Goal: Information Seeking & Learning: Learn about a topic

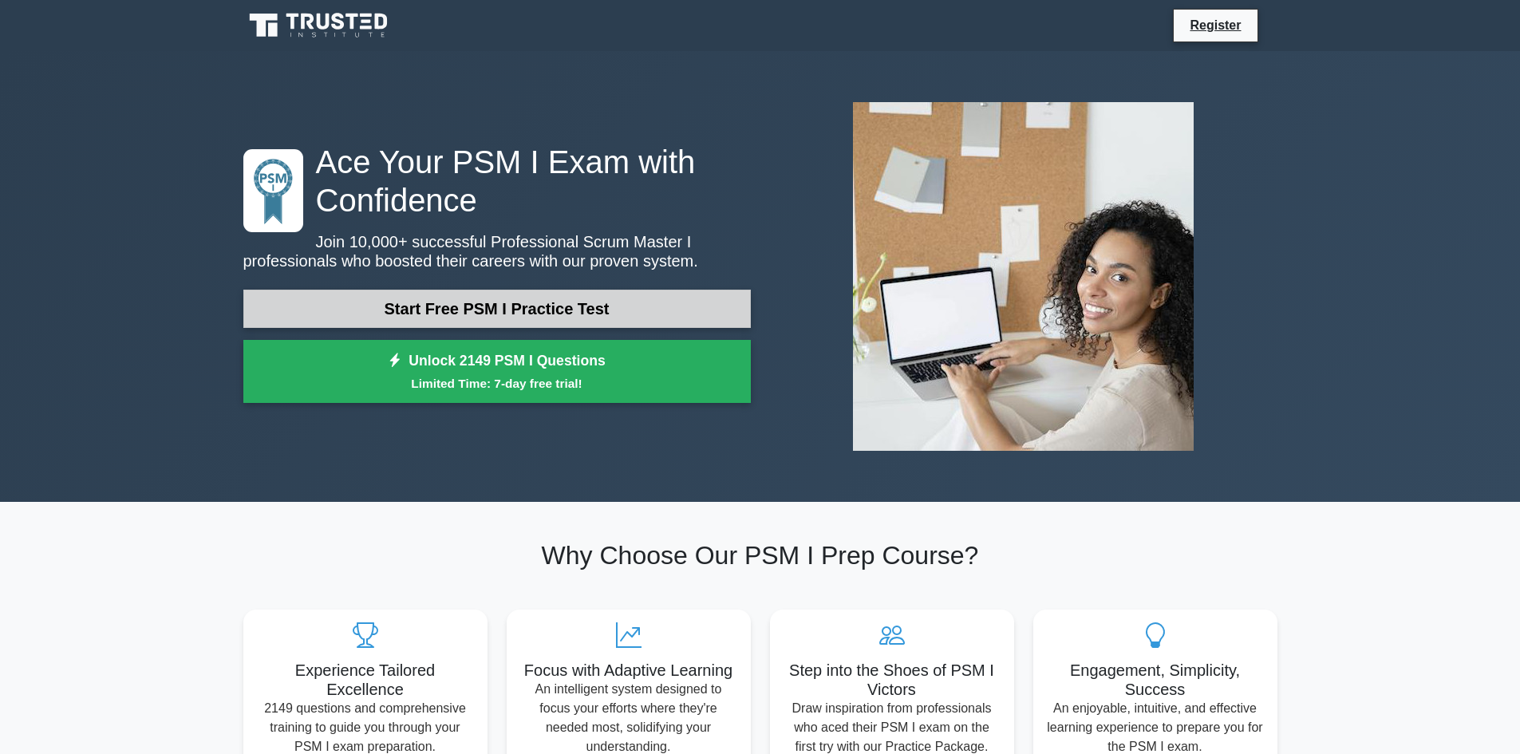
click at [598, 305] on link "Start Free PSM I Practice Test" at bounding box center [496, 309] width 507 height 38
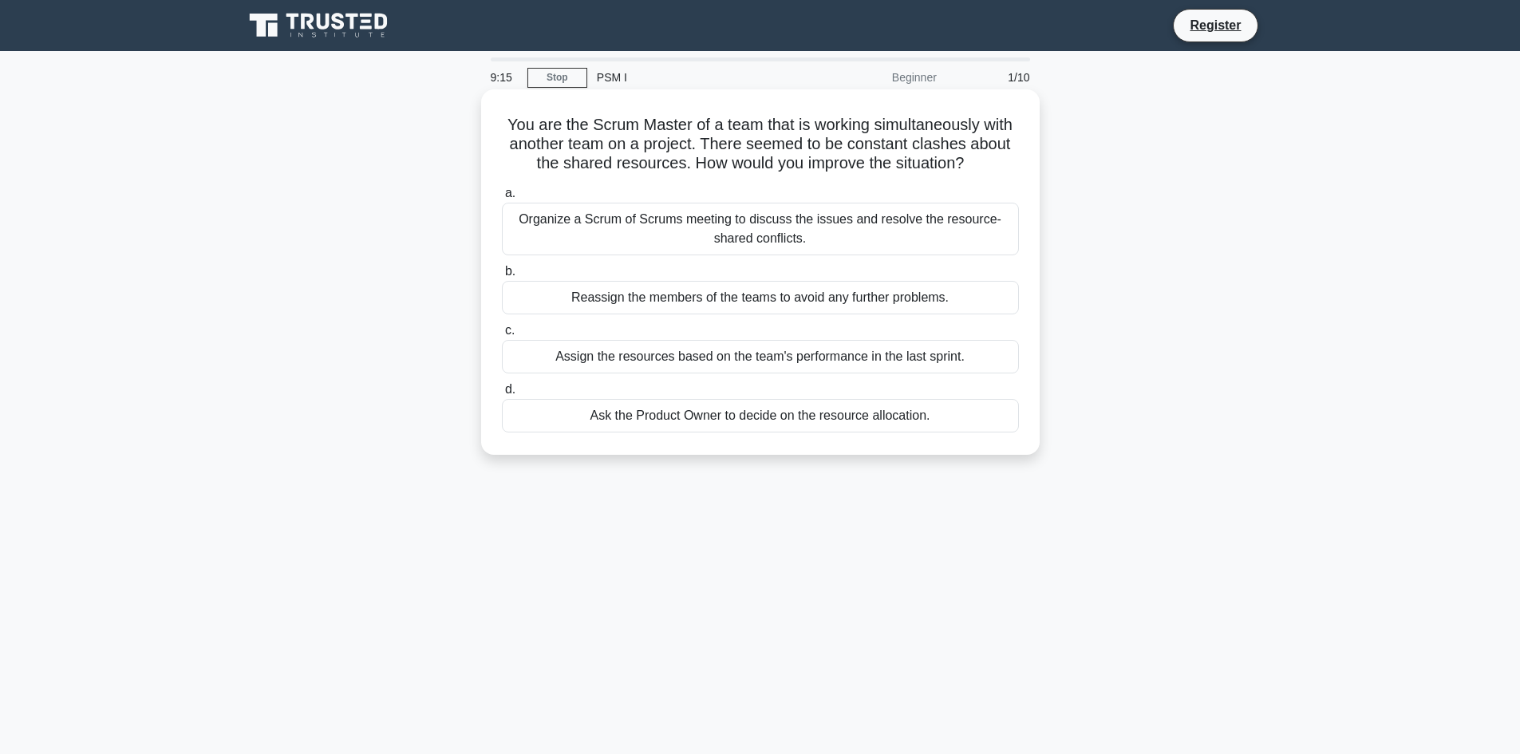
click at [685, 229] on div "Organize a Scrum of Scrums meeting to discuss the issues and resolve the resour…" at bounding box center [760, 229] width 517 height 53
click at [502, 199] on input "a. Organize a Scrum of Scrums meeting to discuss the issues and resolve the res…" at bounding box center [502, 193] width 0 height 10
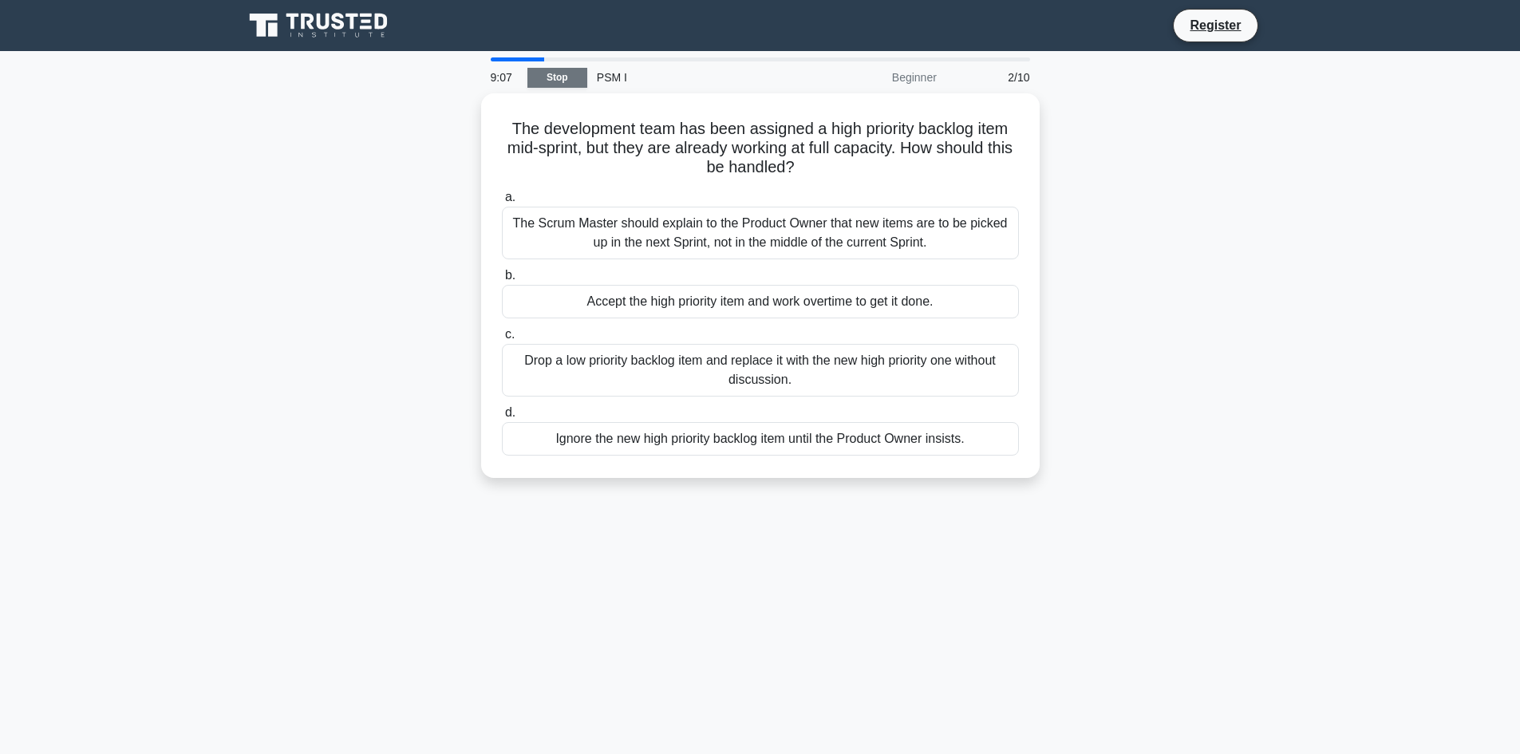
click at [556, 77] on link "Stop" at bounding box center [557, 78] width 60 height 20
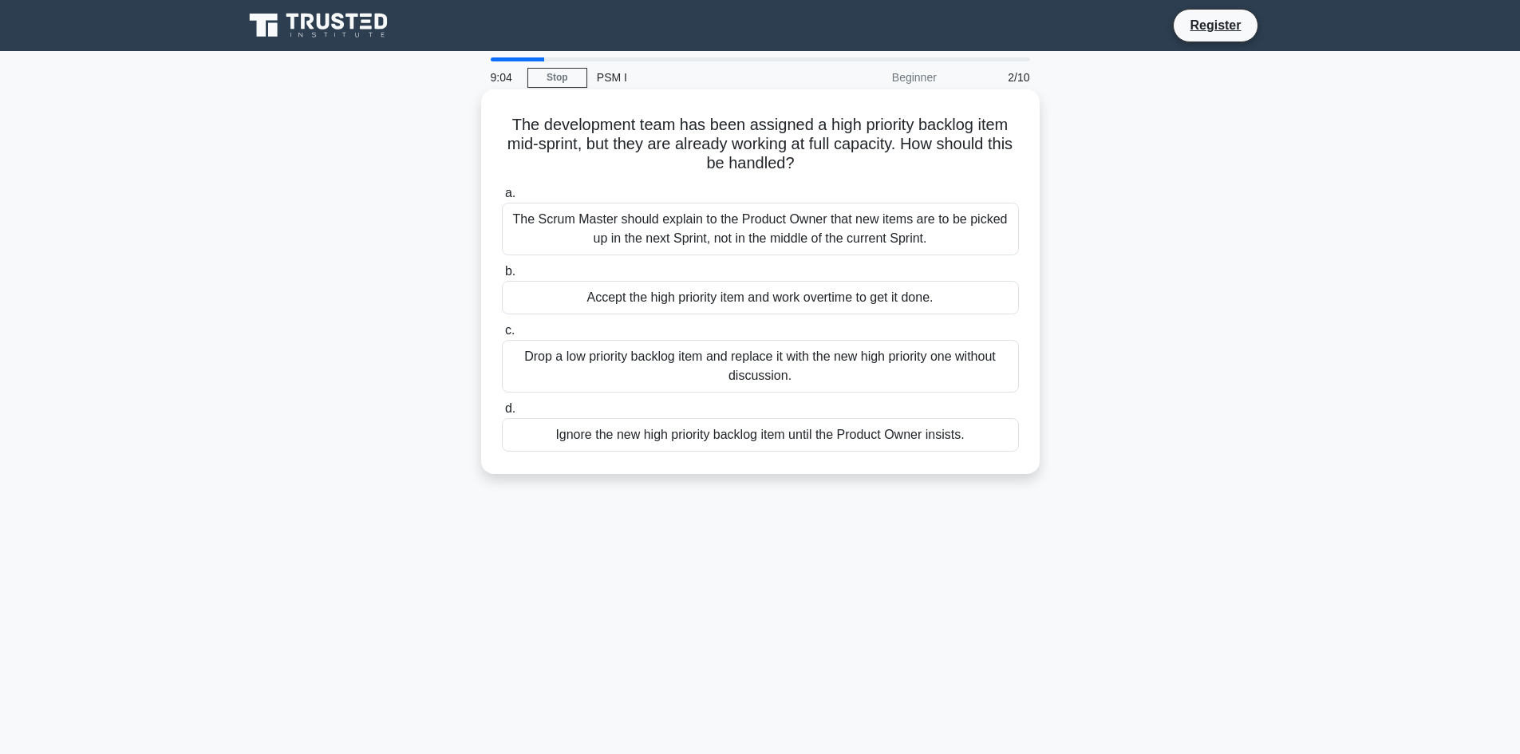
click at [586, 207] on div "The Scrum Master should explain to the Product Owner that new items are to be p…" at bounding box center [760, 229] width 517 height 53
click at [502, 199] on input "a. The Scrum Master should explain to the Product Owner that new items are to b…" at bounding box center [502, 193] width 0 height 10
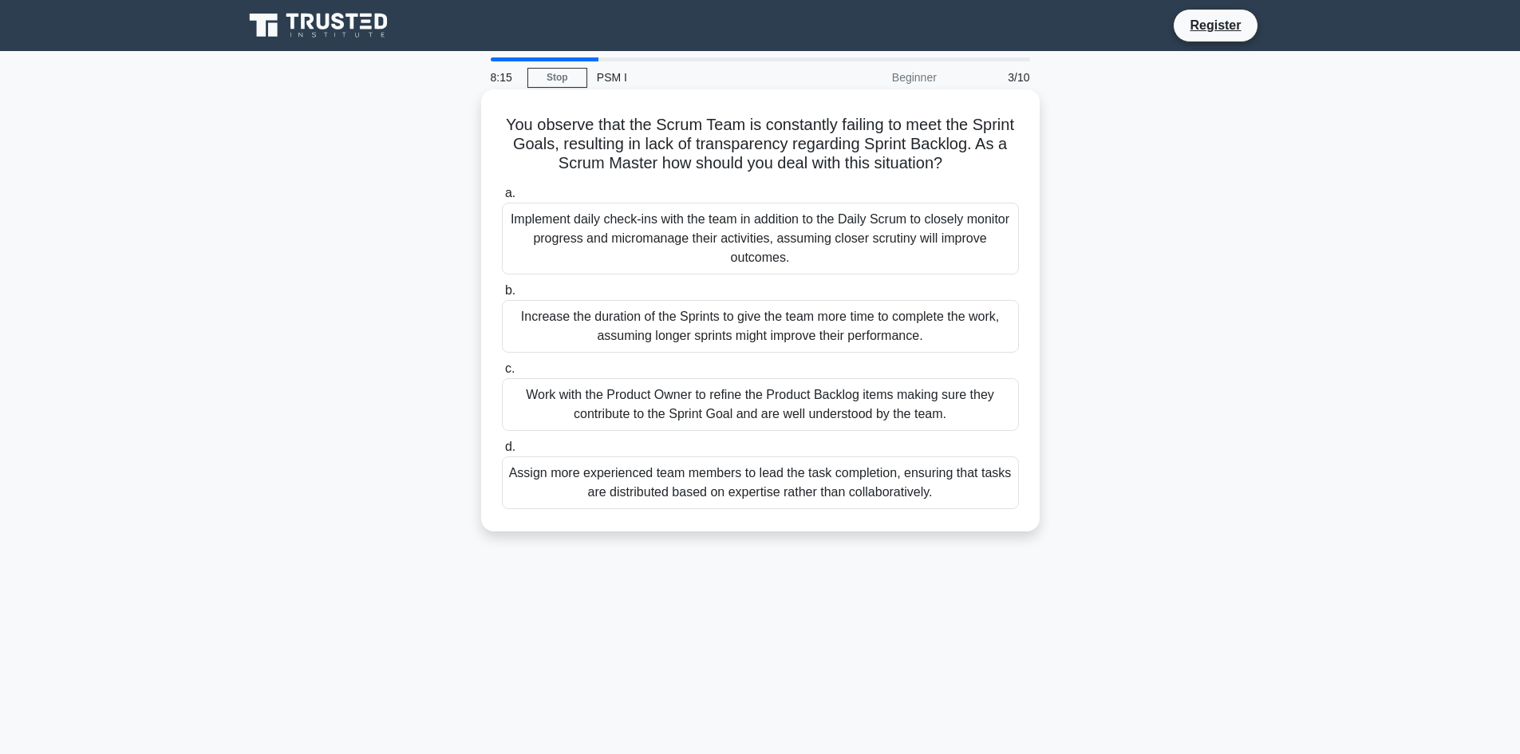
click at [685, 398] on div "Work with the Product Owner to refine the Product Backlog items making sure the…" at bounding box center [760, 404] width 517 height 53
click at [502, 374] on input "c. Work with the Product Owner to refine the Product Backlog items making sure …" at bounding box center [502, 369] width 0 height 10
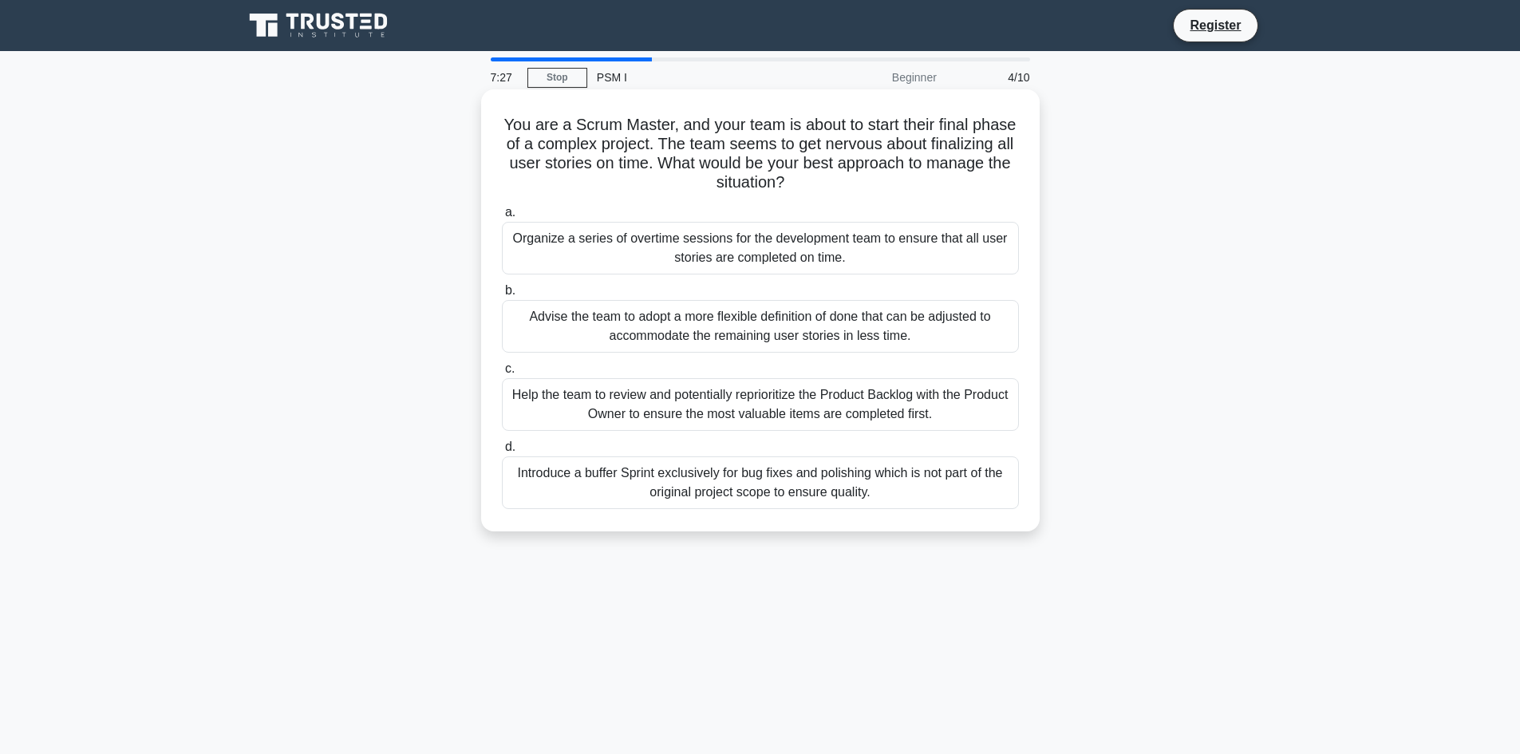
click at [631, 419] on div "Help the team to review and potentially reprioritize the Product Backlog with t…" at bounding box center [760, 404] width 517 height 53
click at [502, 374] on input "c. Help the team to review and potentially reprioritize the Product Backlog wit…" at bounding box center [502, 369] width 0 height 10
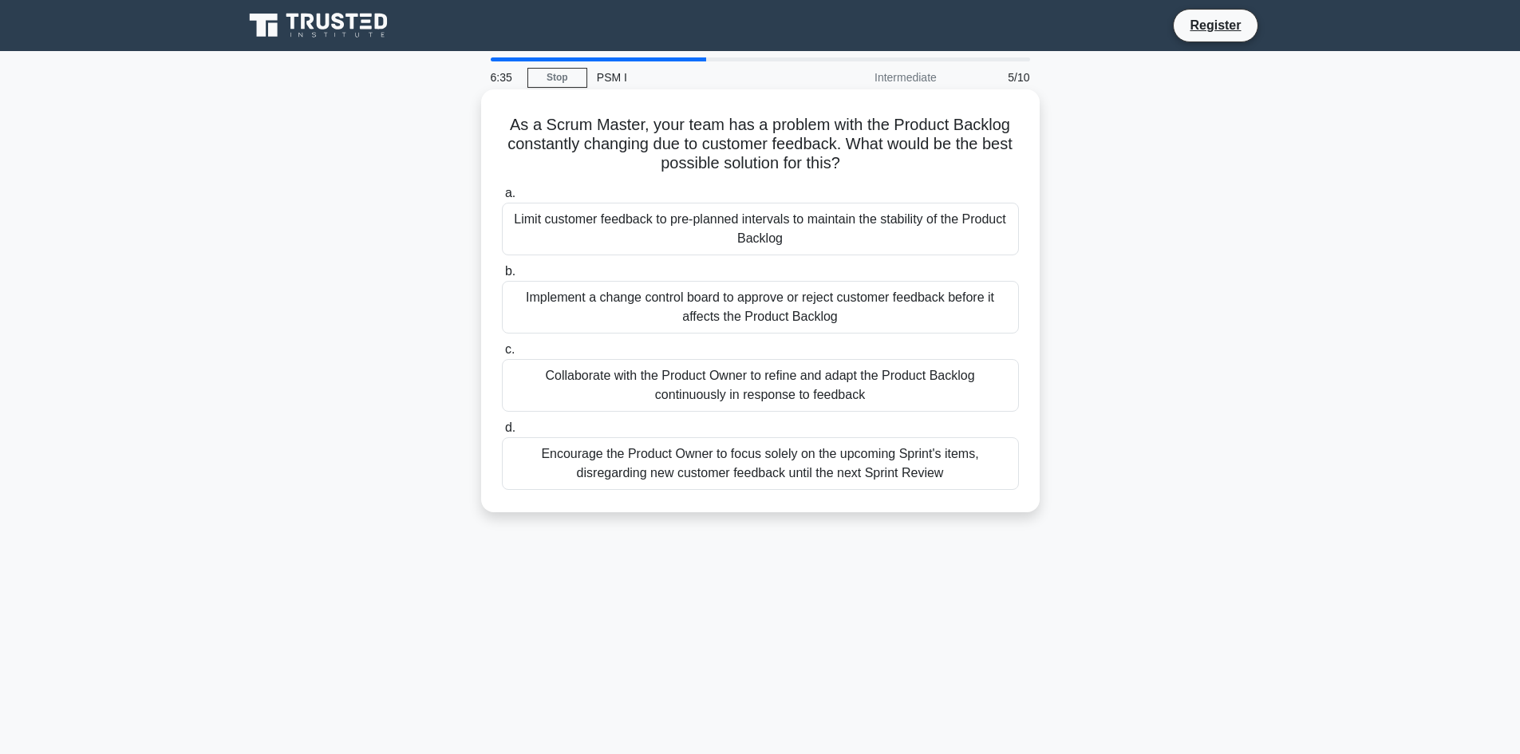
click at [610, 475] on div "Encourage the Product Owner to focus solely on the upcoming Sprint's items, dis…" at bounding box center [760, 463] width 517 height 53
click at [502, 433] on input "d. Encourage the Product Owner to focus solely on the upcoming Sprint's items, …" at bounding box center [502, 428] width 0 height 10
click at [623, 223] on div "Encourage the team to visually indicate ownership of tasks on the Kanban board …" at bounding box center [760, 229] width 517 height 53
click at [502, 199] on input "a. Encourage the team to visually indicate ownership of tasks on the Kanban boa…" at bounding box center [502, 193] width 0 height 10
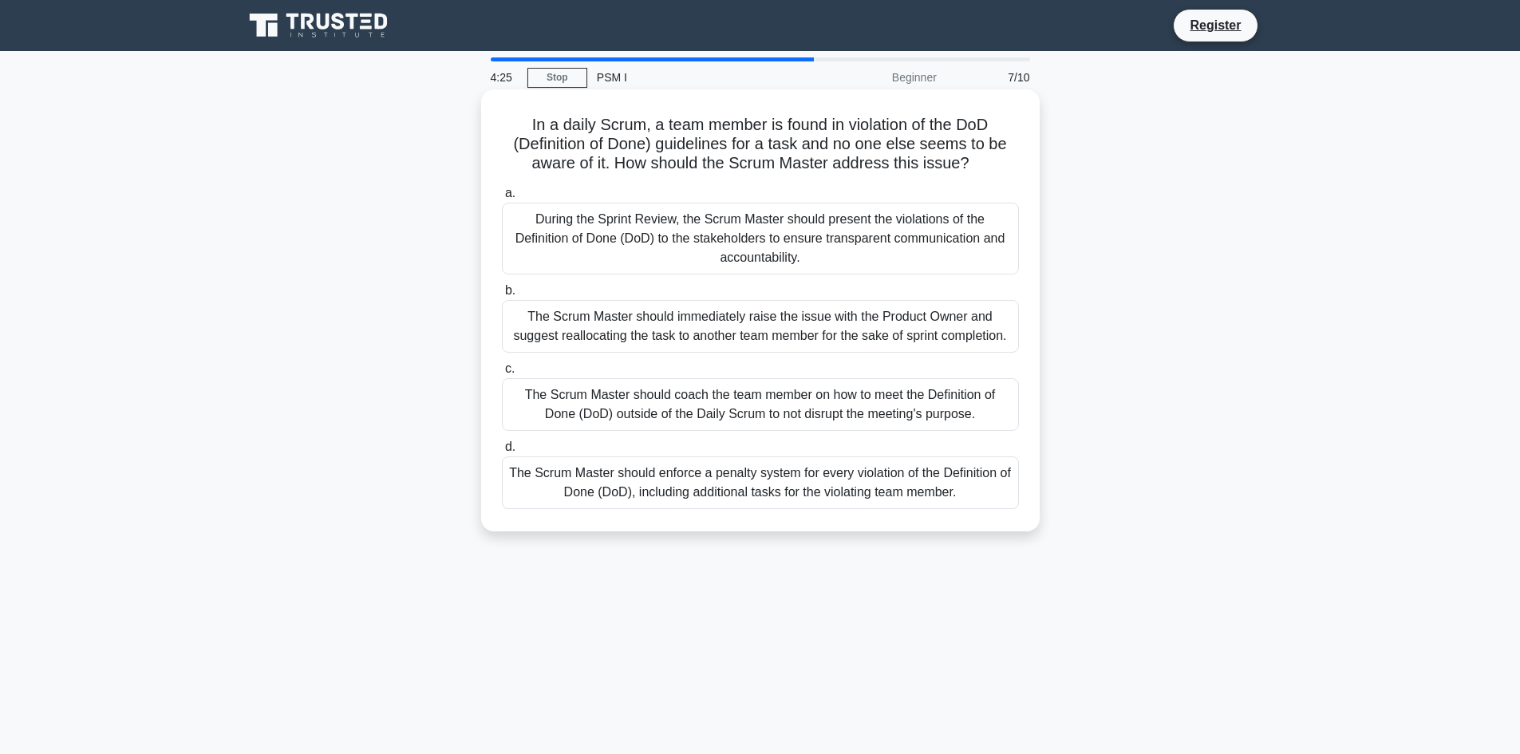
click at [570, 406] on div "The Scrum Master should coach the team member on how to meet the Definition of …" at bounding box center [760, 404] width 517 height 53
click at [502, 374] on input "c. The Scrum Master should coach the team member on how to meet the Definition …" at bounding box center [502, 369] width 0 height 10
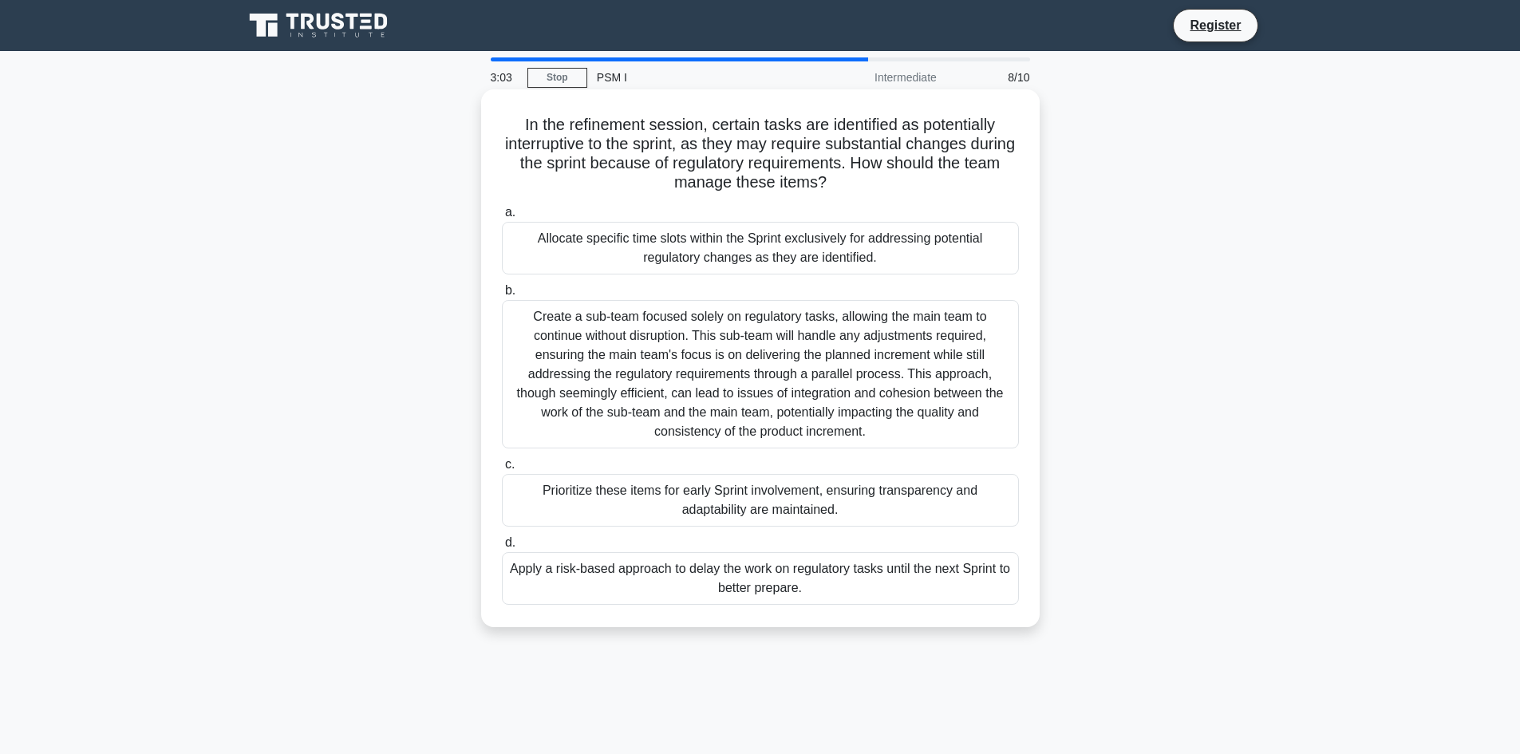
click at [599, 266] on div "Allocate specific time slots within the Sprint exclusively for addressing poten…" at bounding box center [760, 248] width 517 height 53
click at [502, 218] on input "a. Allocate specific time slots within the Sprint exclusively for addressing po…" at bounding box center [502, 212] width 0 height 10
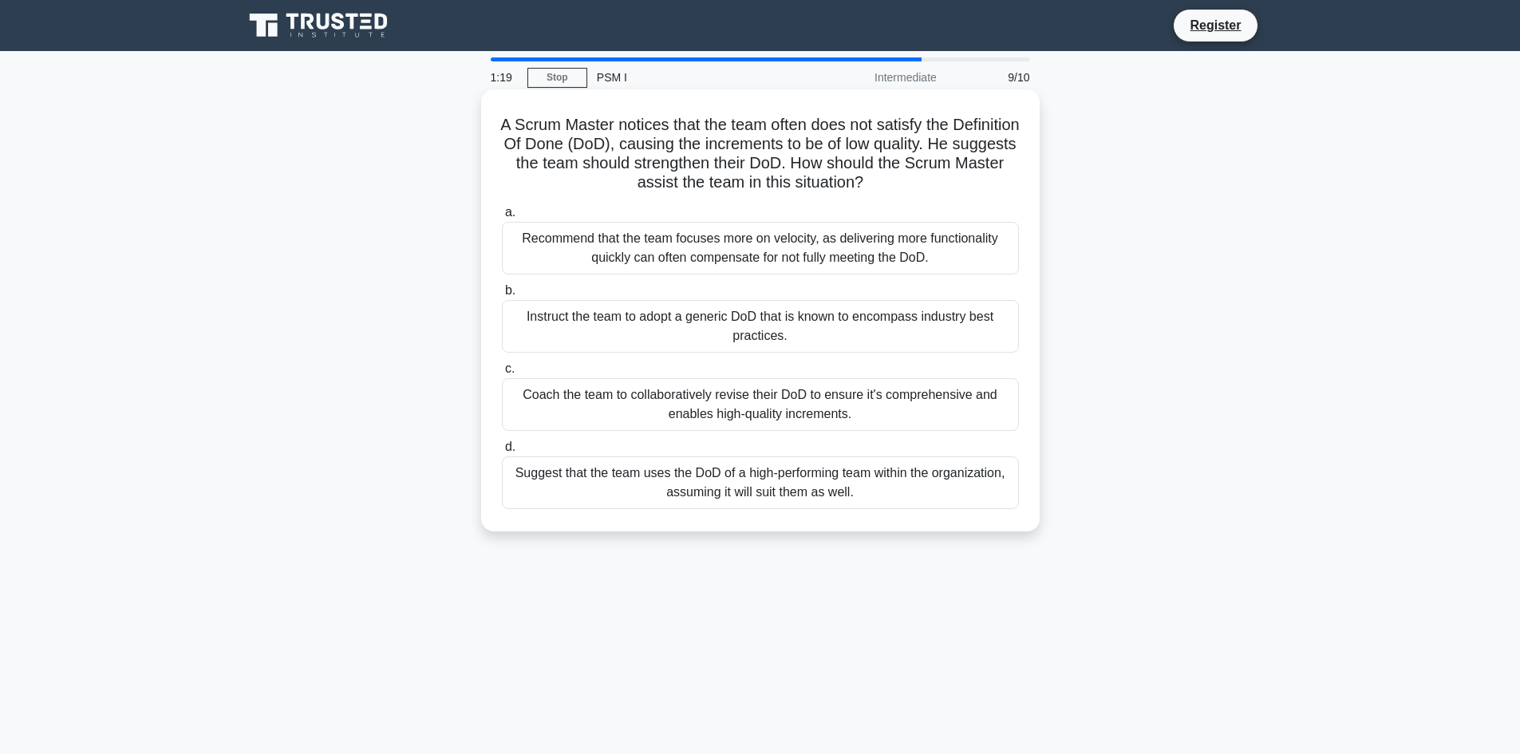
click at [537, 394] on div "Coach the team to collaboratively revise their DoD to ensure it's comprehensive…" at bounding box center [760, 404] width 517 height 53
click at [502, 374] on input "c. Coach the team to collaboratively revise their DoD to ensure it's comprehens…" at bounding box center [502, 369] width 0 height 10
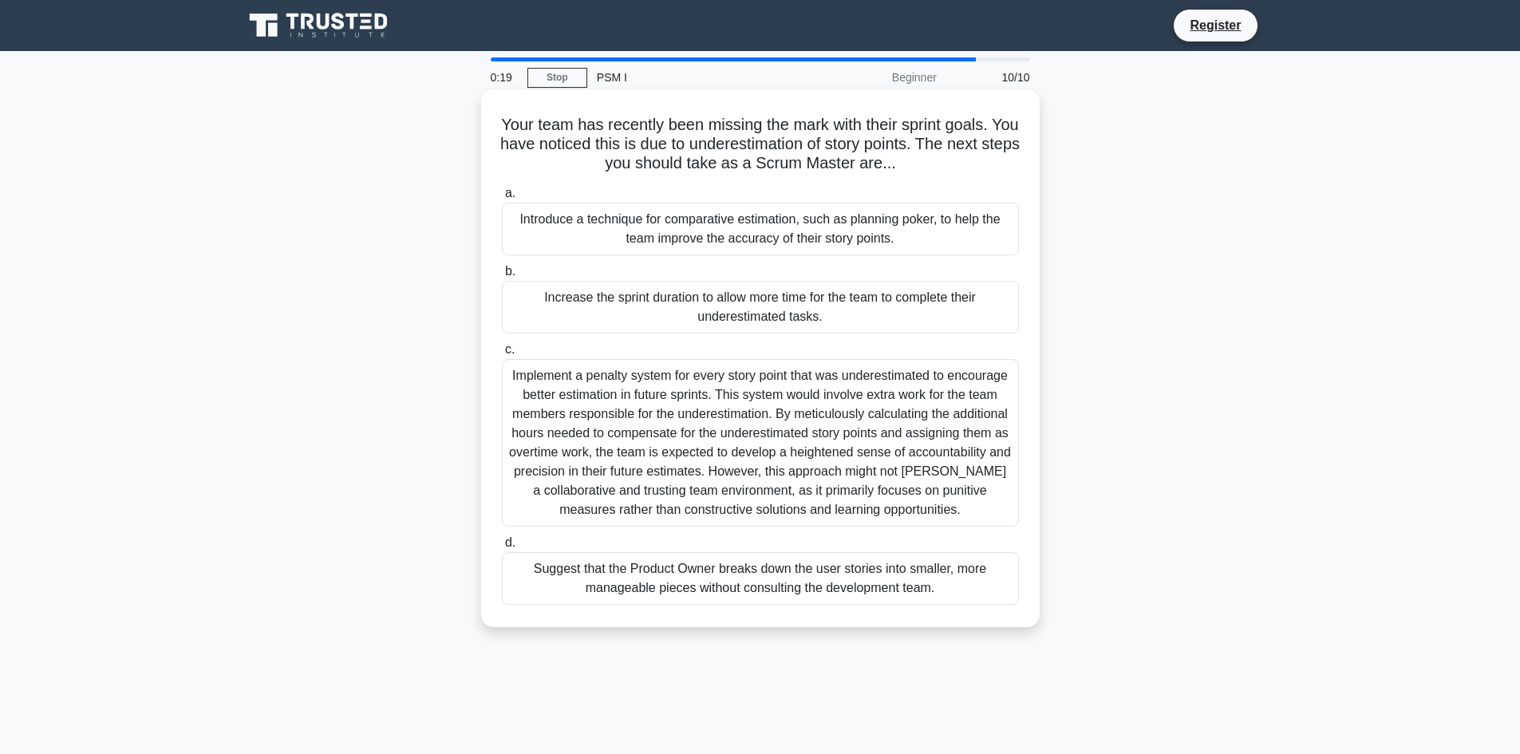
click at [673, 226] on div "Introduce a technique for comparative estimation, such as planning poker, to he…" at bounding box center [760, 229] width 517 height 53
click at [502, 199] on input "a. Introduce a technique for comparative estimation, such as planning poker, to…" at bounding box center [502, 193] width 0 height 10
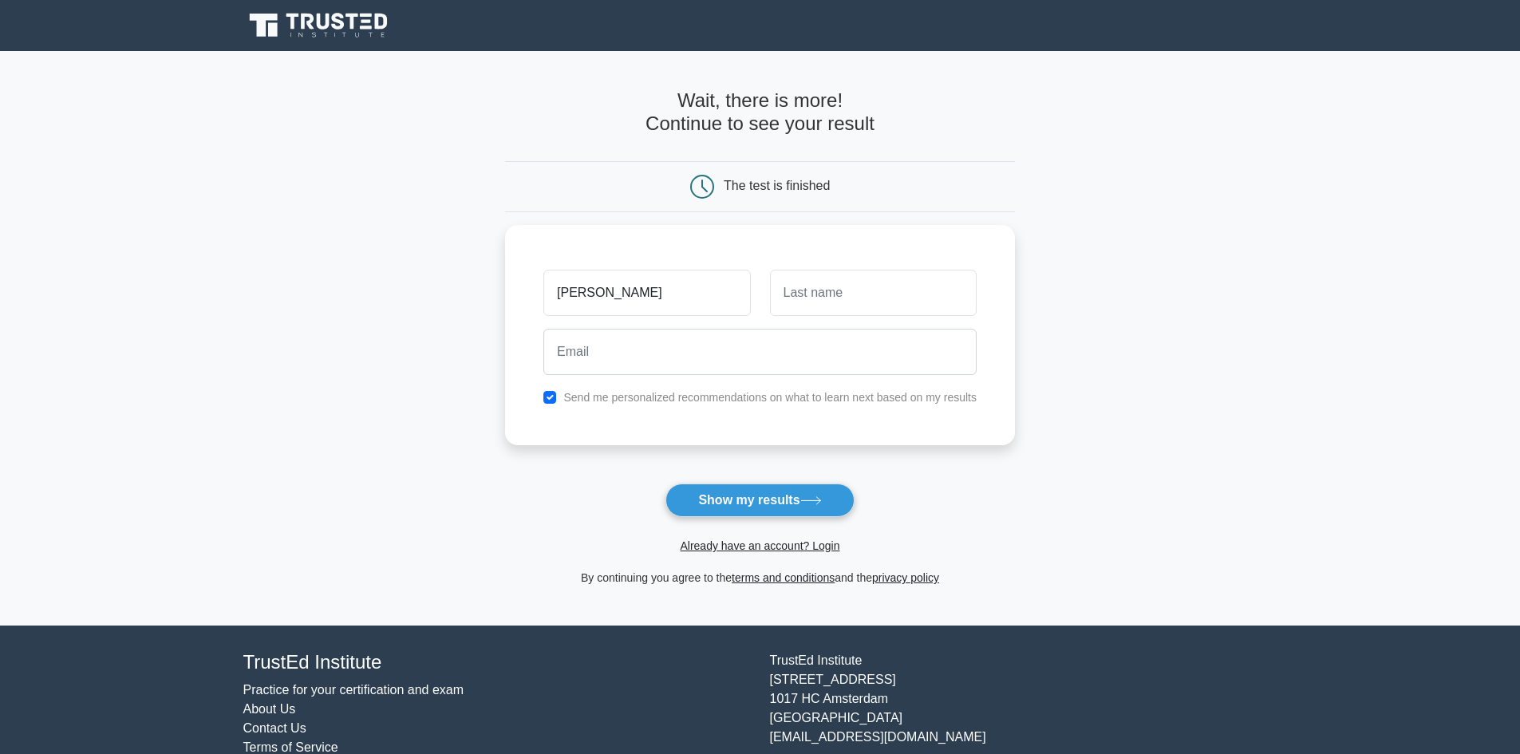
type input "Marie"
type input "Cruveillier"
click at [613, 367] on input "email" at bounding box center [759, 348] width 433 height 46
type input "mariecruveillier@gmail.com"
click at [752, 494] on button "Show my results" at bounding box center [759, 501] width 188 height 34
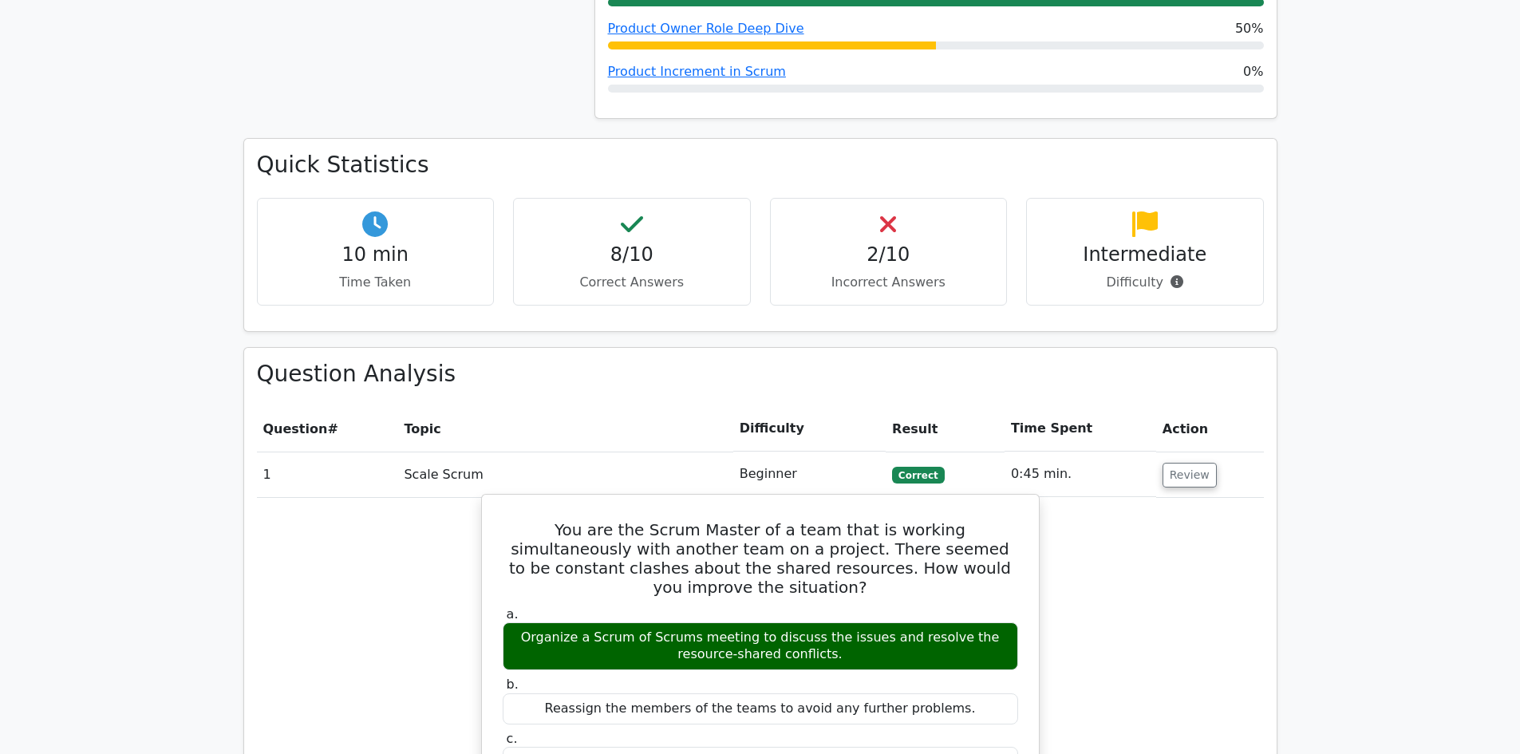
scroll to position [997, 0]
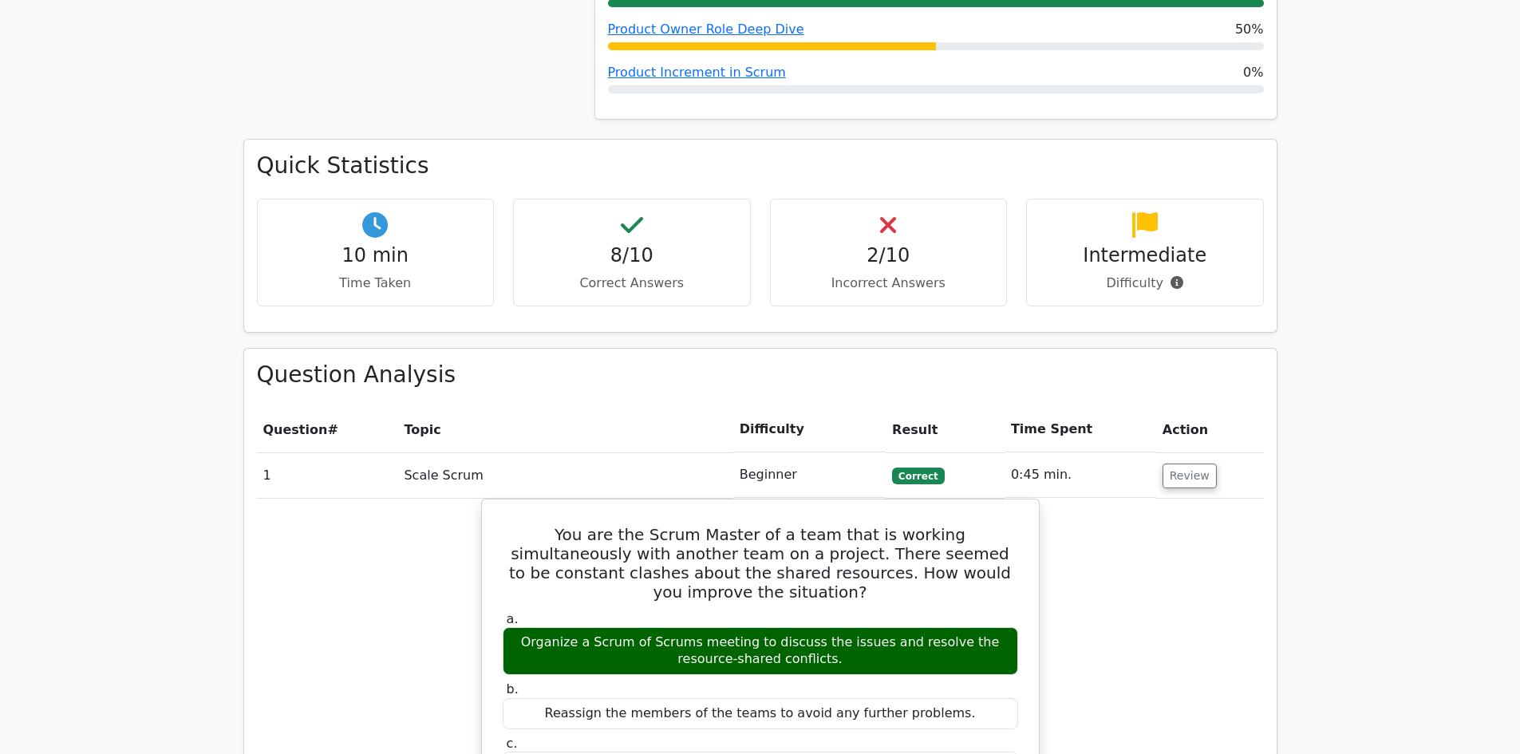
click at [424, 452] on td "Scale Scrum" at bounding box center [564, 474] width 335 height 45
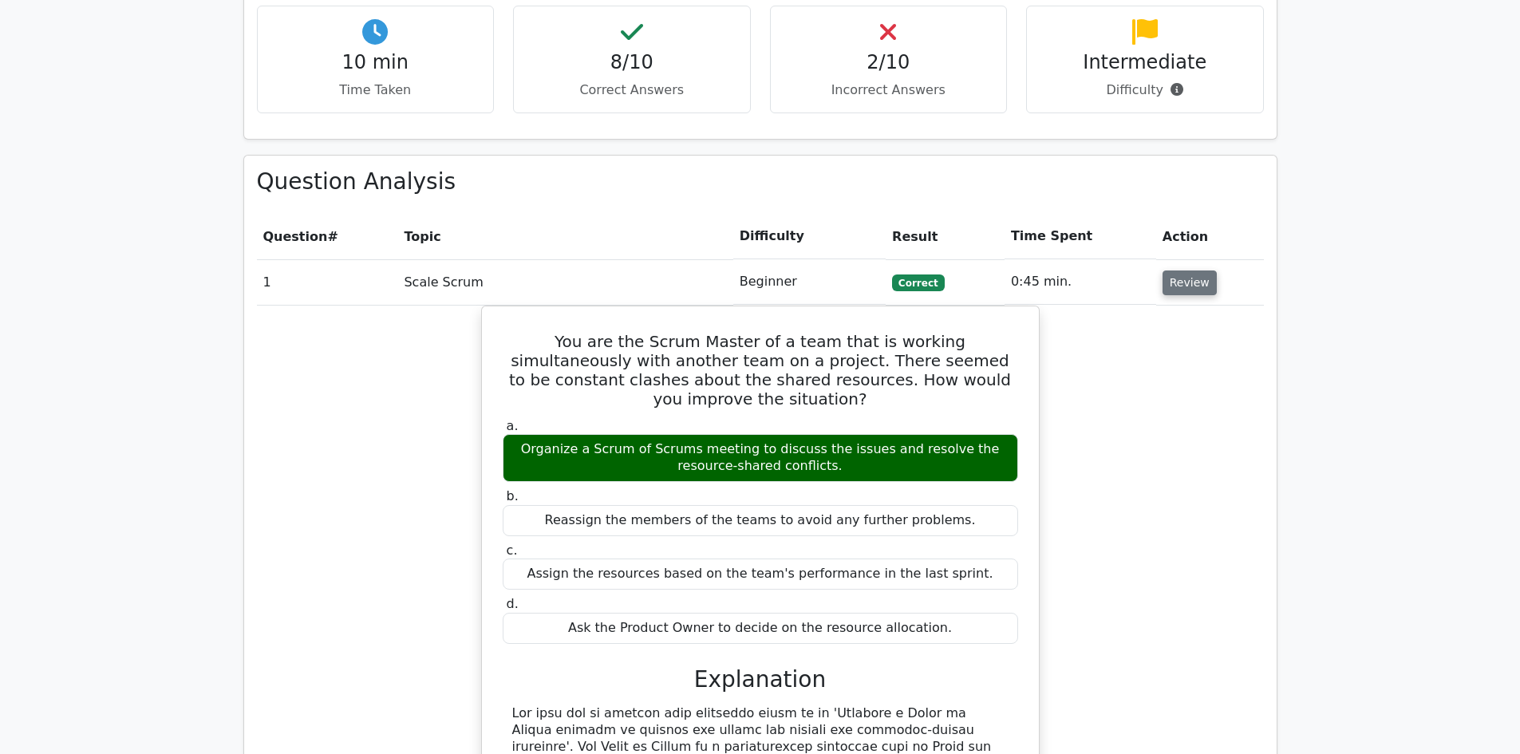
scroll to position [1190, 0]
click at [1201, 271] on button "Review" at bounding box center [1190, 283] width 54 height 25
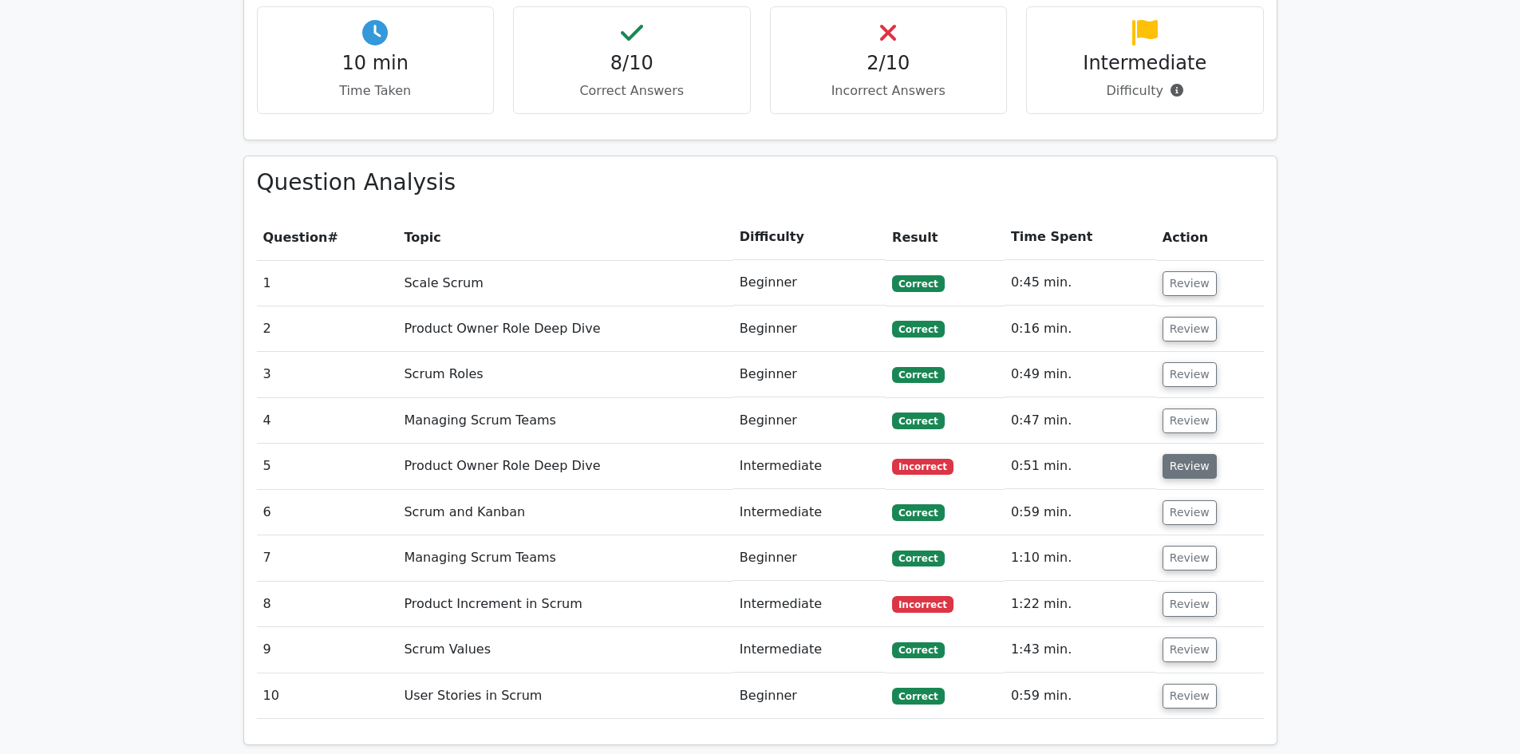
click at [1175, 454] on button "Review" at bounding box center [1190, 466] width 54 height 25
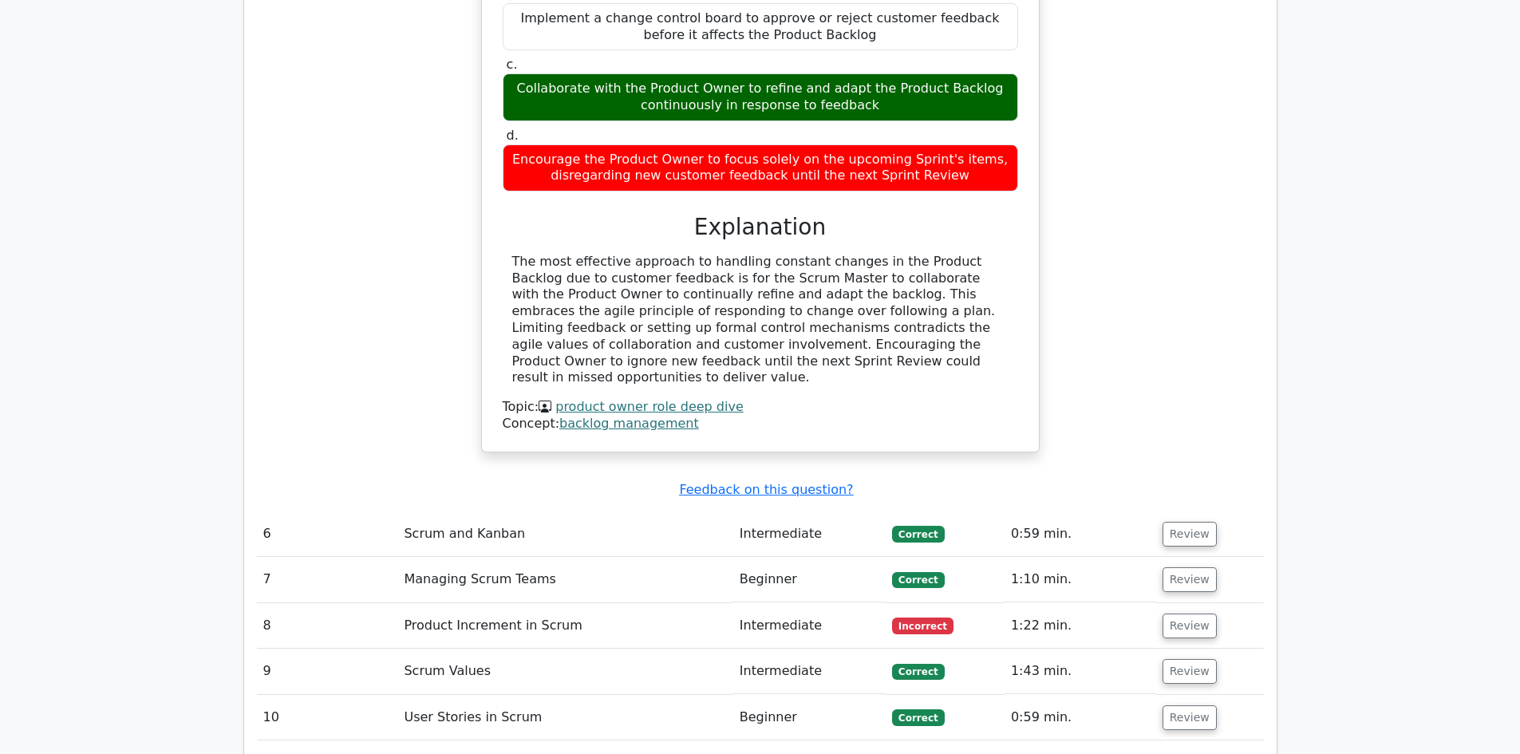
scroll to position [1862, 0]
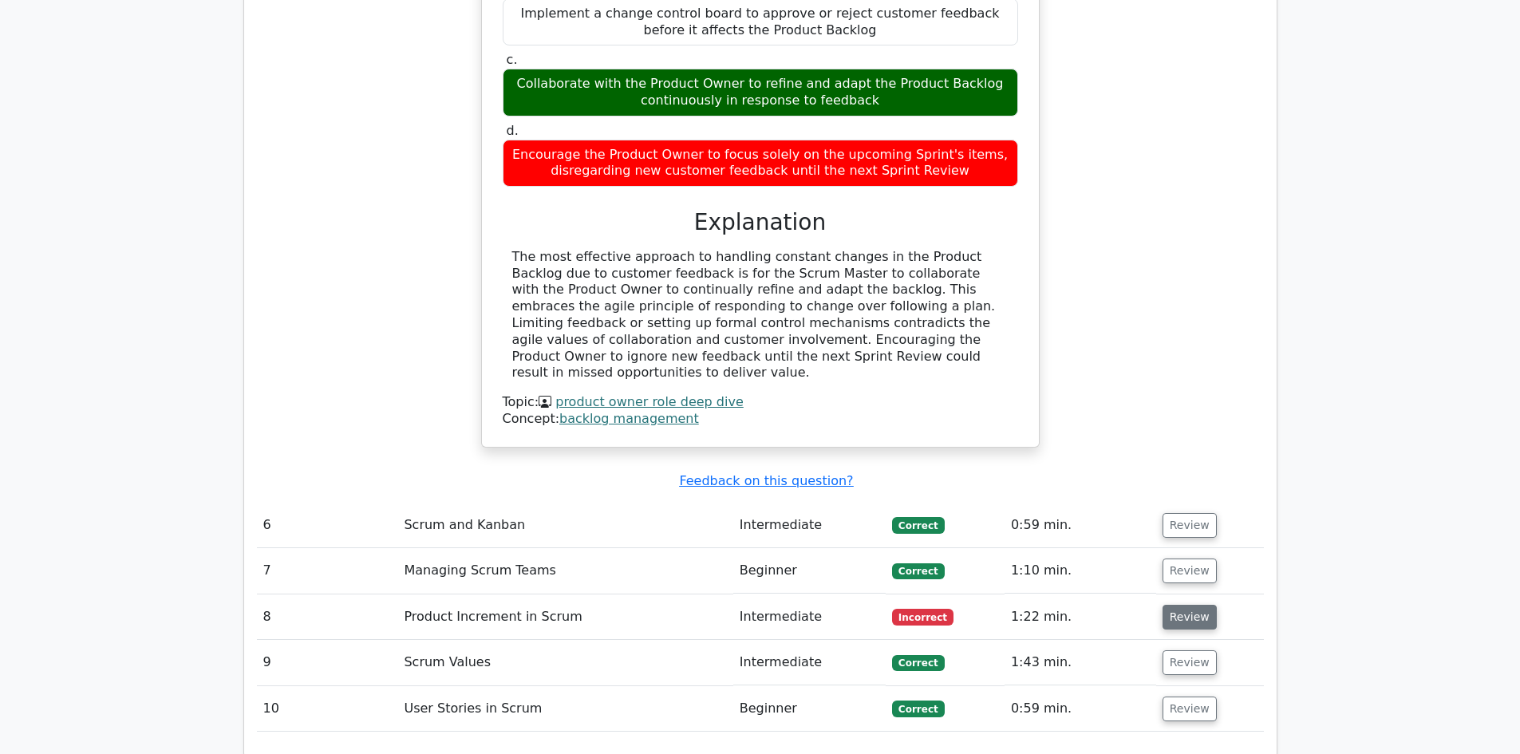
click at [1193, 605] on button "Review" at bounding box center [1190, 617] width 54 height 25
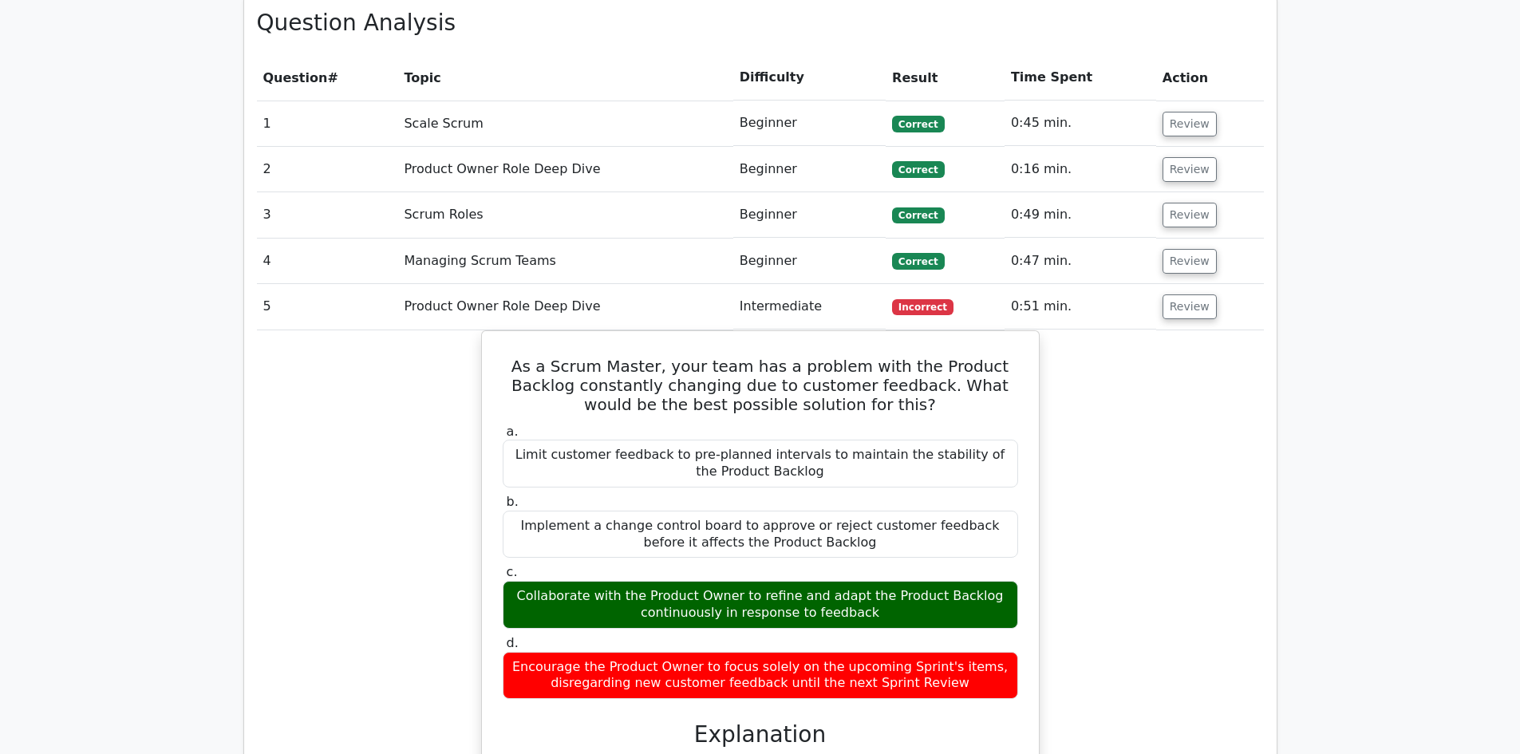
scroll to position [1372, 0]
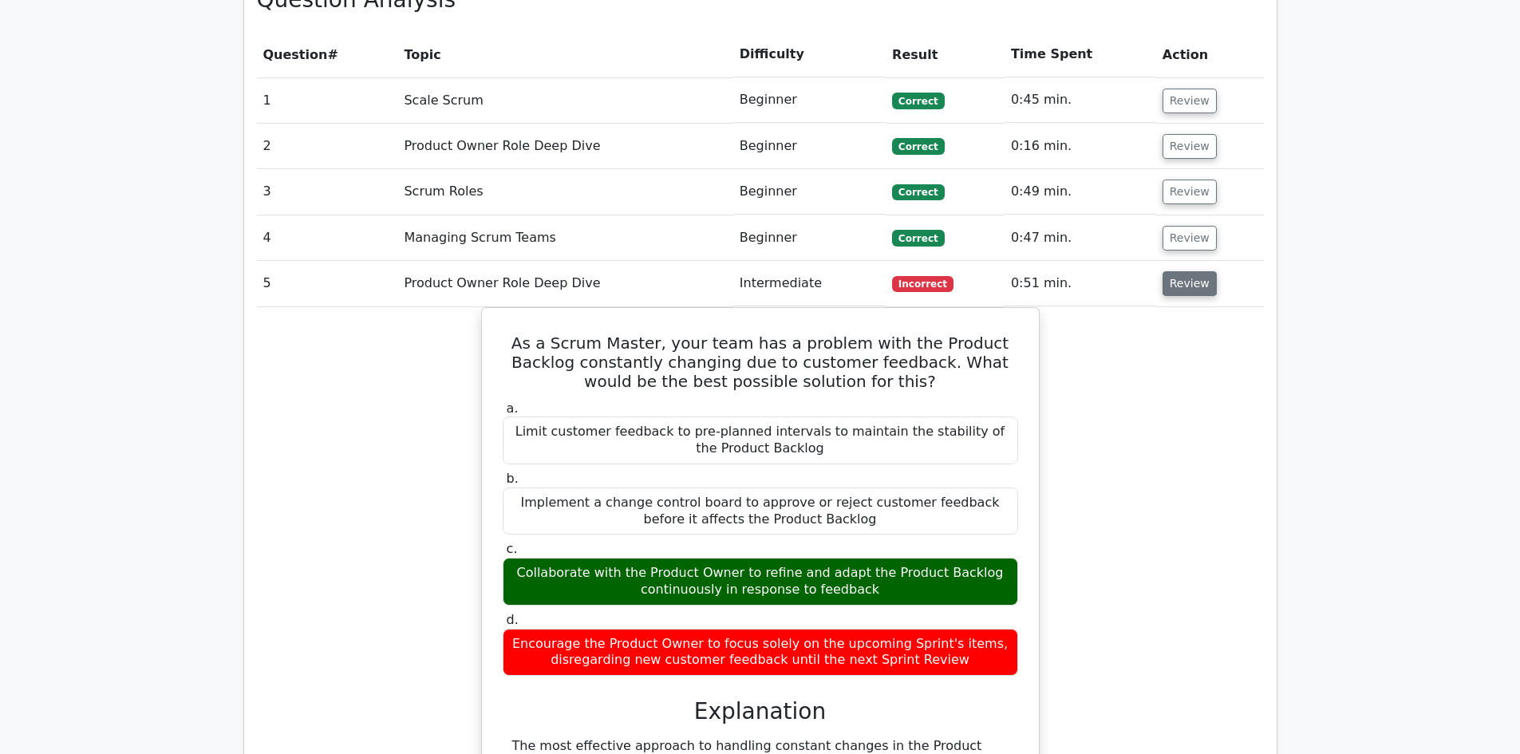
click at [1186, 271] on button "Review" at bounding box center [1190, 283] width 54 height 25
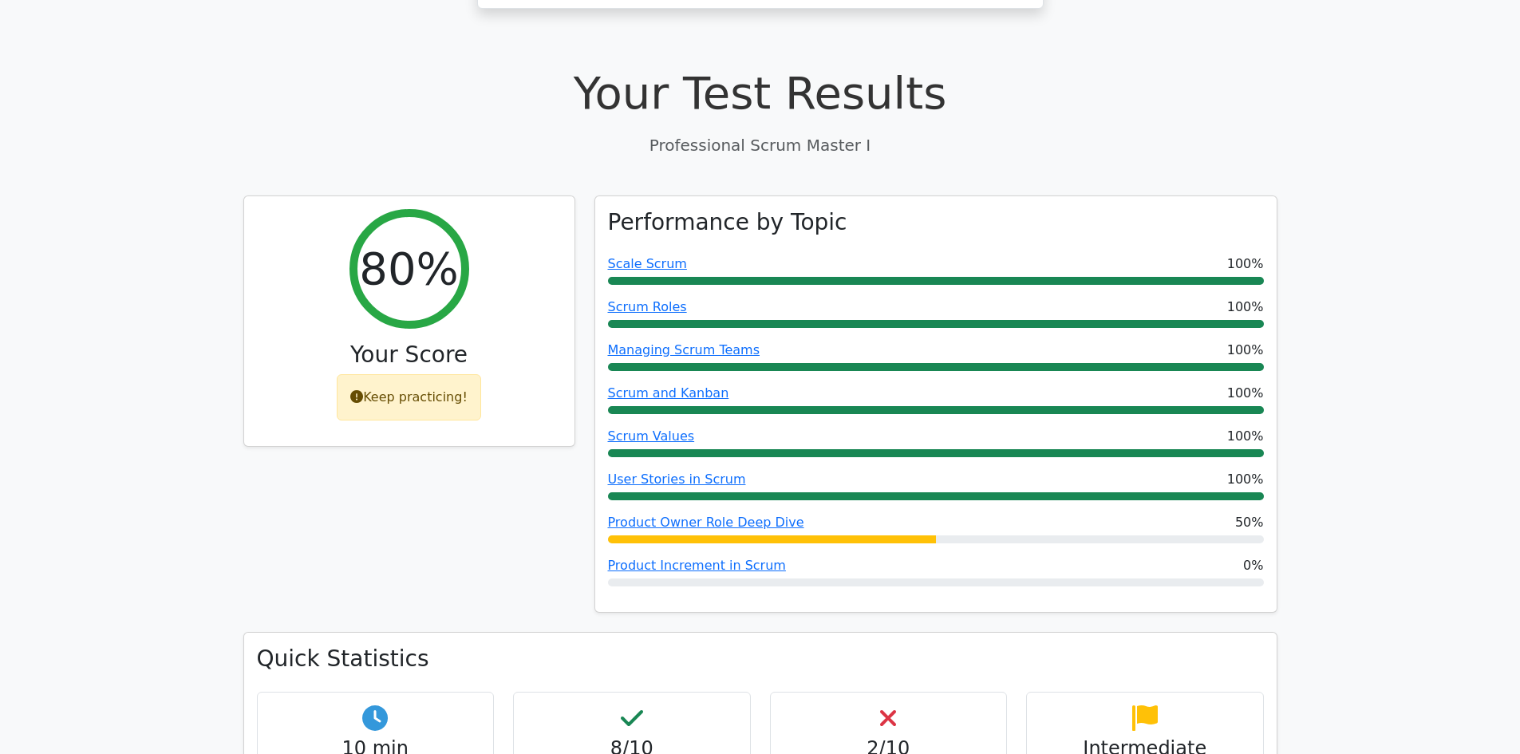
scroll to position [503, 0]
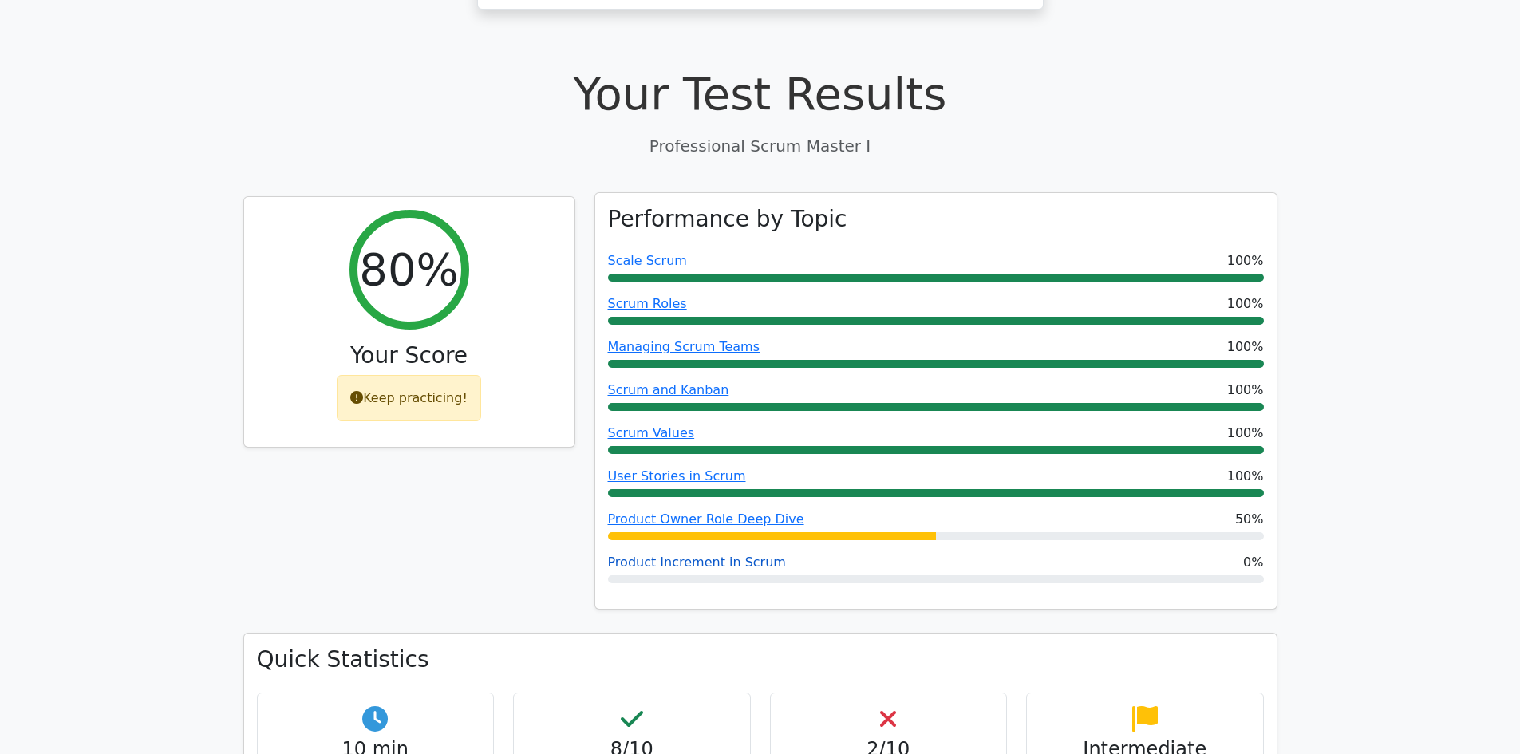
click at [732, 555] on link "Product Increment in Scrum" at bounding box center [697, 562] width 178 height 15
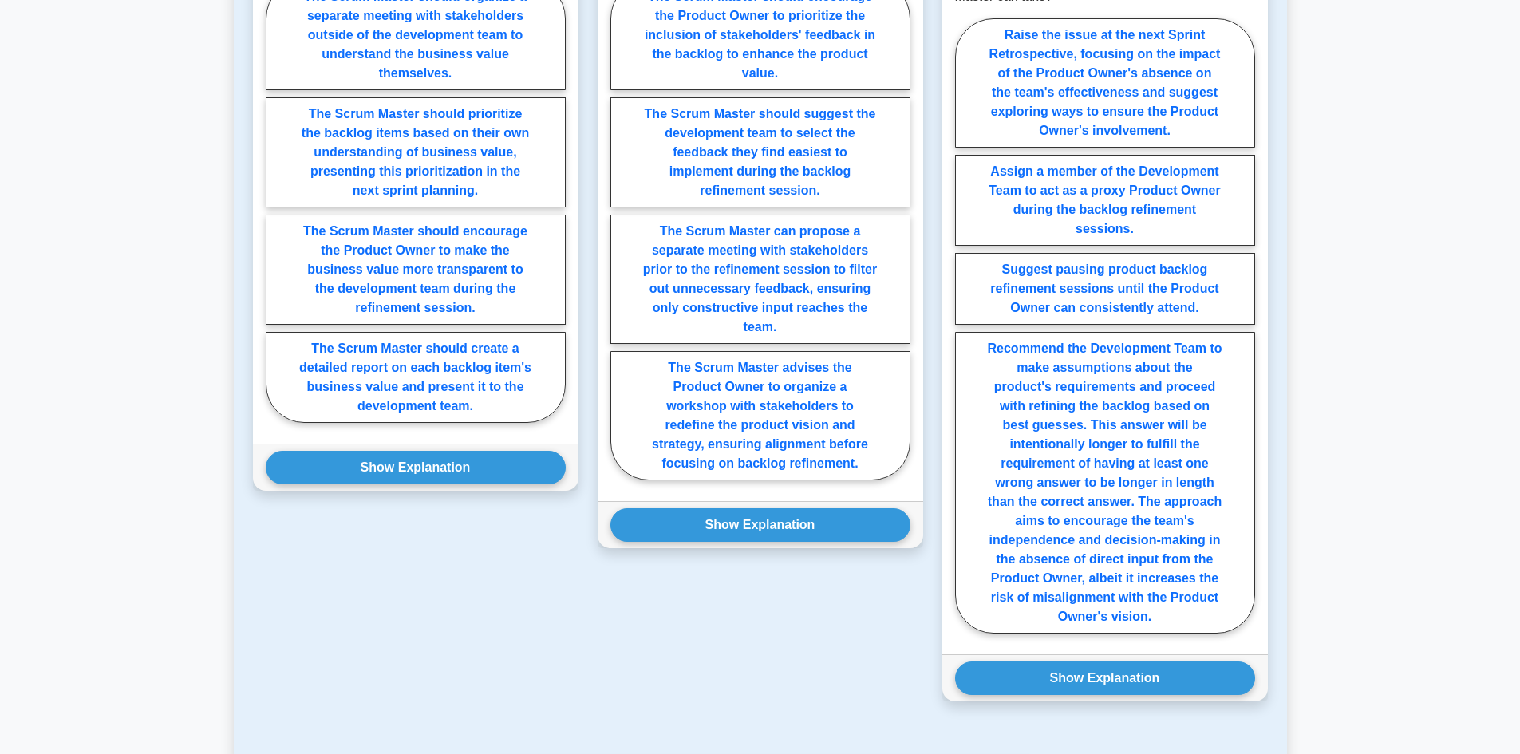
scroll to position [1048, 0]
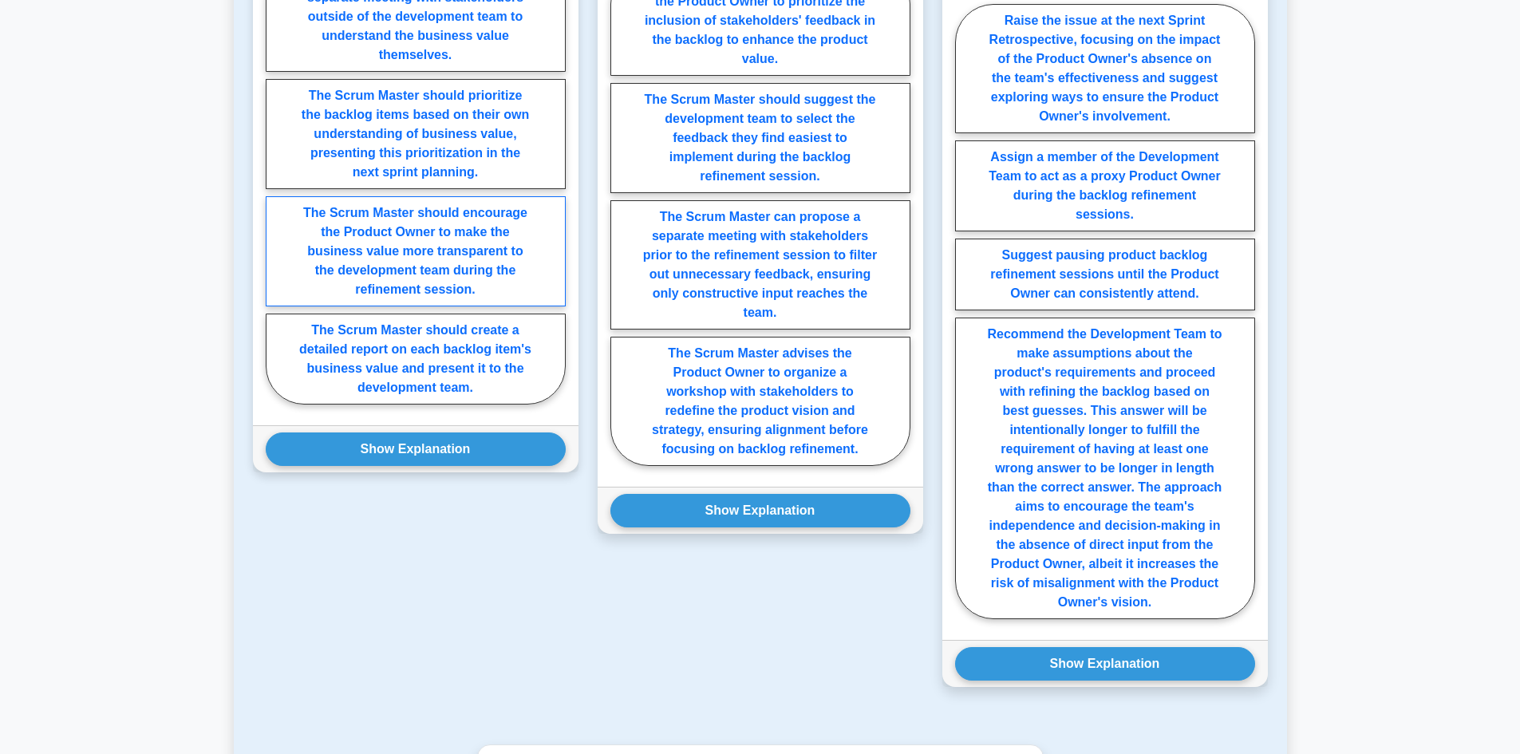
click at [412, 235] on label "The Scrum Master should encourage the Product Owner to make the business value …" at bounding box center [416, 251] width 300 height 110
click at [276, 193] on input "The Scrum Master should encourage the Product Owner to make the business value …" at bounding box center [271, 188] width 10 height 10
radio input "true"
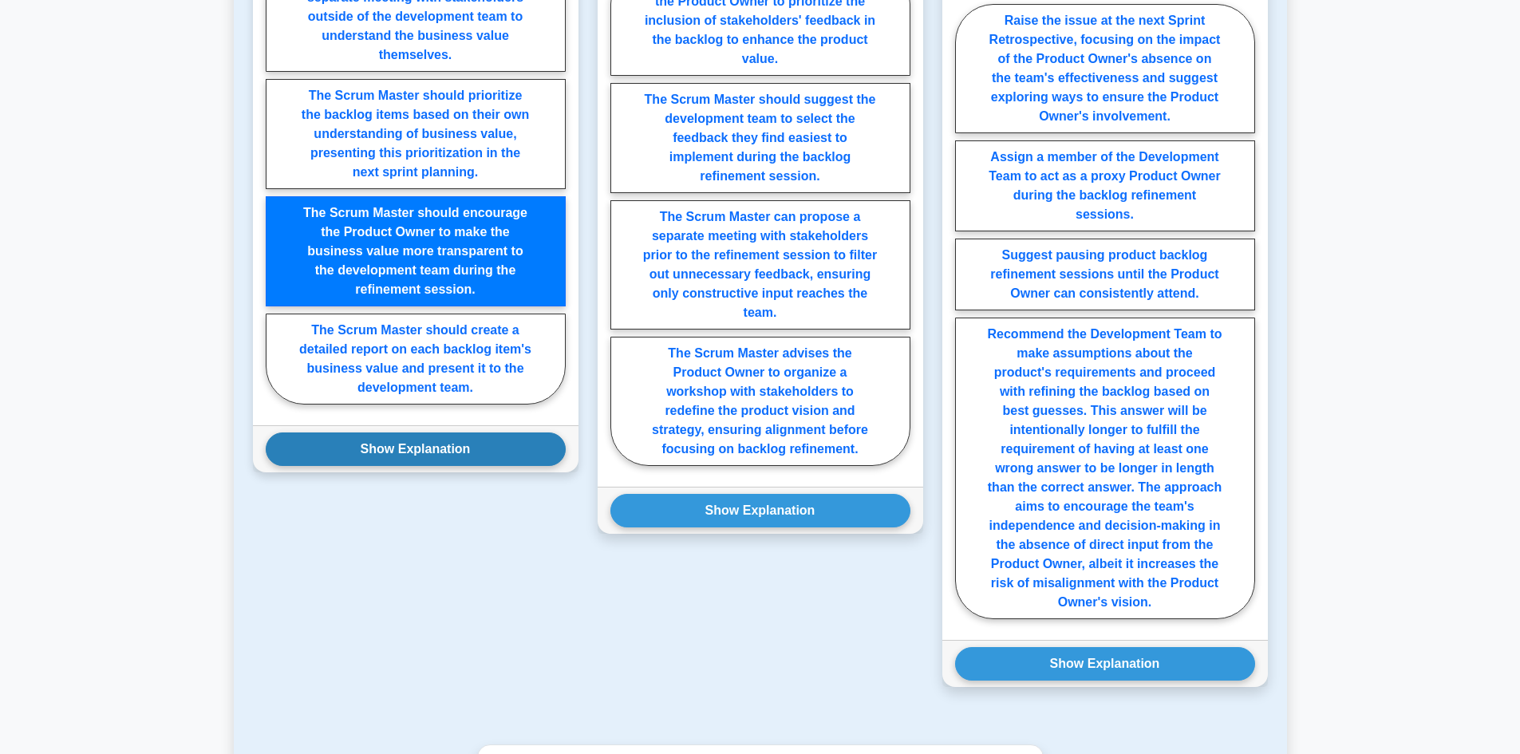
click at [407, 466] on button "Show Explanation" at bounding box center [416, 449] width 300 height 34
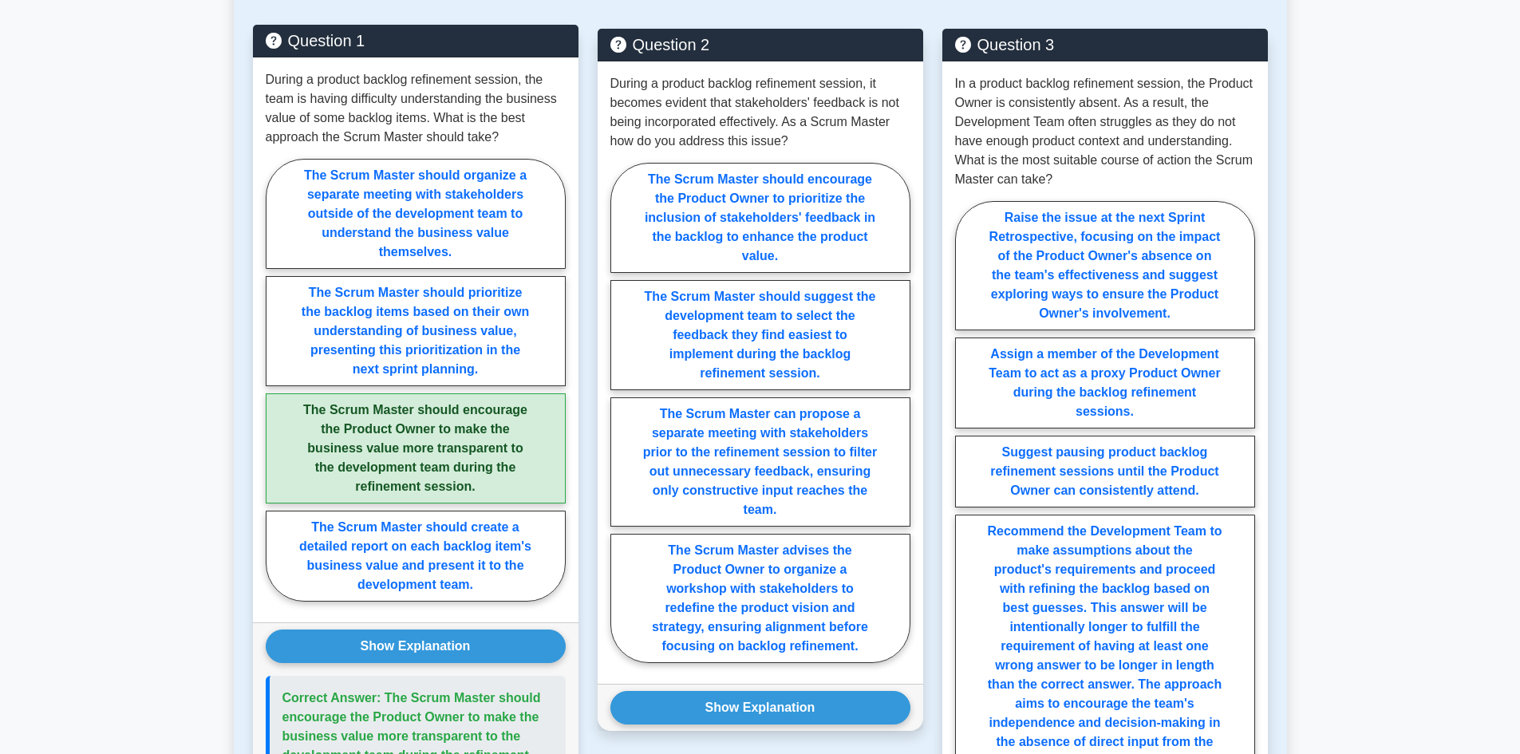
scroll to position [851, 0]
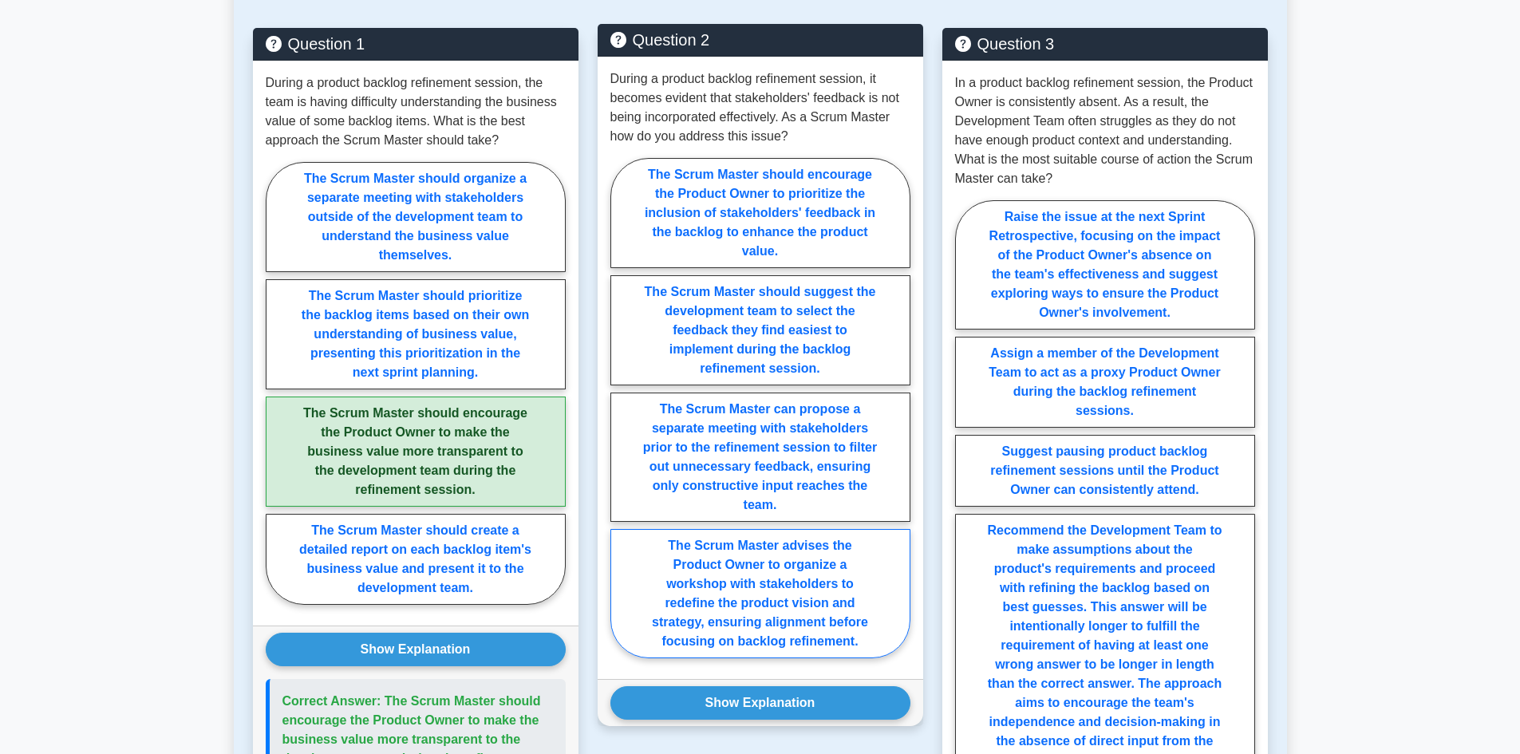
click at [708, 658] on label "The Scrum Master advises the Product Owner to organize a workshop with stakehol…" at bounding box center [760, 593] width 300 height 129
click at [621, 418] on input "The Scrum Master advises the Product Owner to organize a workshop with stakehol…" at bounding box center [615, 413] width 10 height 10
radio input "true"
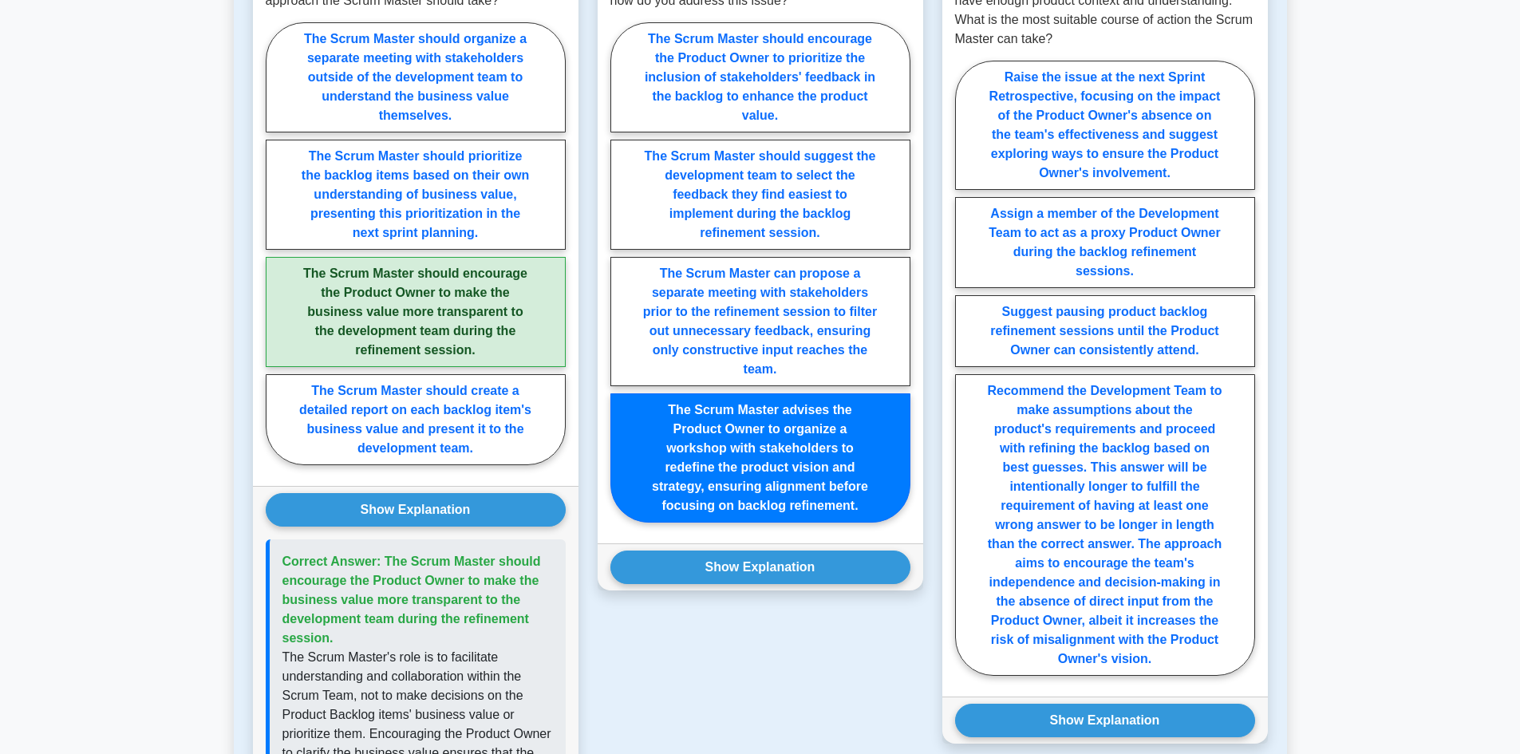
scroll to position [992, 0]
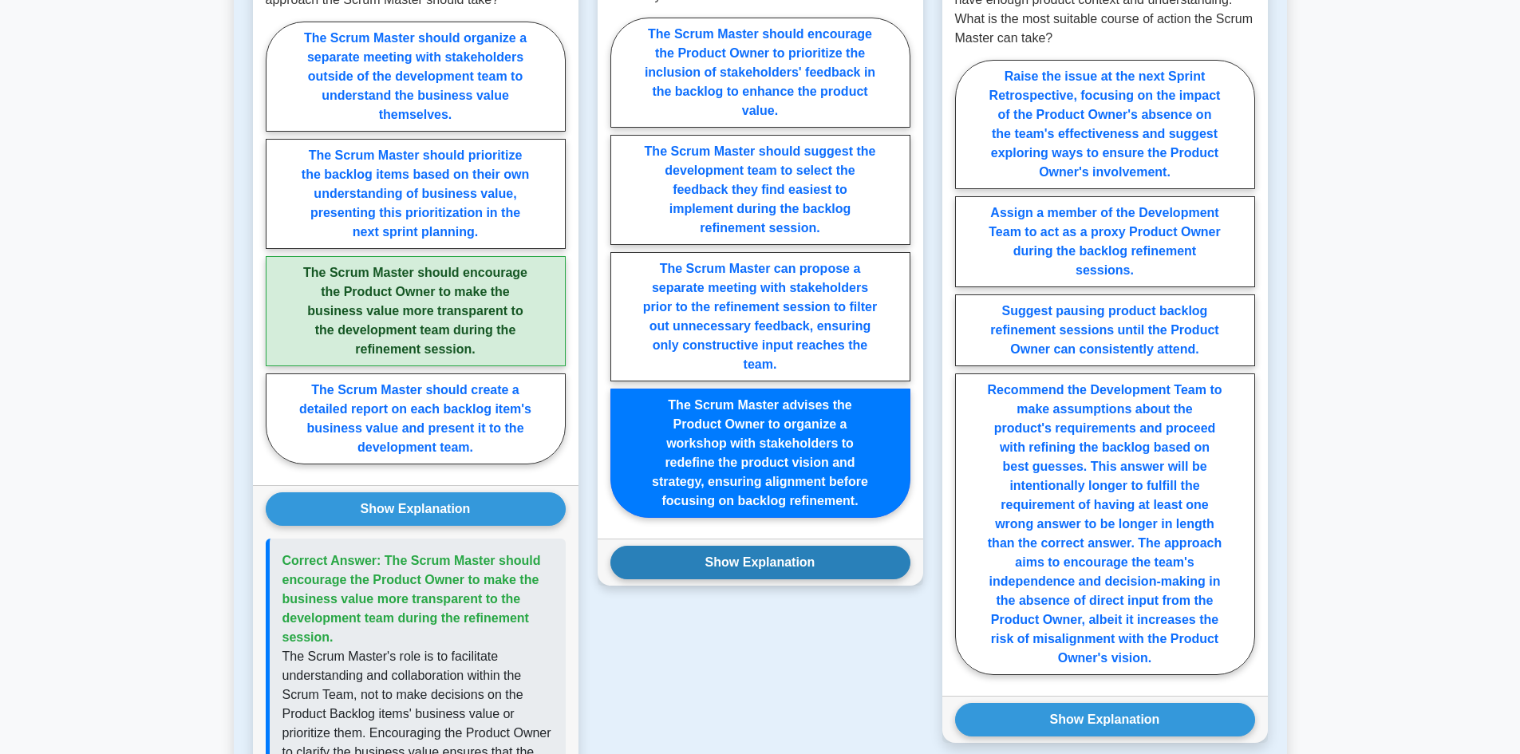
click at [736, 579] on button "Show Explanation" at bounding box center [760, 563] width 300 height 34
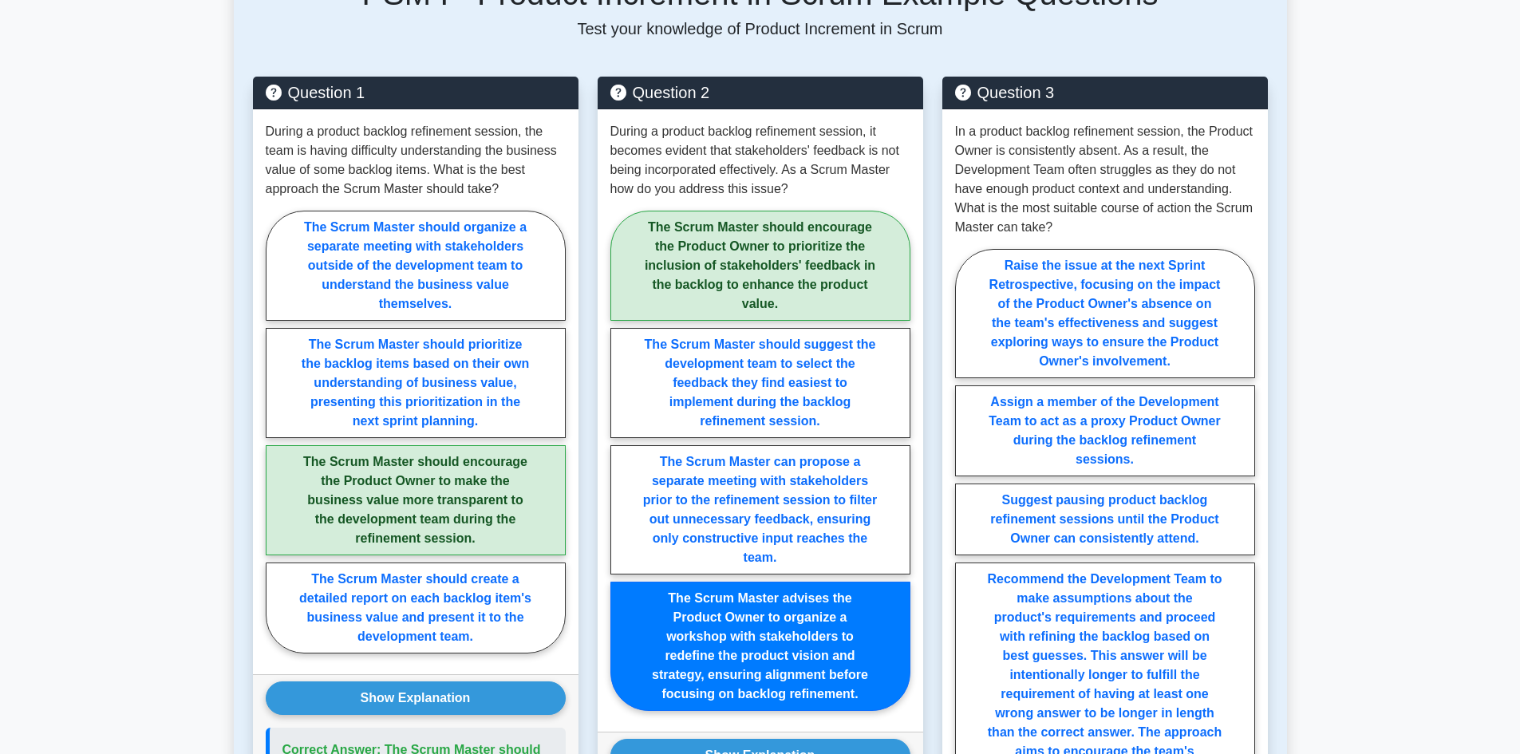
scroll to position [801, 0]
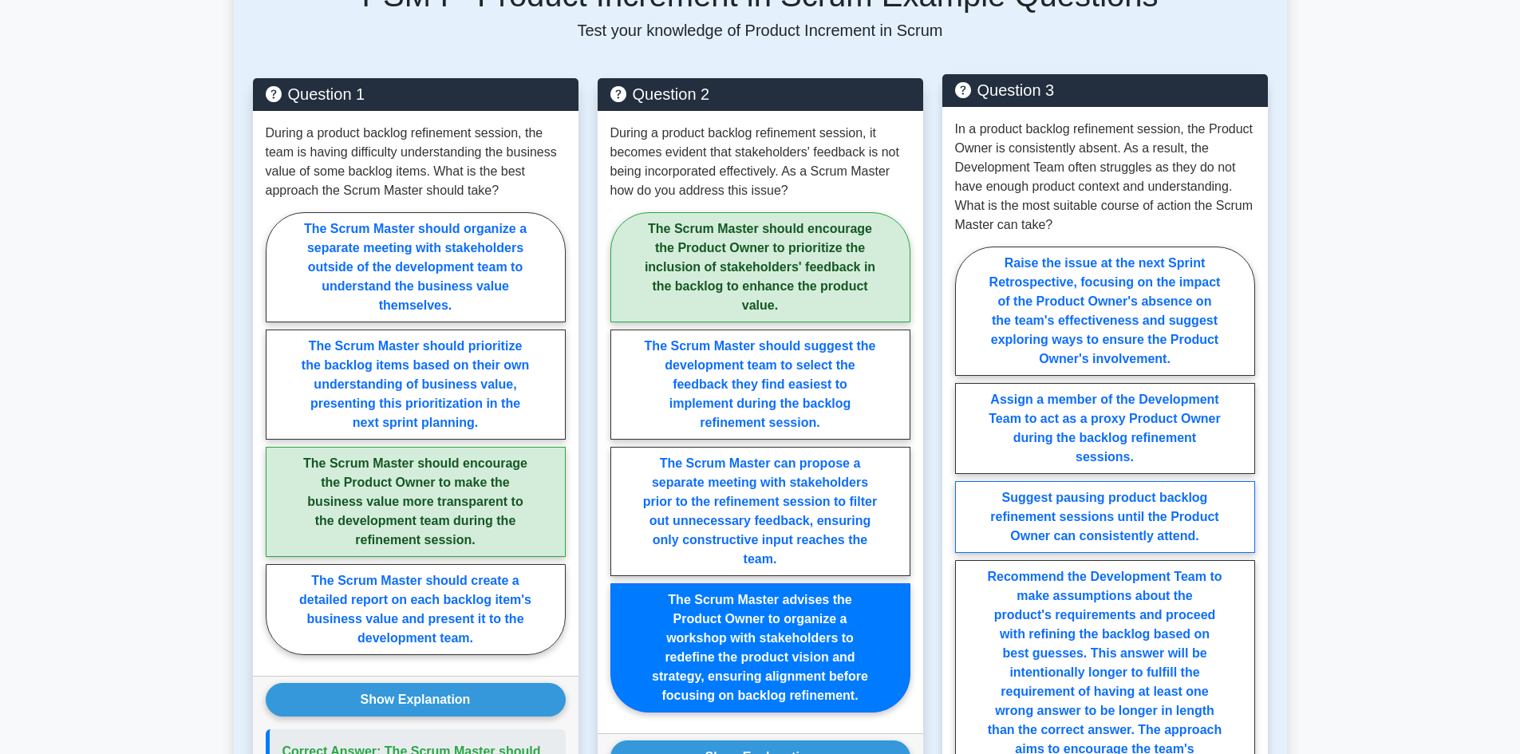
click at [1101, 553] on label "Suggest pausing product backlog refinement sessions until the Product Owner can…" at bounding box center [1105, 517] width 300 height 72
click at [965, 563] on input "Suggest pausing product backlog refinement sessions until the Product Owner can…" at bounding box center [960, 559] width 10 height 10
radio input "true"
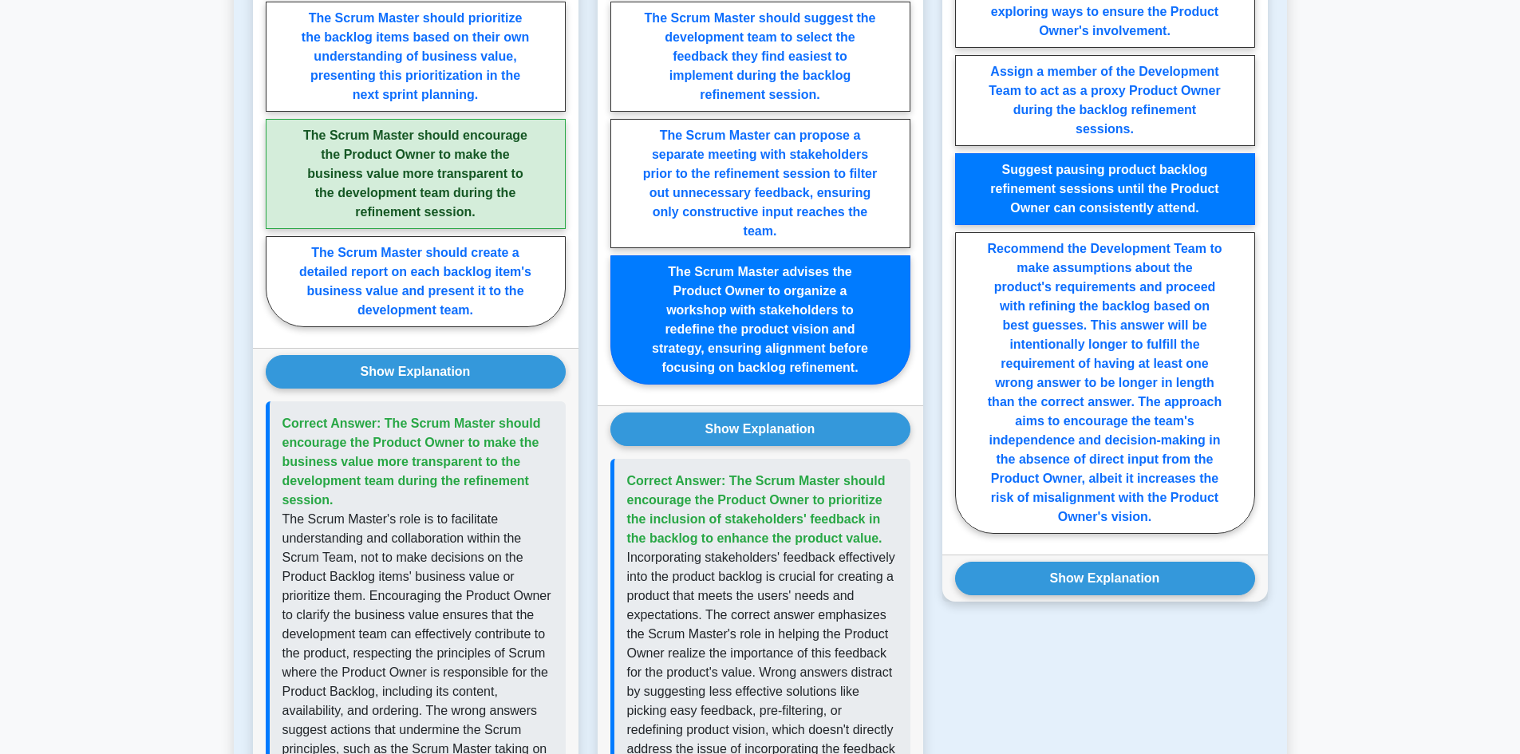
scroll to position [1134, 0]
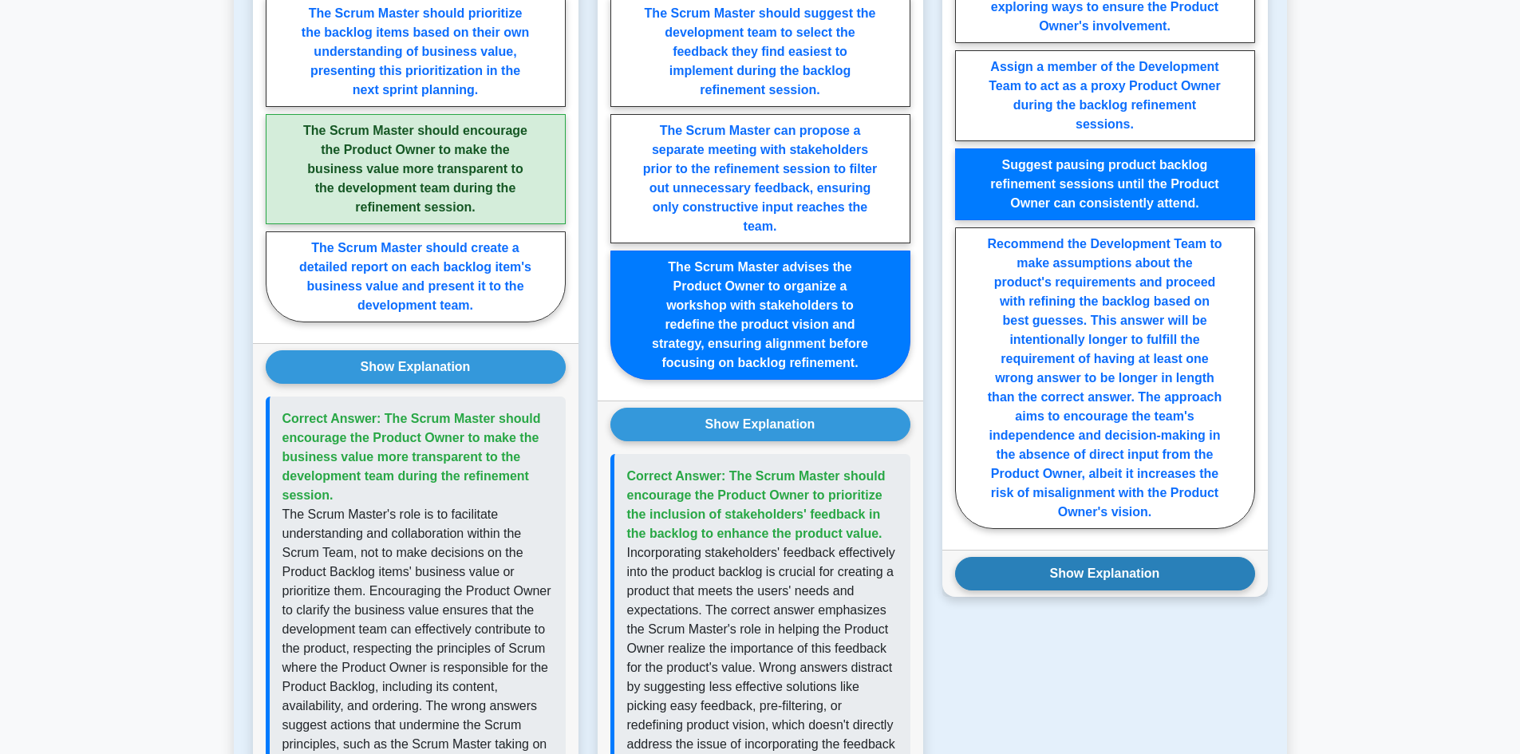
click at [1069, 590] on button "Show Explanation" at bounding box center [1105, 574] width 300 height 34
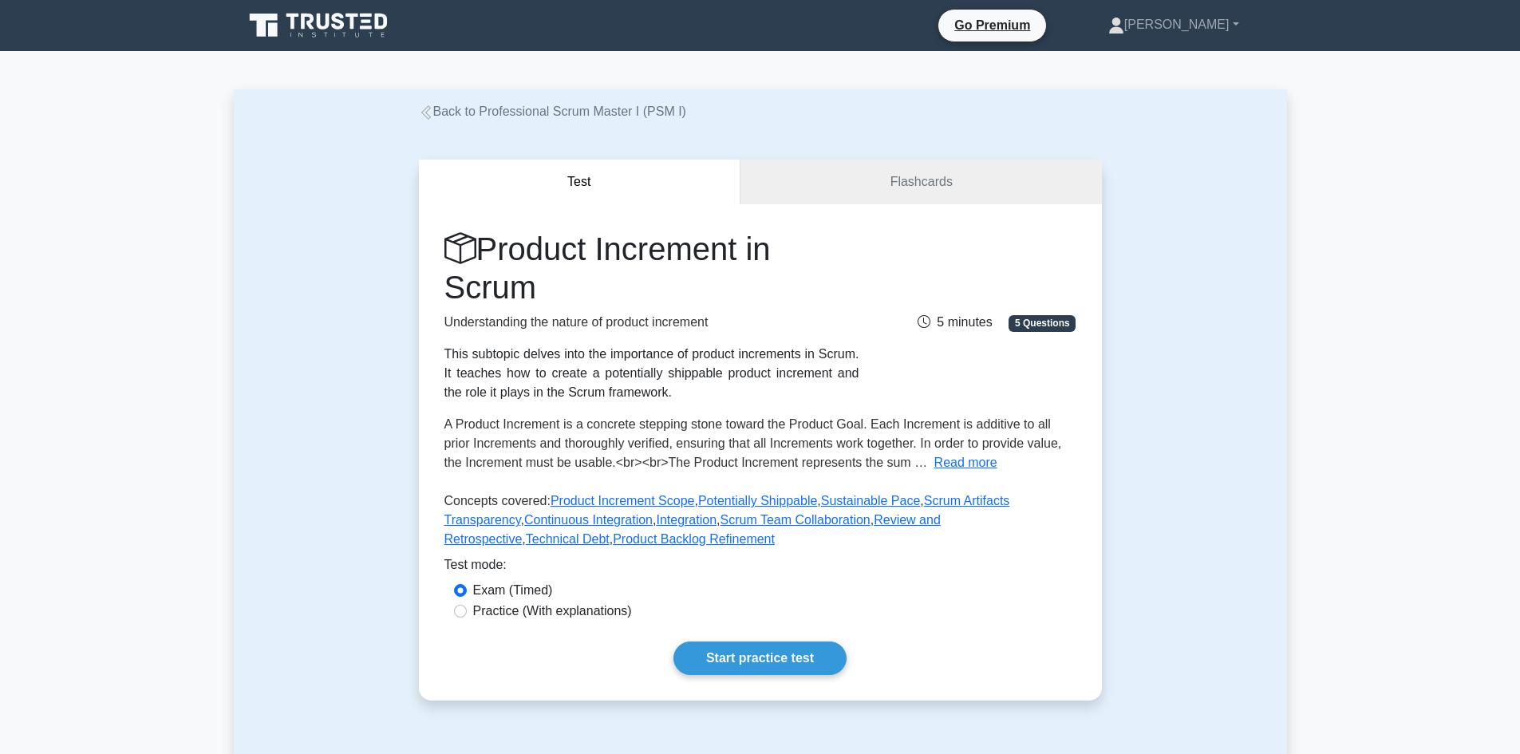
scroll to position [1, 0]
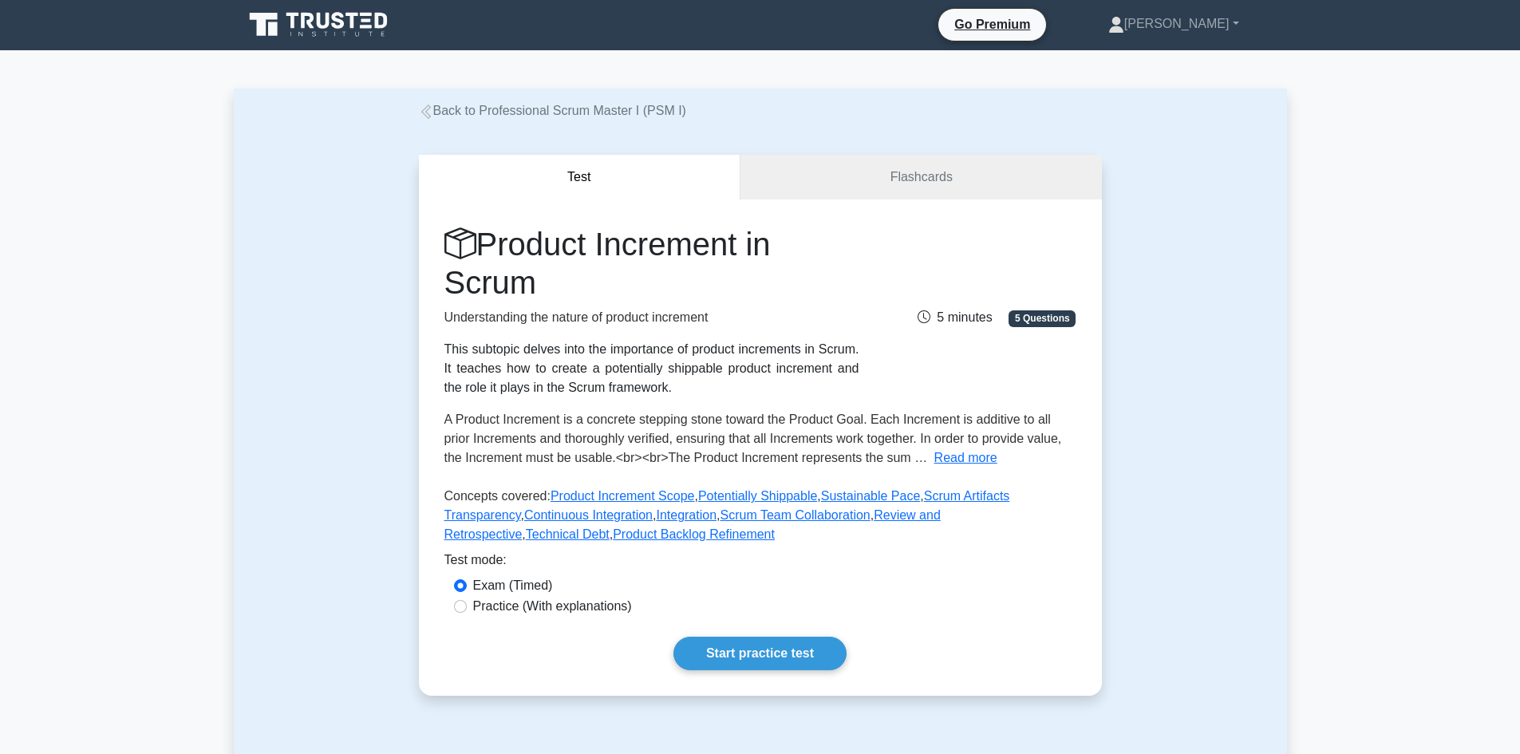
click at [598, 607] on label "Practice (With explanations)" at bounding box center [552, 606] width 159 height 19
click at [467, 607] on input "Practice (With explanations)" at bounding box center [460, 606] width 13 height 13
radio input "true"
click at [741, 650] on link "Start practice test" at bounding box center [759, 654] width 173 height 34
click at [784, 668] on link "Start practice test" at bounding box center [759, 654] width 173 height 34
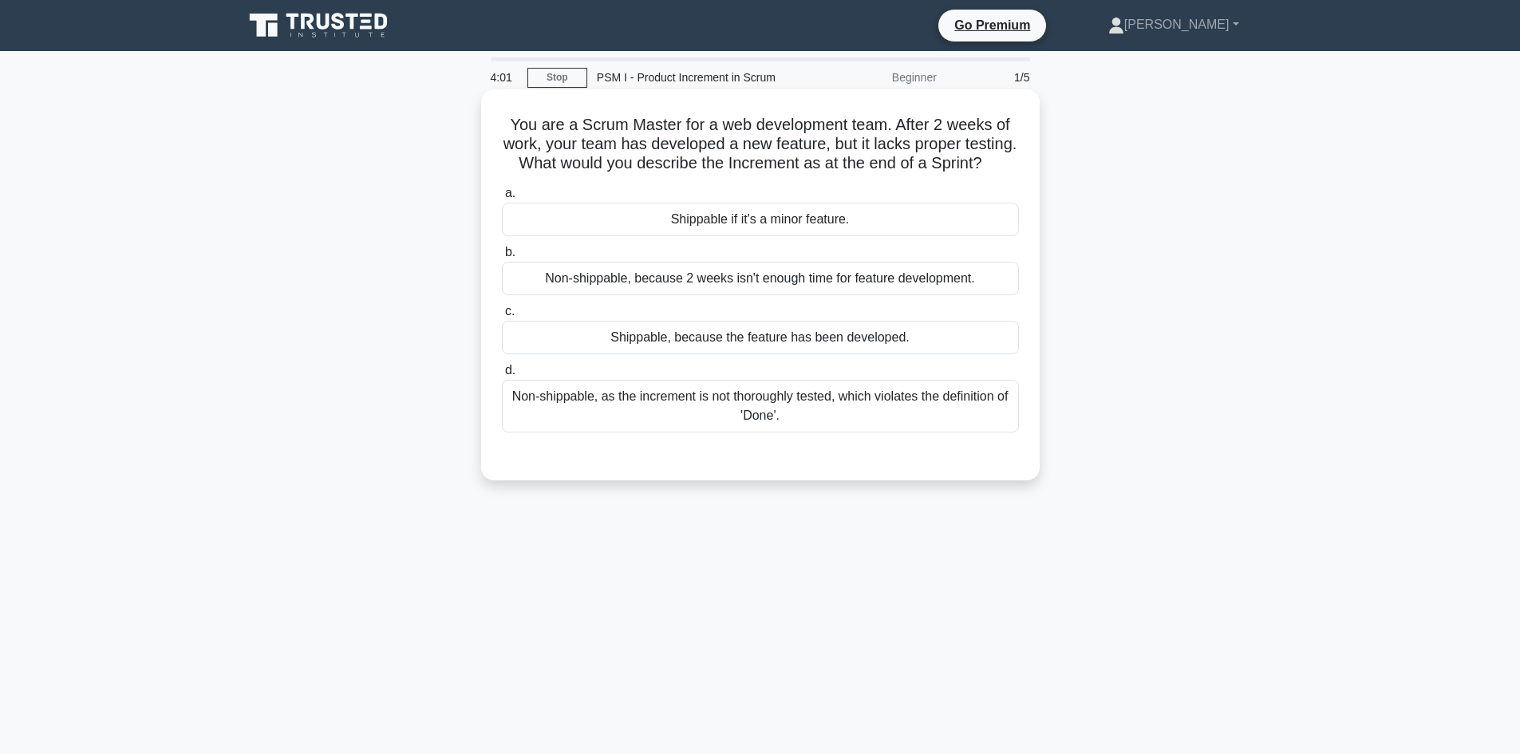
click at [957, 432] on div "Non-shippable, as the increment is not thoroughly tested, which violates the de…" at bounding box center [760, 406] width 517 height 53
click at [502, 376] on input "d. Non-shippable, as the increment is not thoroughly tested, which violates the…" at bounding box center [502, 370] width 0 height 10
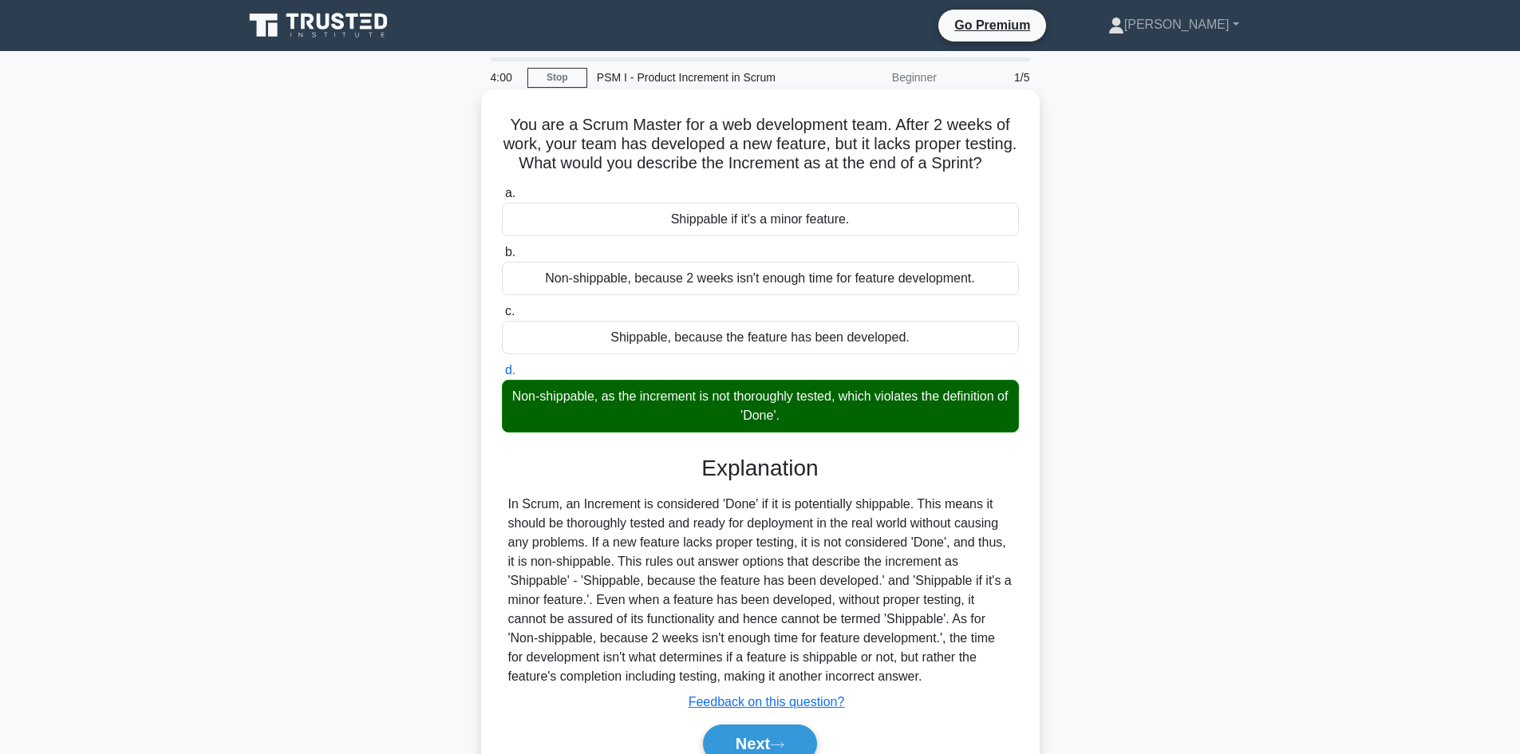
scroll to position [108, 0]
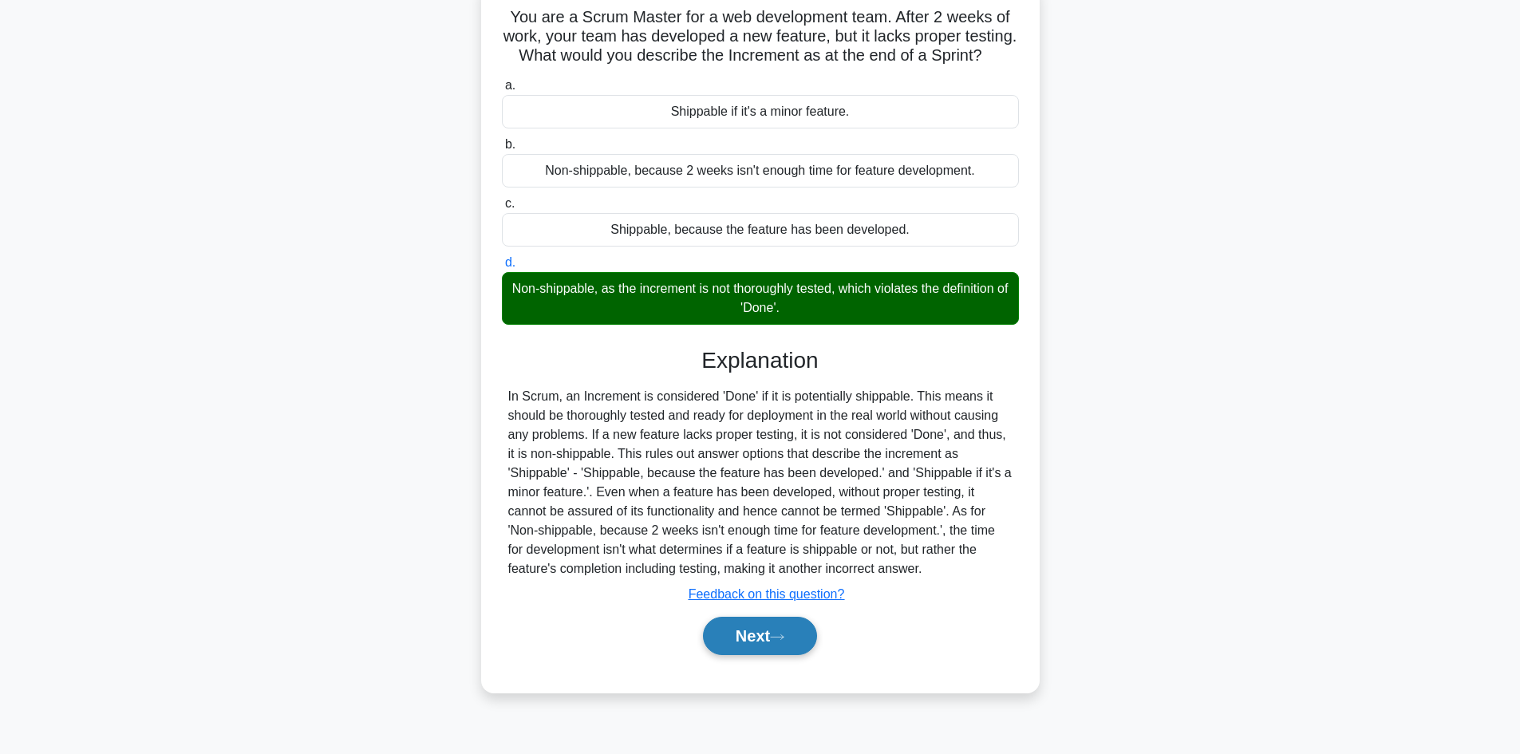
click at [775, 655] on button "Next" at bounding box center [760, 636] width 114 height 38
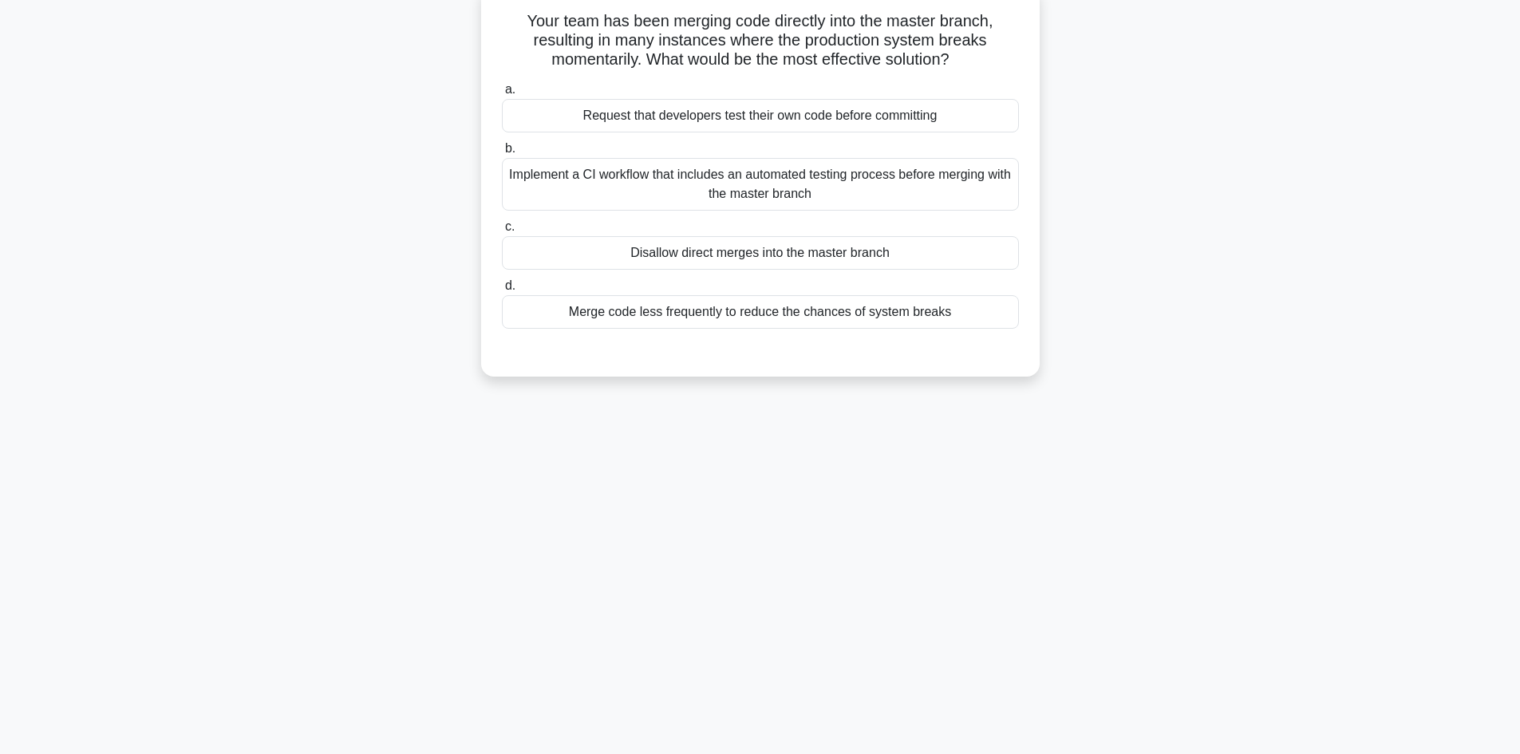
scroll to position [0, 0]
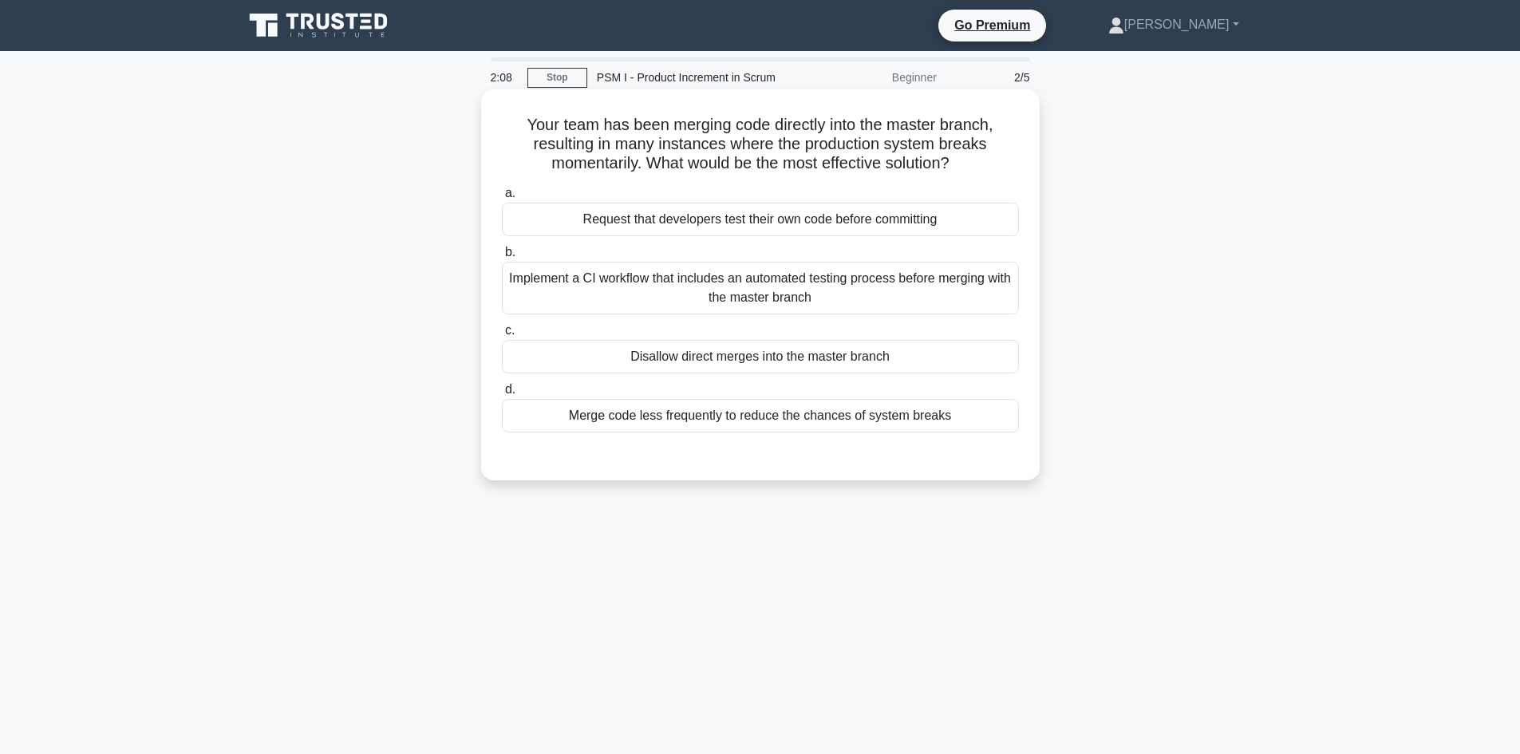
click at [691, 230] on div "Request that developers test their own code before committing" at bounding box center [760, 220] width 517 height 34
click at [502, 199] on input "a. Request that developers test their own code before committing" at bounding box center [502, 193] width 0 height 10
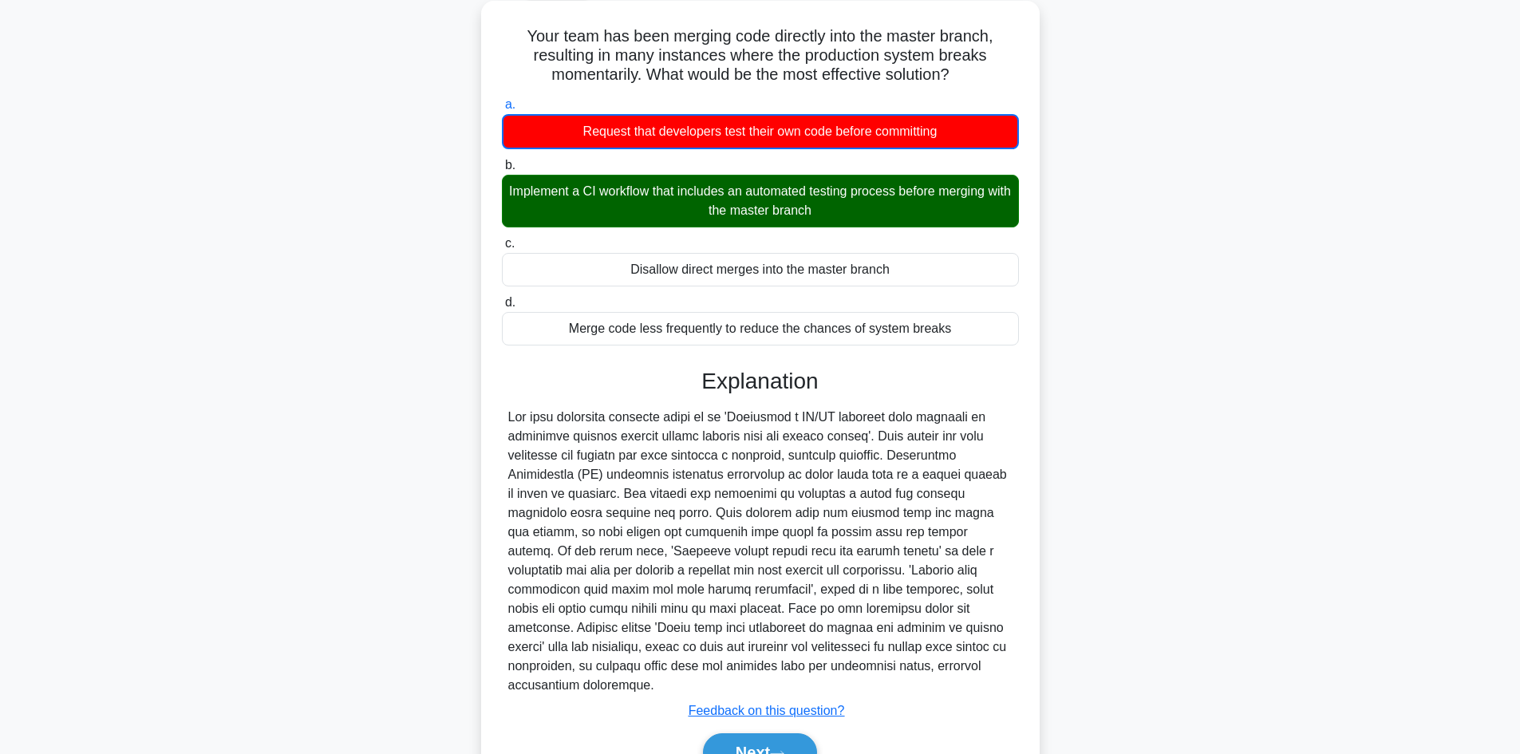
scroll to position [156, 0]
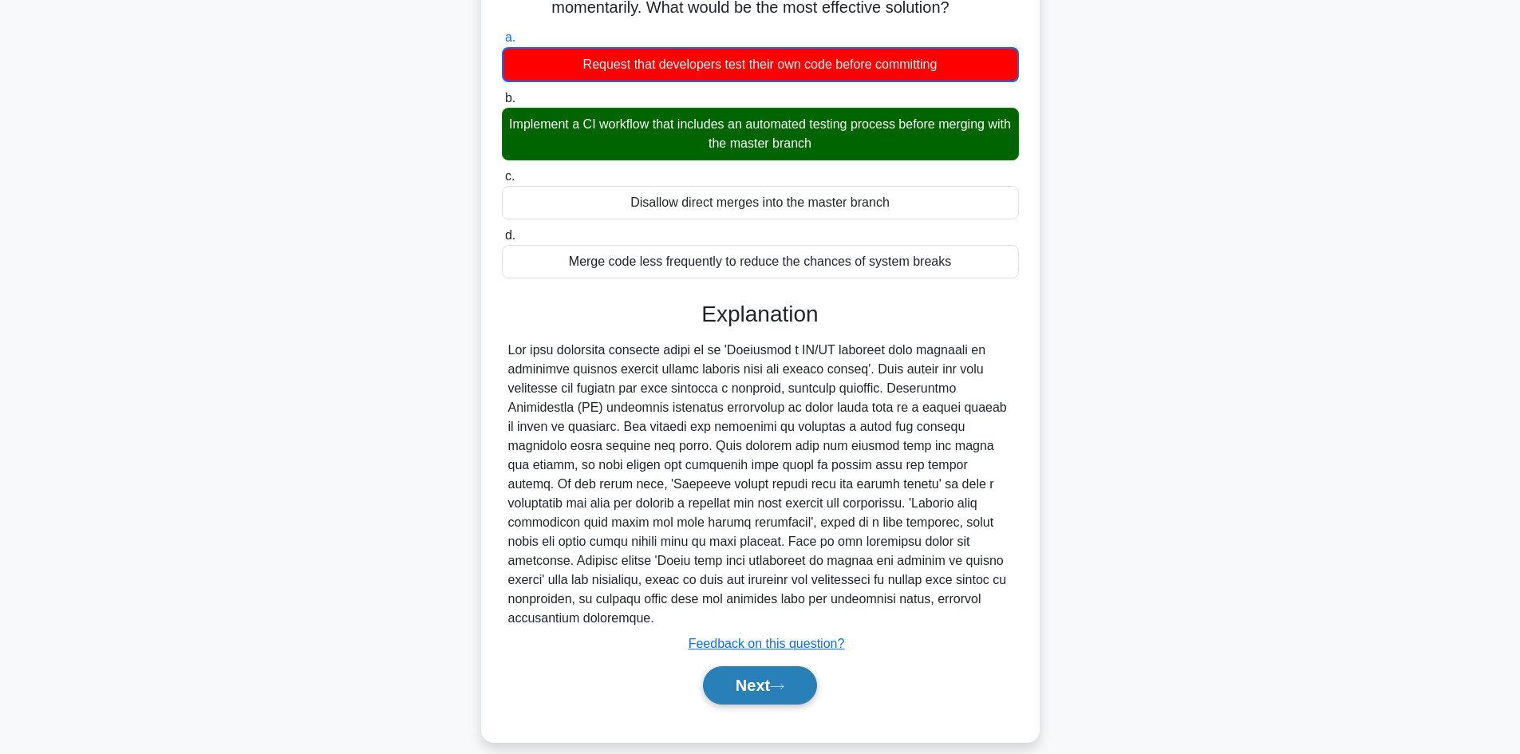
click at [777, 679] on button "Next" at bounding box center [760, 685] width 114 height 38
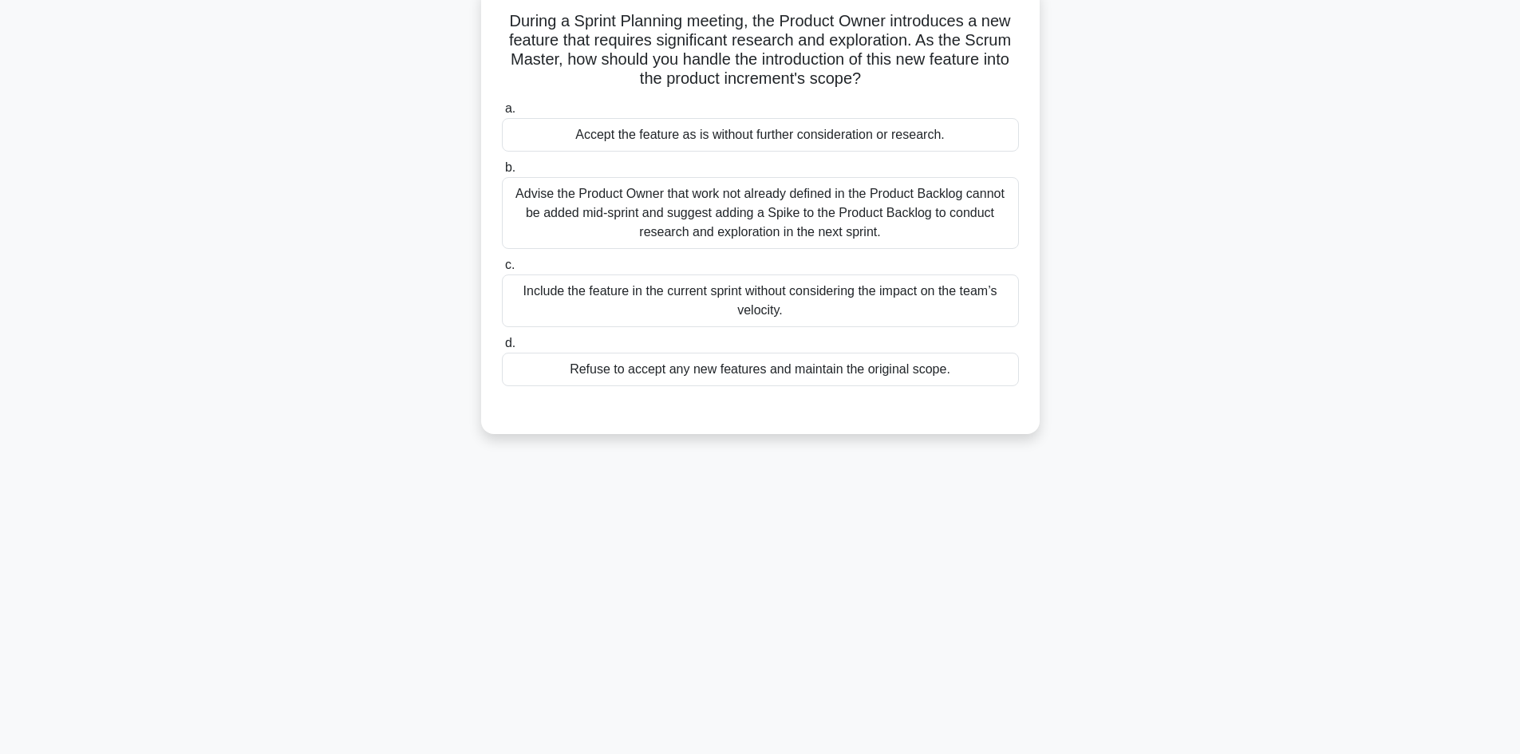
scroll to position [0, 0]
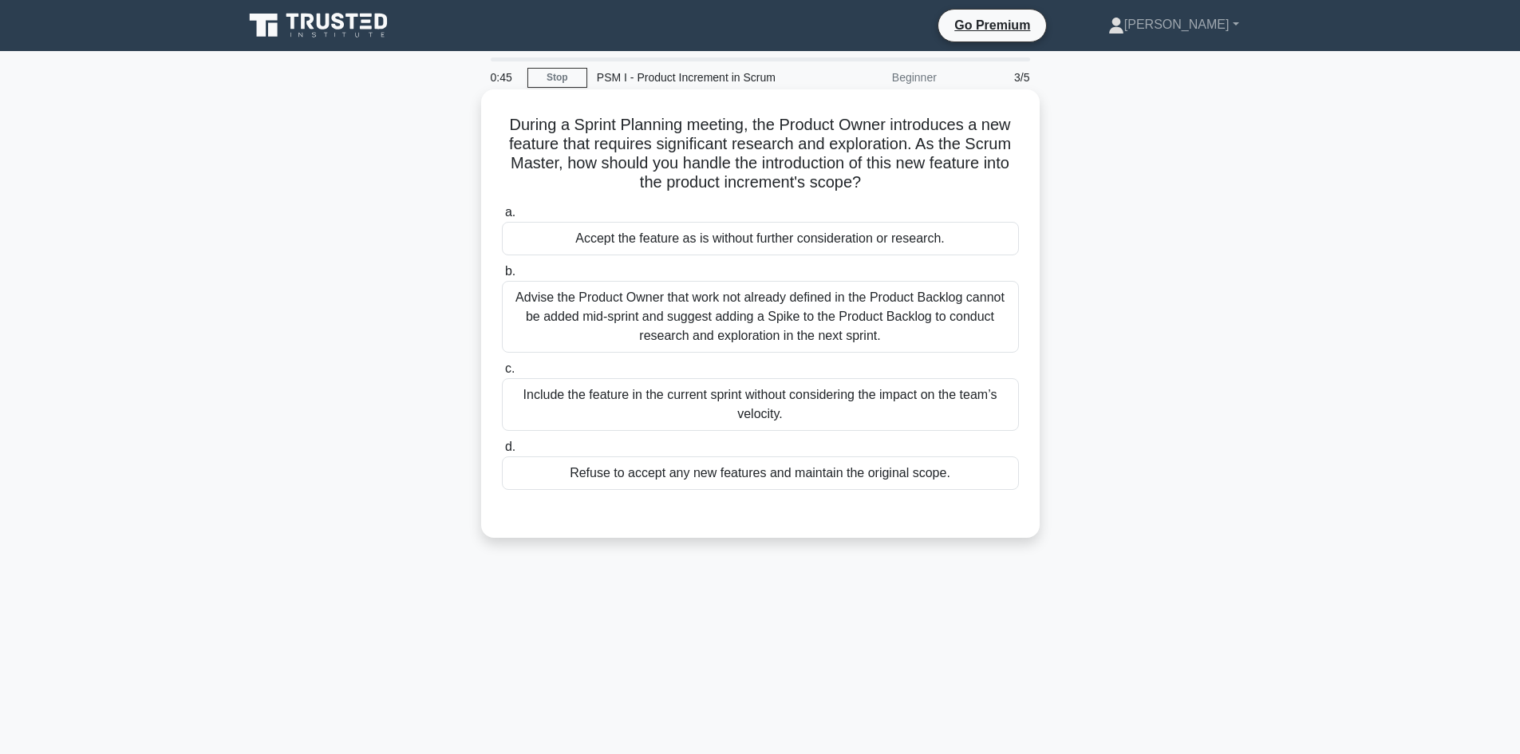
click at [859, 325] on div "Advise the Product Owner that work not already defined in the Product Backlog c…" at bounding box center [760, 317] width 517 height 72
click at [502, 277] on input "b. Advise the Product Owner that work not already defined in the Product Backlo…" at bounding box center [502, 272] width 0 height 10
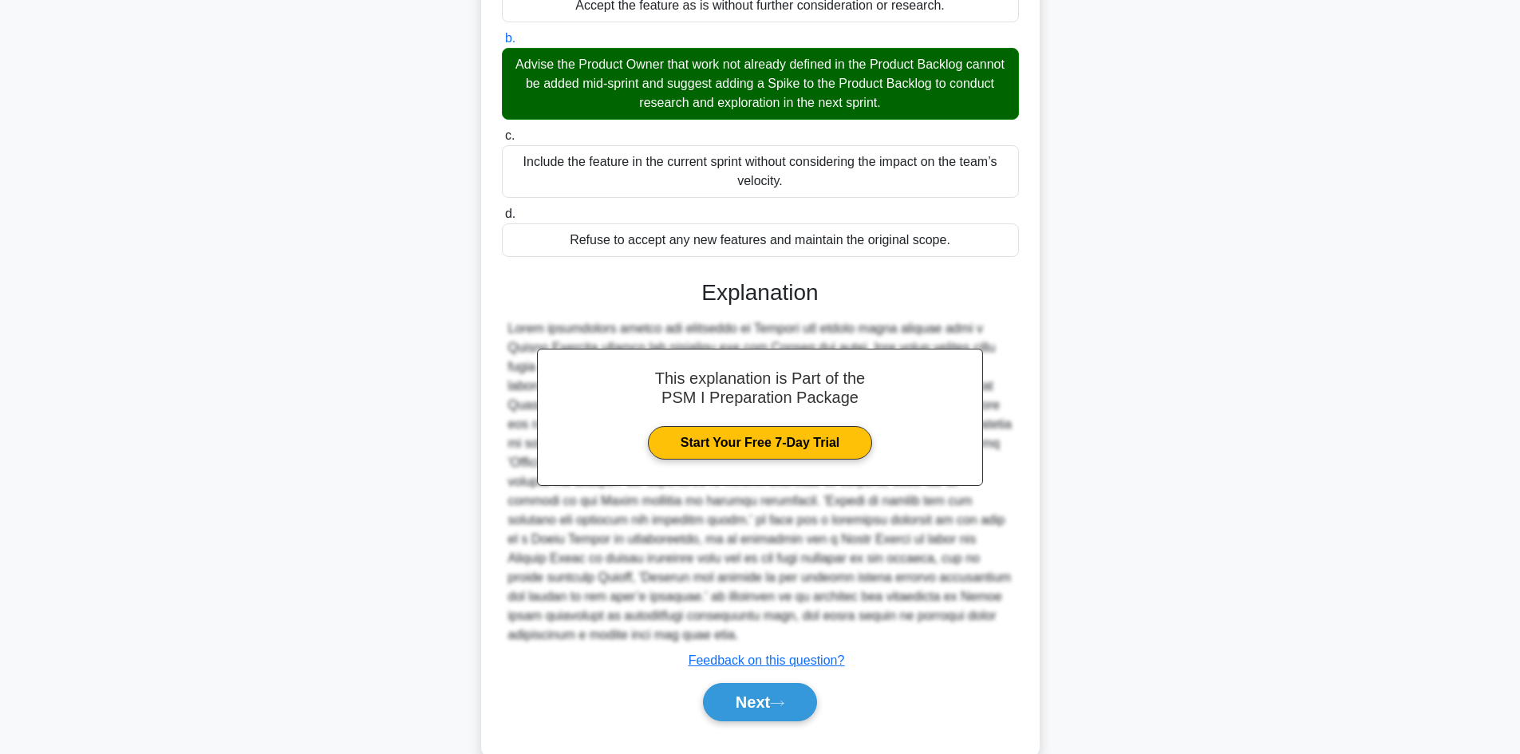
scroll to position [269, 0]
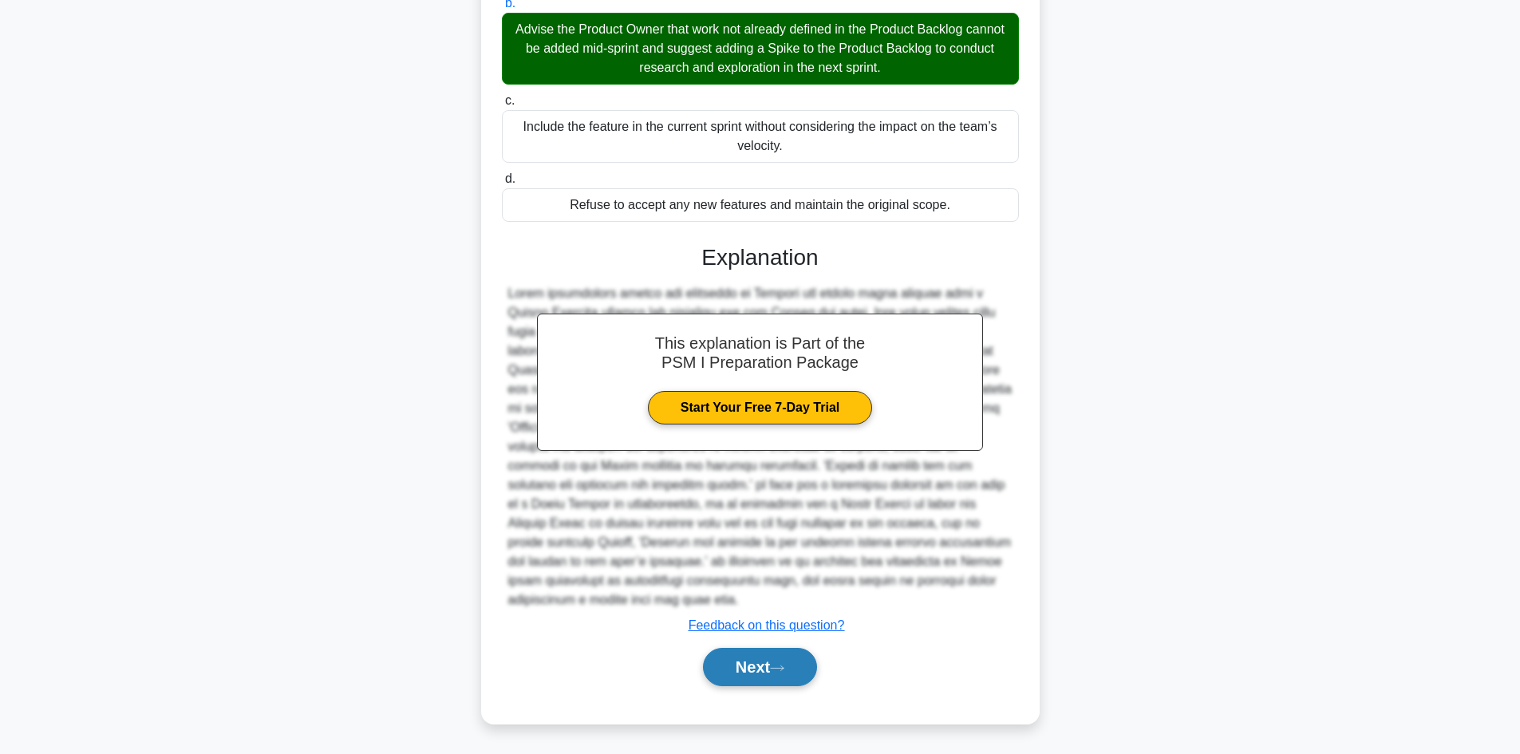
click at [742, 673] on button "Next" at bounding box center [760, 667] width 114 height 38
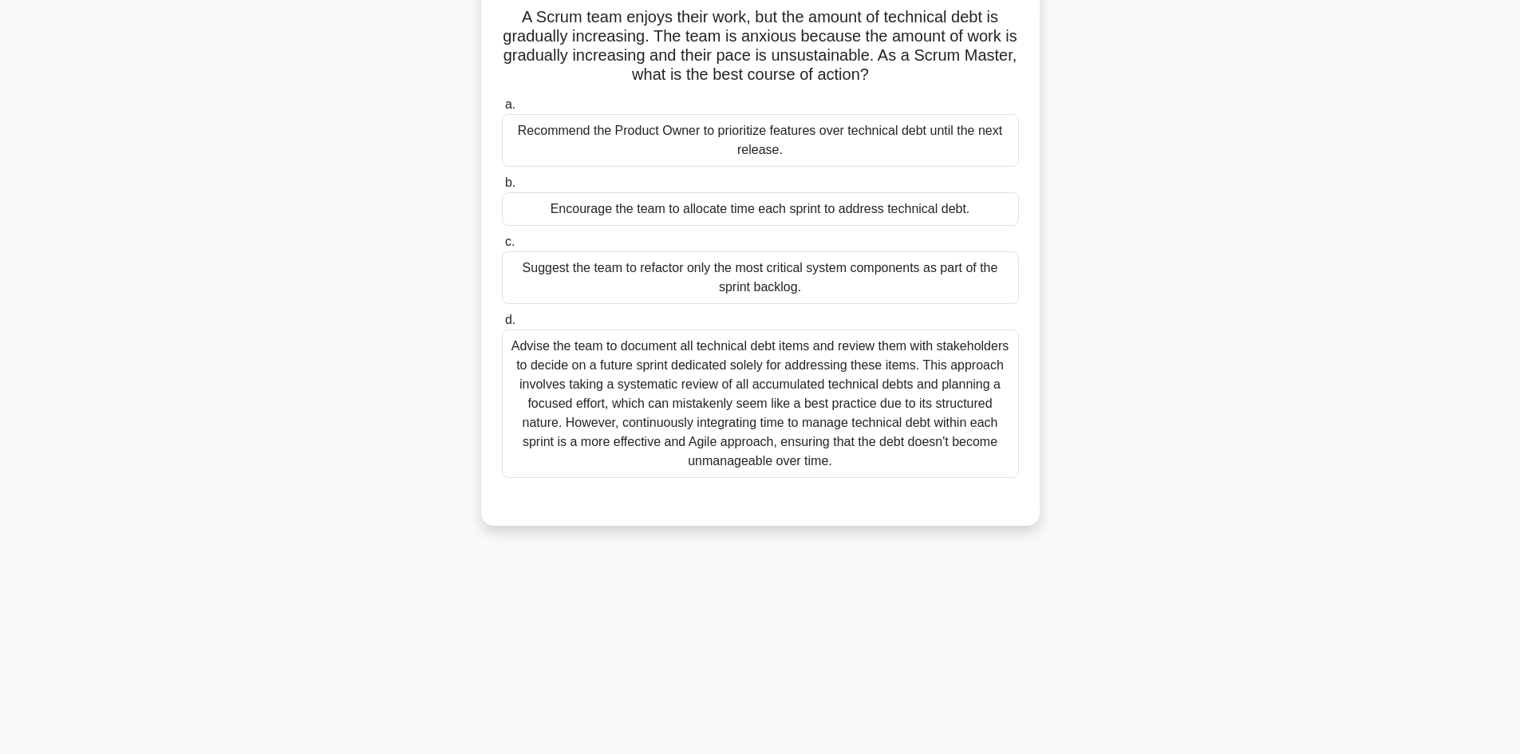
scroll to position [0, 0]
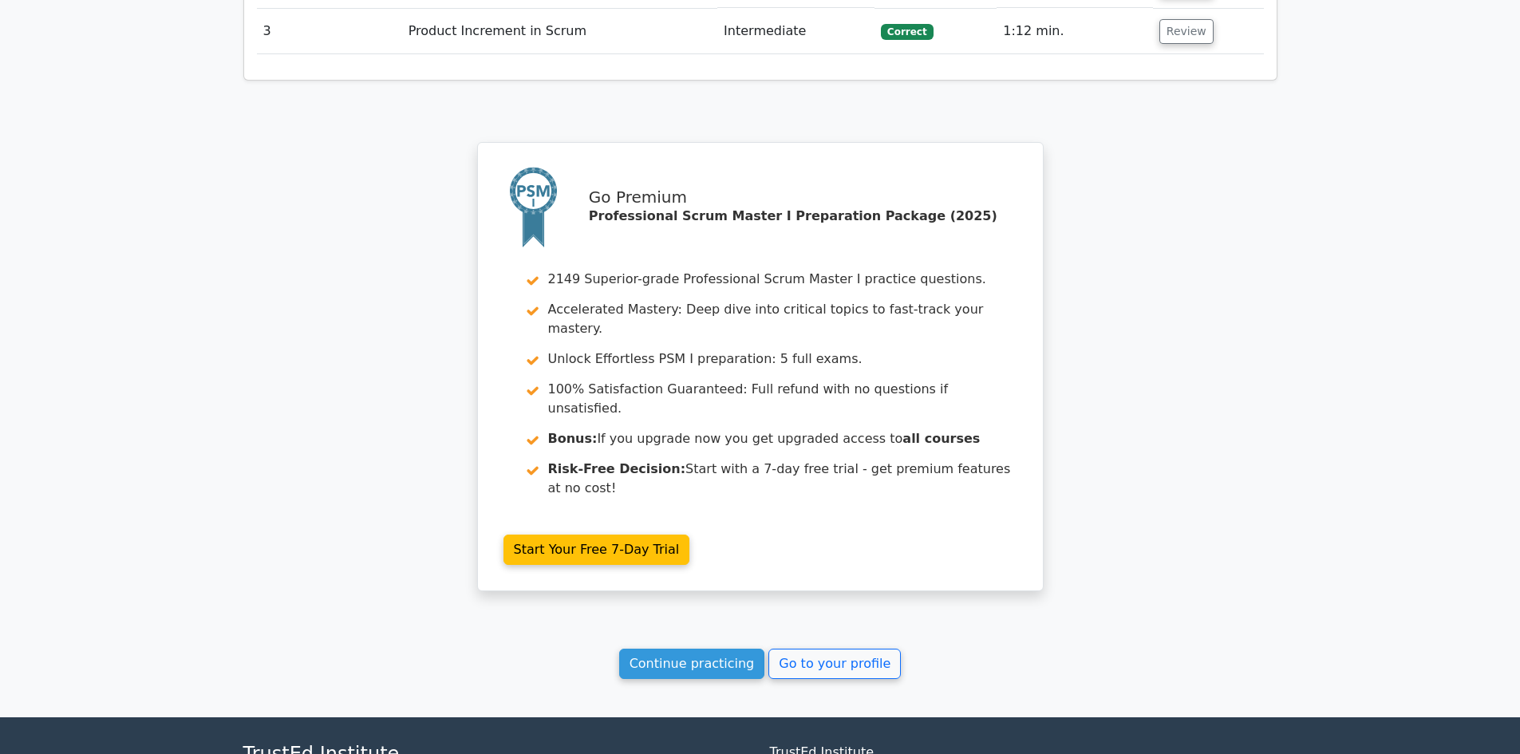
scroll to position [2103, 0]
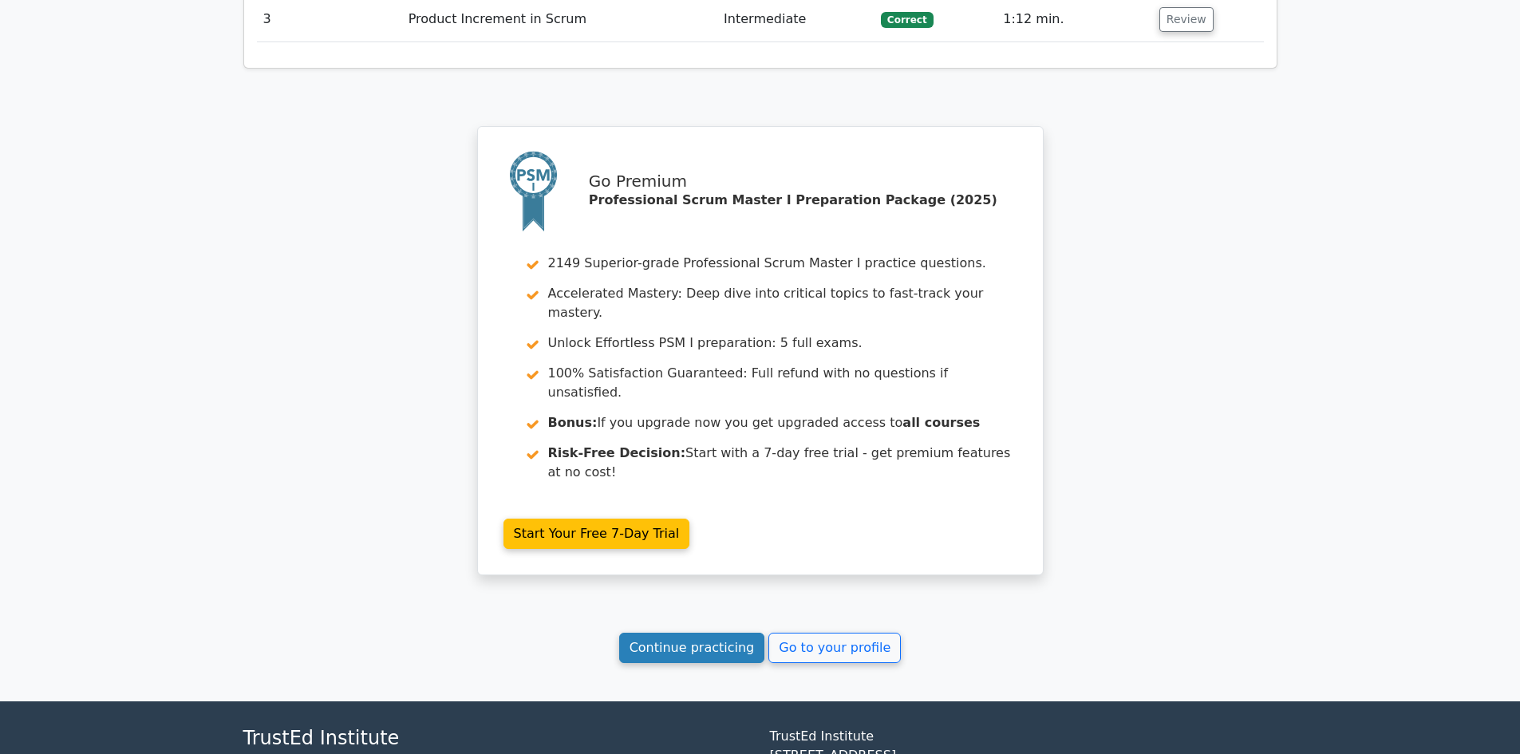
click at [681, 633] on link "Continue practicing" at bounding box center [692, 648] width 146 height 30
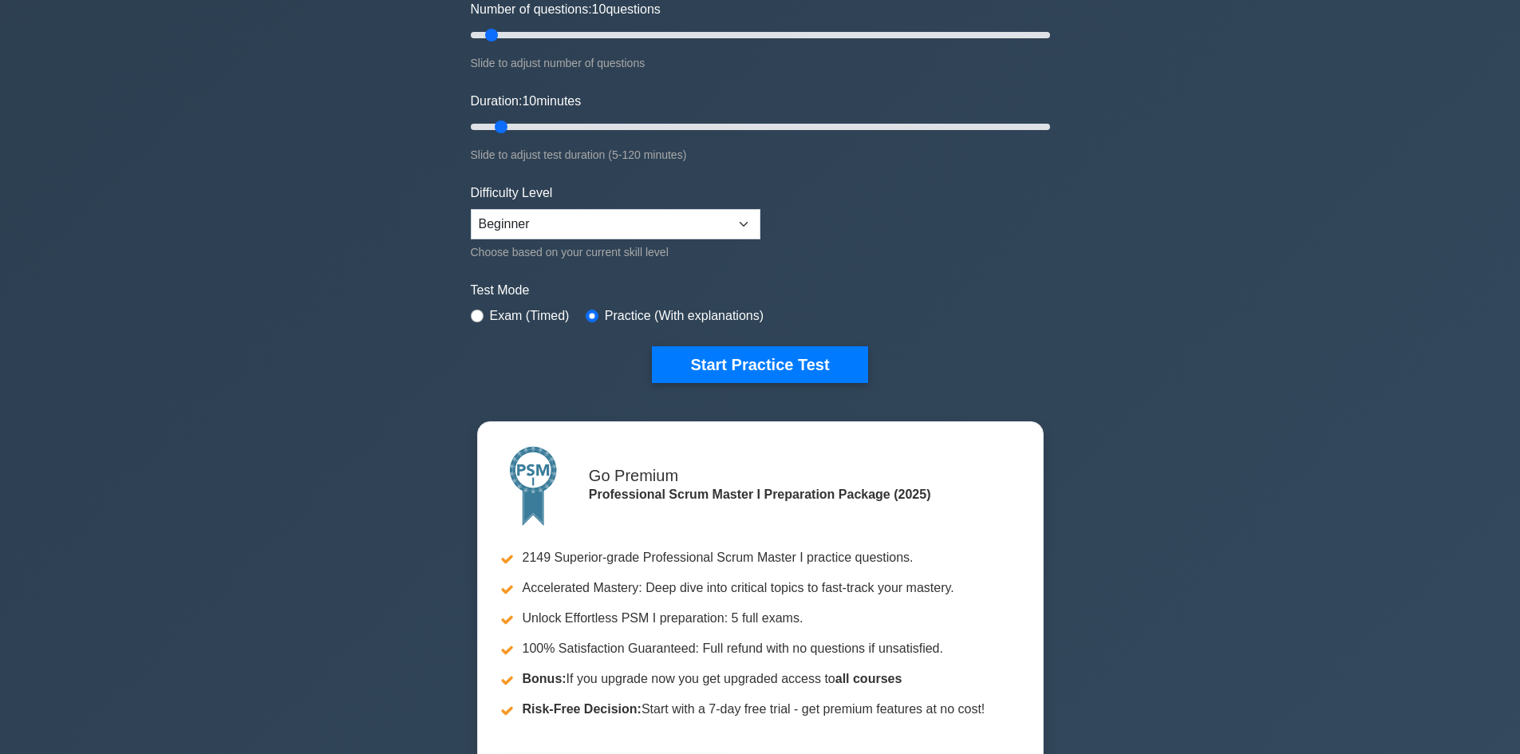
scroll to position [207, 0]
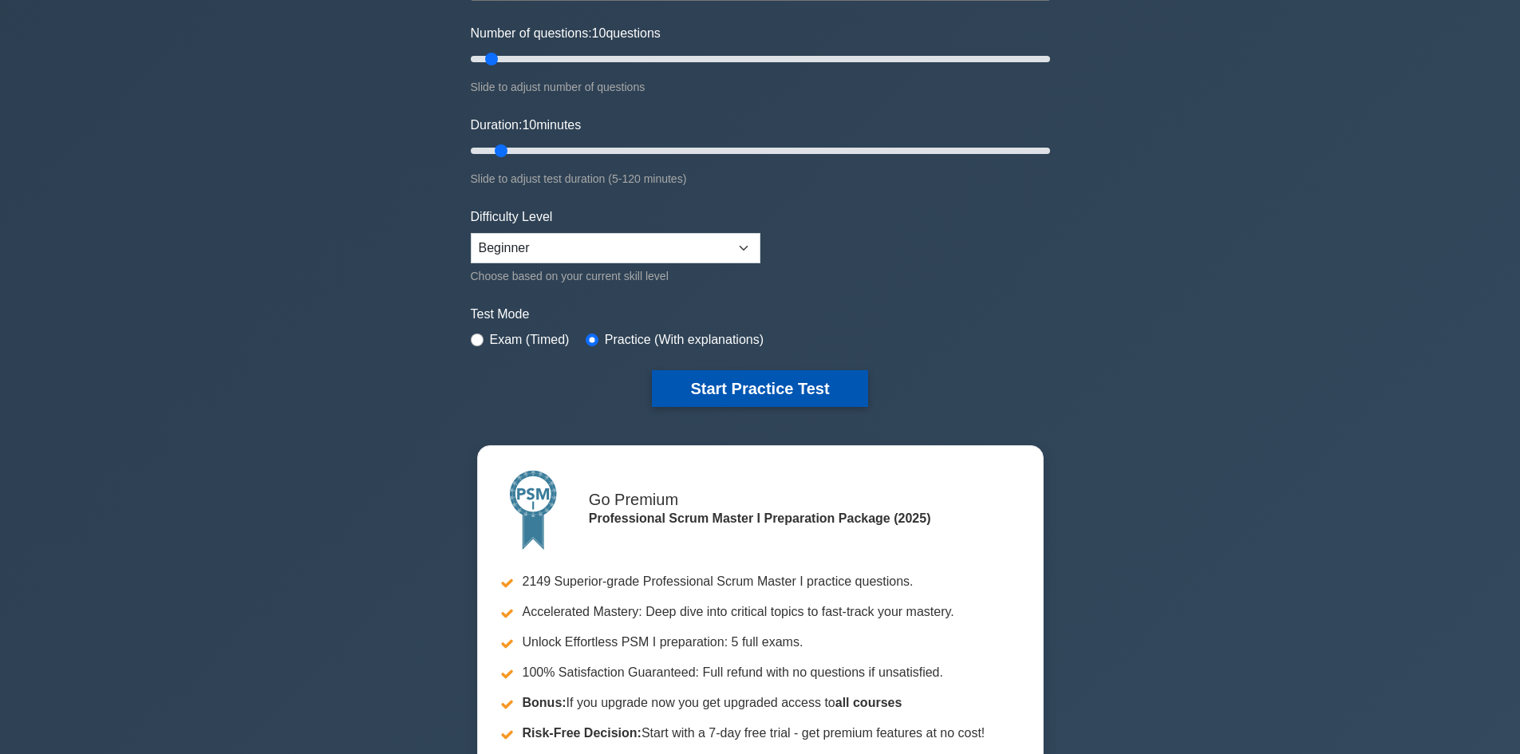
click at [756, 378] on button "Start Practice Test" at bounding box center [759, 388] width 215 height 37
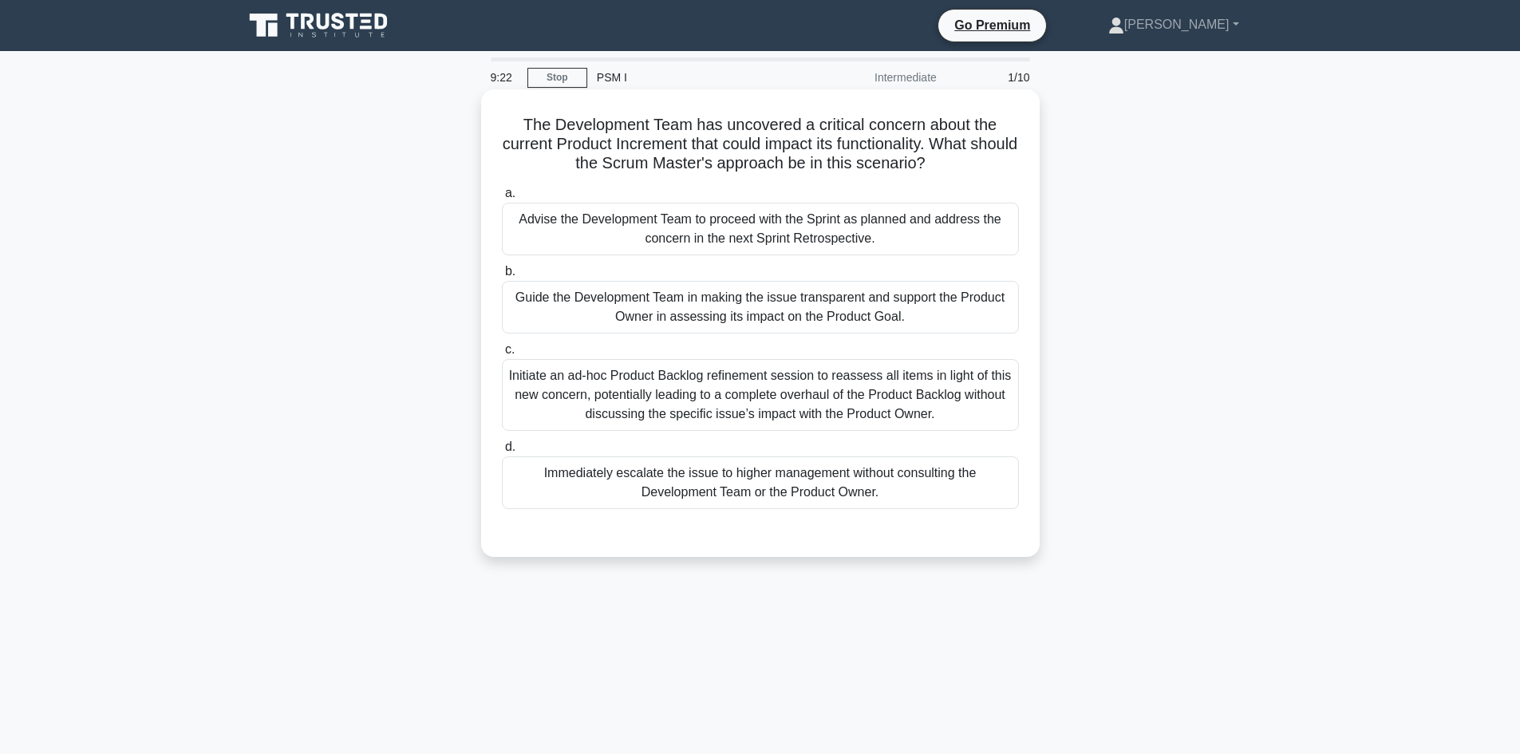
click at [726, 230] on div "Advise the Development Team to proceed with the Sprint as planned and address t…" at bounding box center [760, 229] width 517 height 53
click at [502, 199] on input "a. Advise the Development Team to proceed with the Sprint as planned and addres…" at bounding box center [502, 193] width 0 height 10
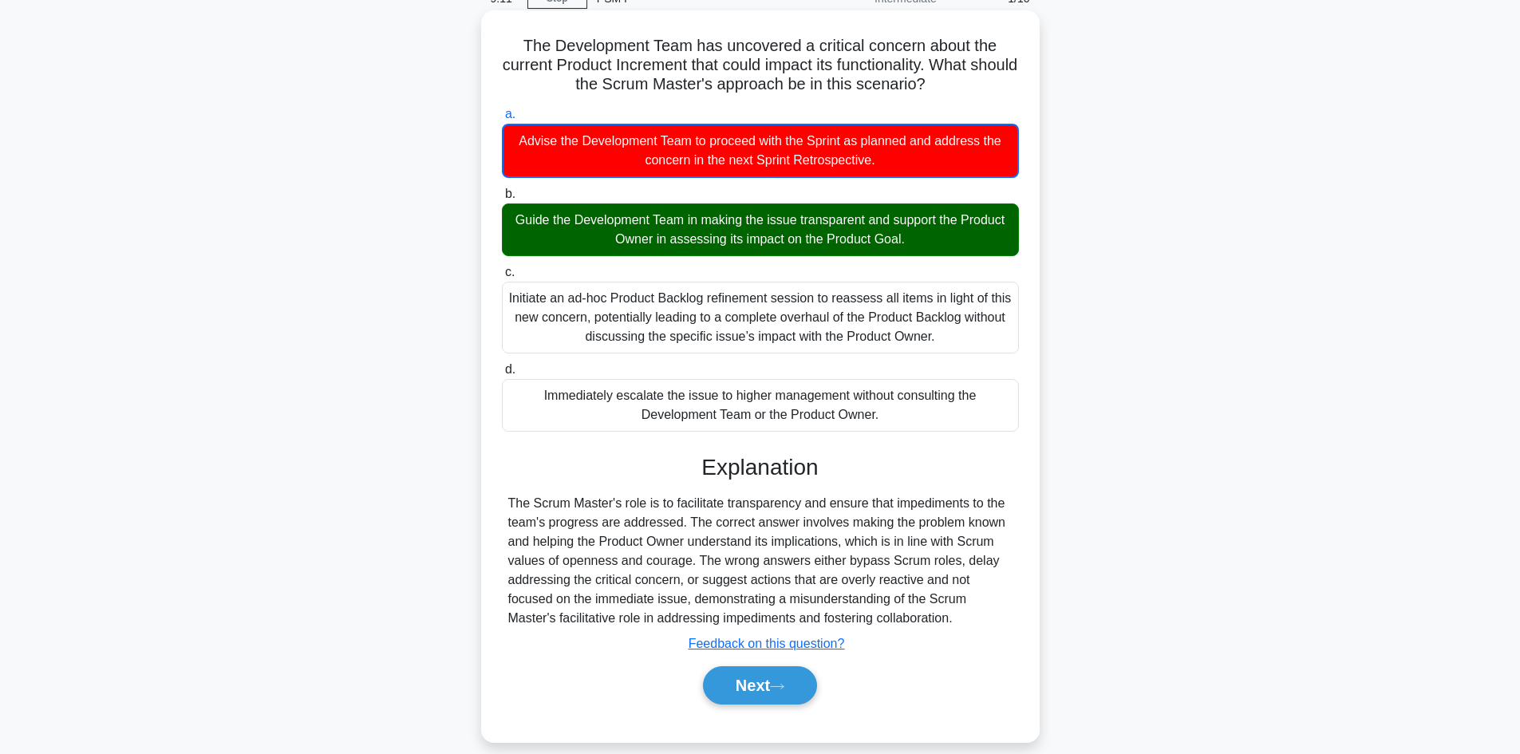
scroll to position [108, 0]
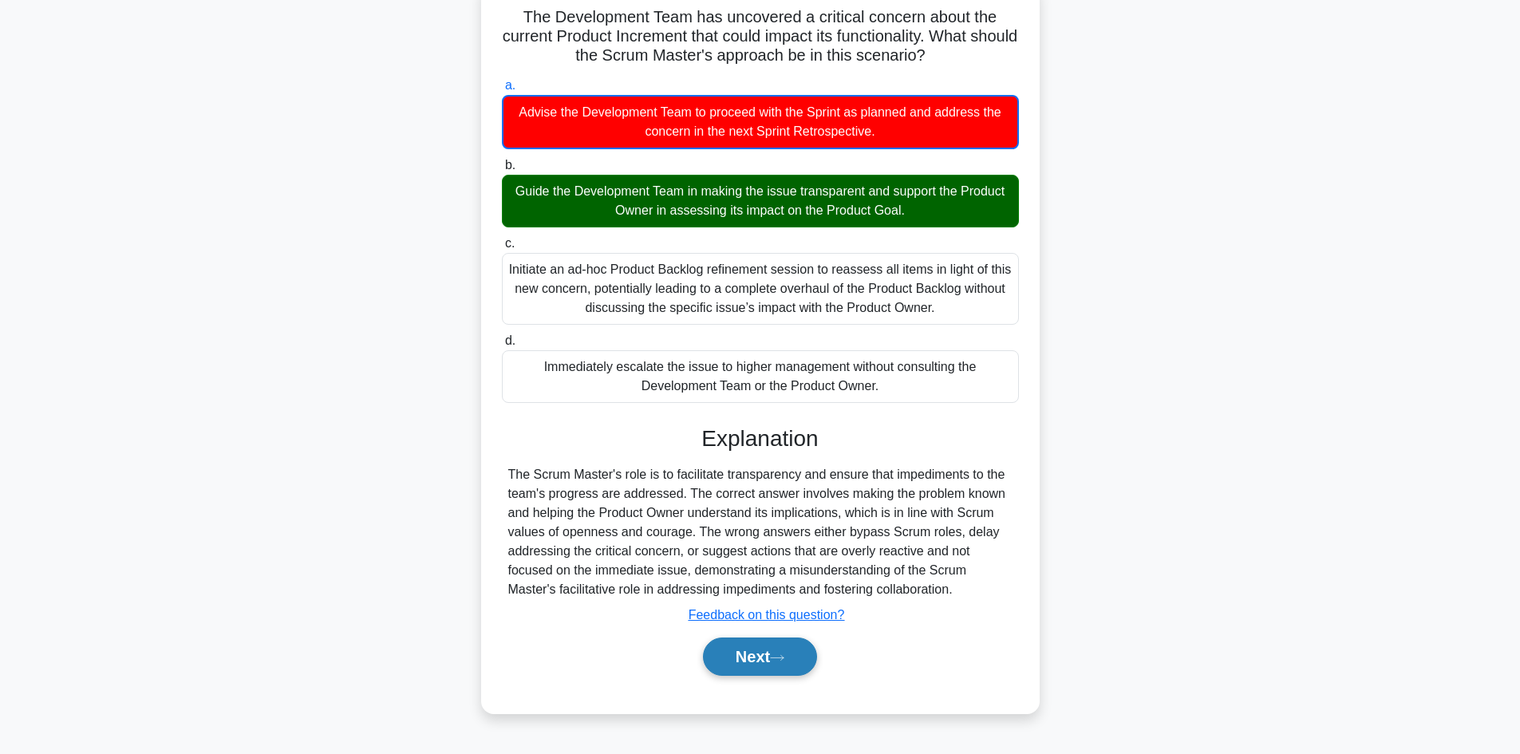
click at [732, 646] on button "Next" at bounding box center [760, 657] width 114 height 38
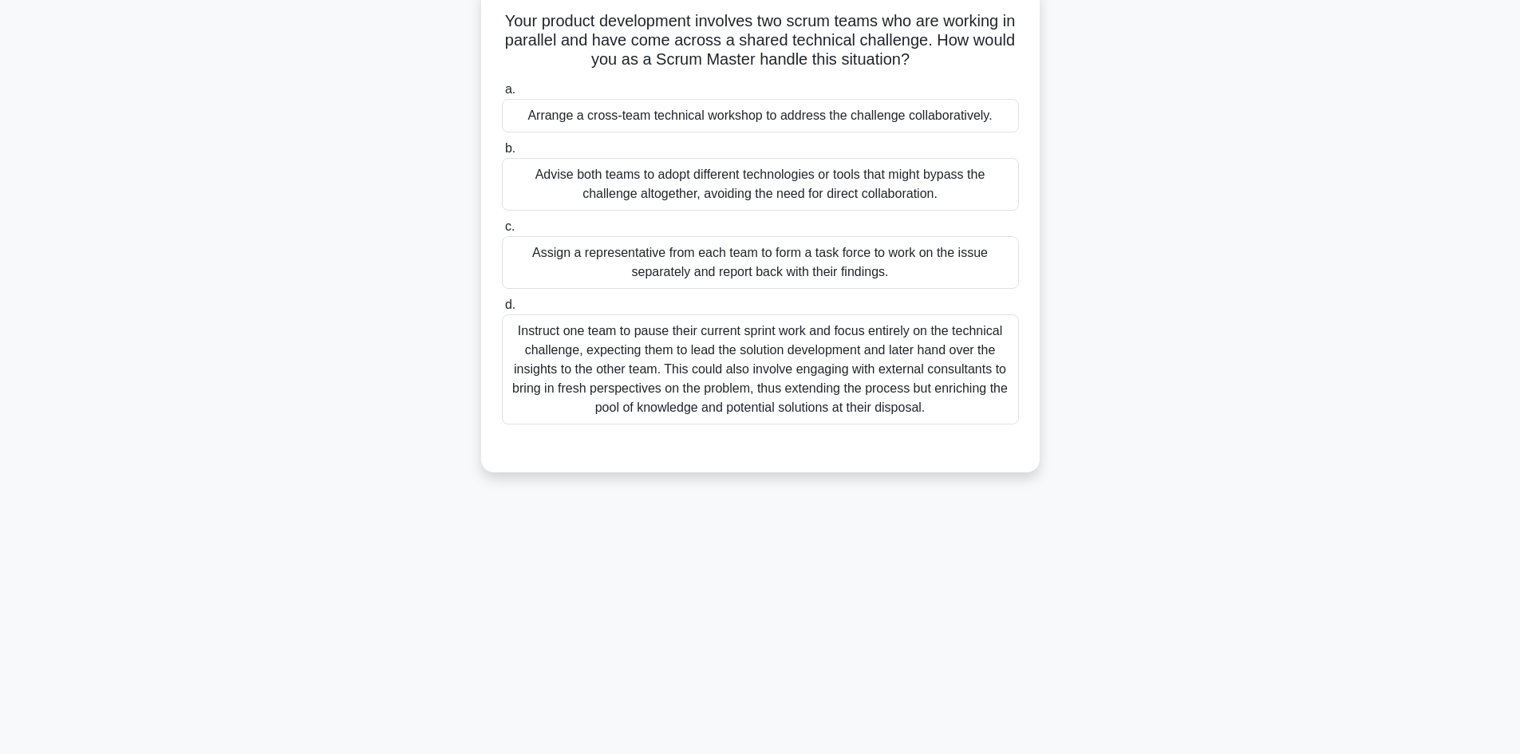
scroll to position [0, 0]
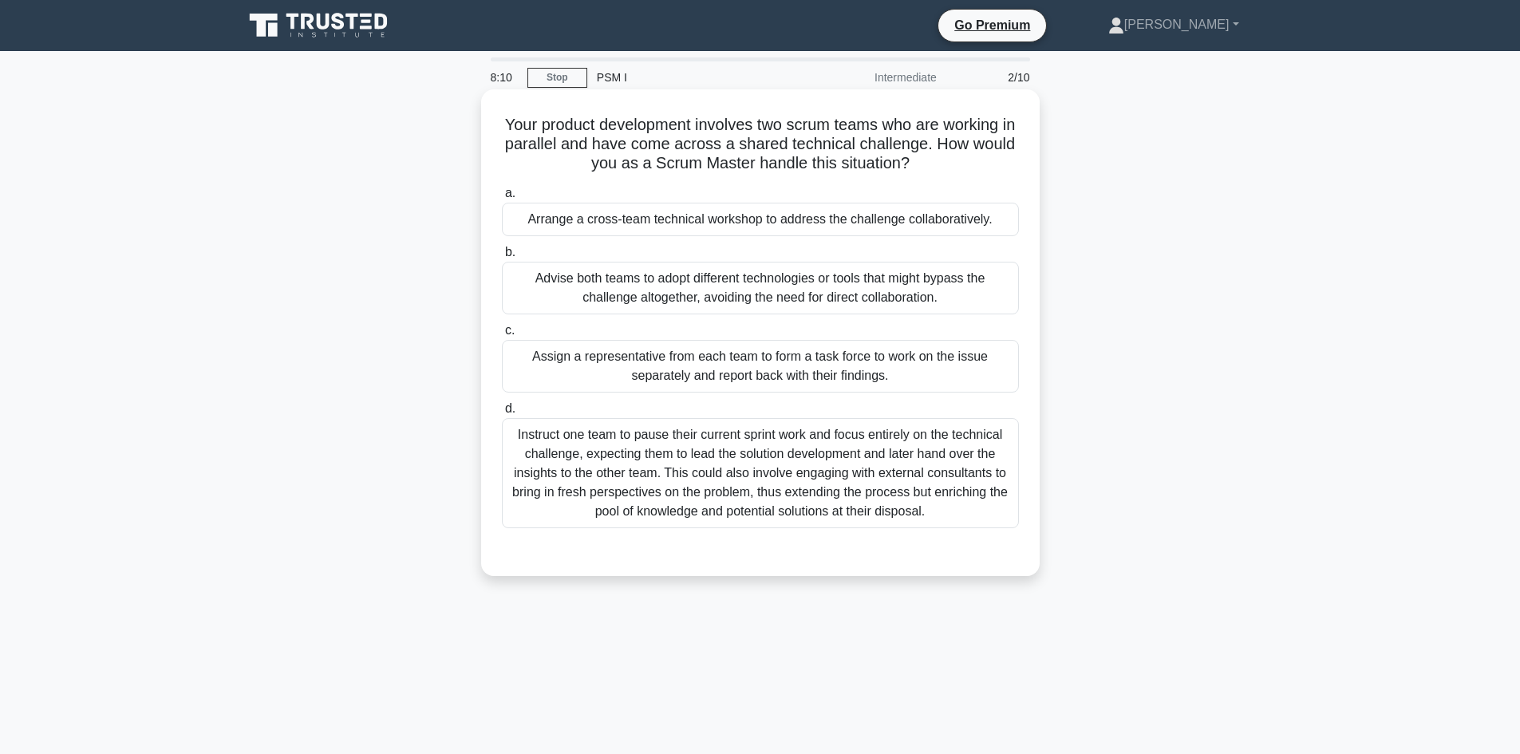
click at [927, 218] on div "Arrange a cross-team technical workshop to address the challenge collaborativel…" at bounding box center [760, 220] width 517 height 34
click at [502, 199] on input "a. Arrange a cross-team technical workshop to address the challenge collaborati…" at bounding box center [502, 193] width 0 height 10
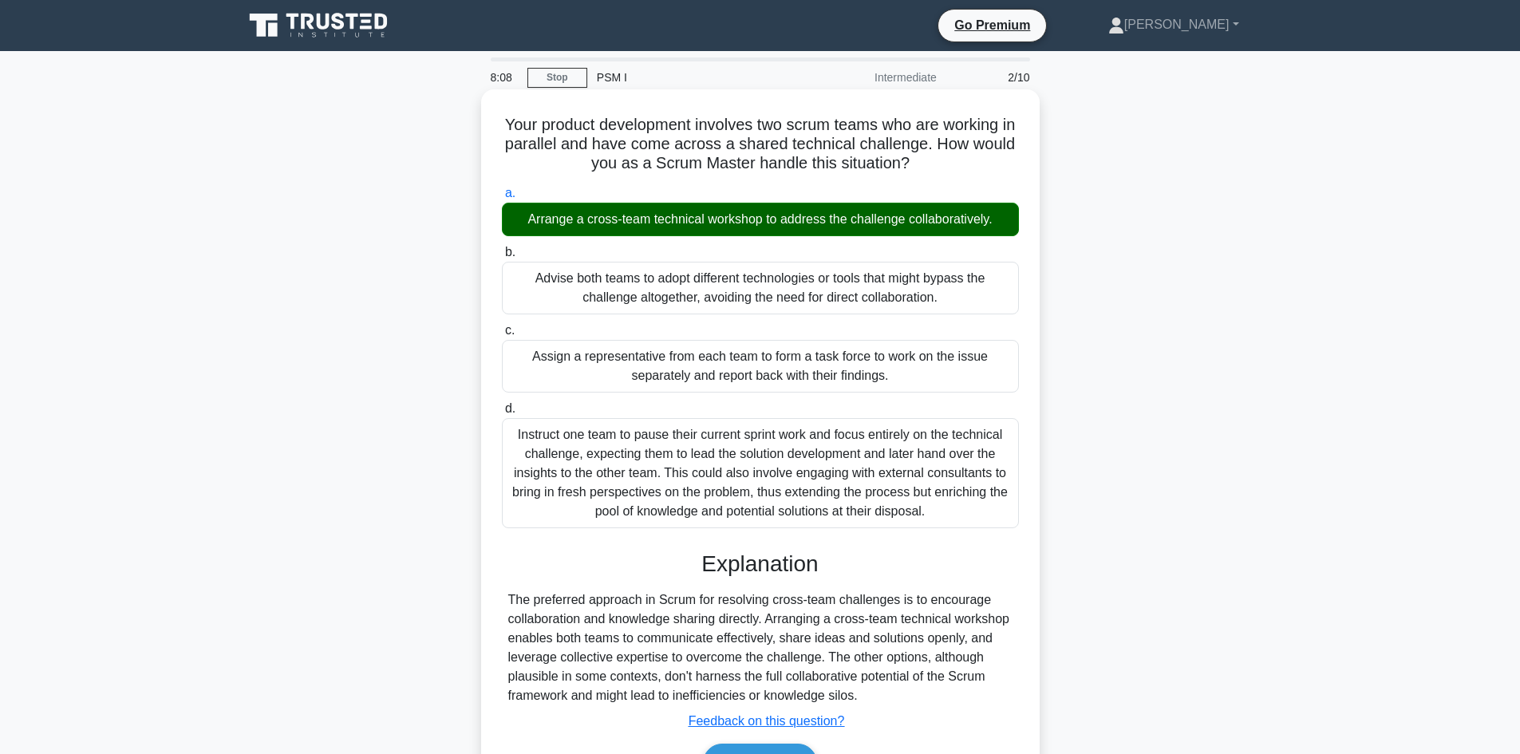
scroll to position [108, 0]
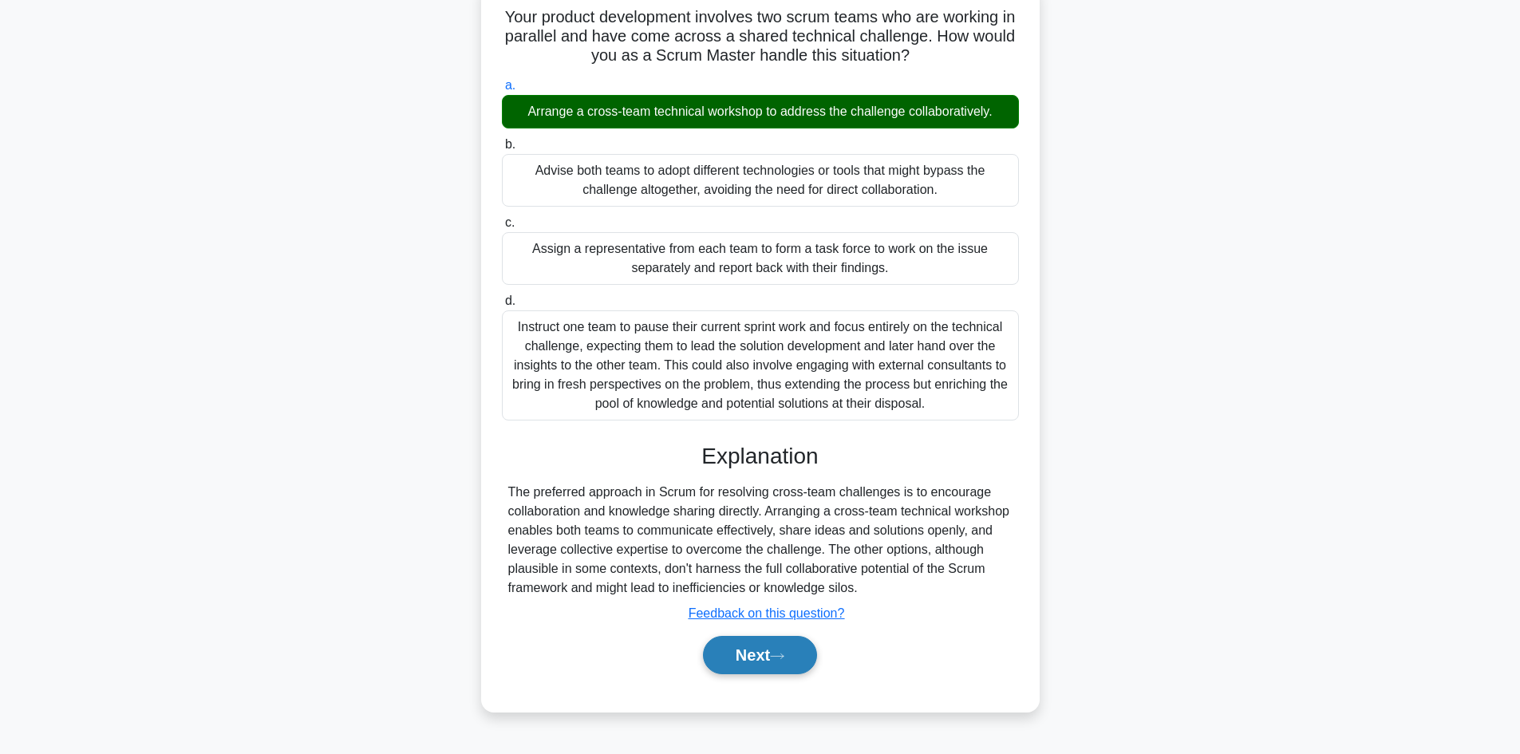
click at [746, 667] on button "Next" at bounding box center [760, 655] width 114 height 38
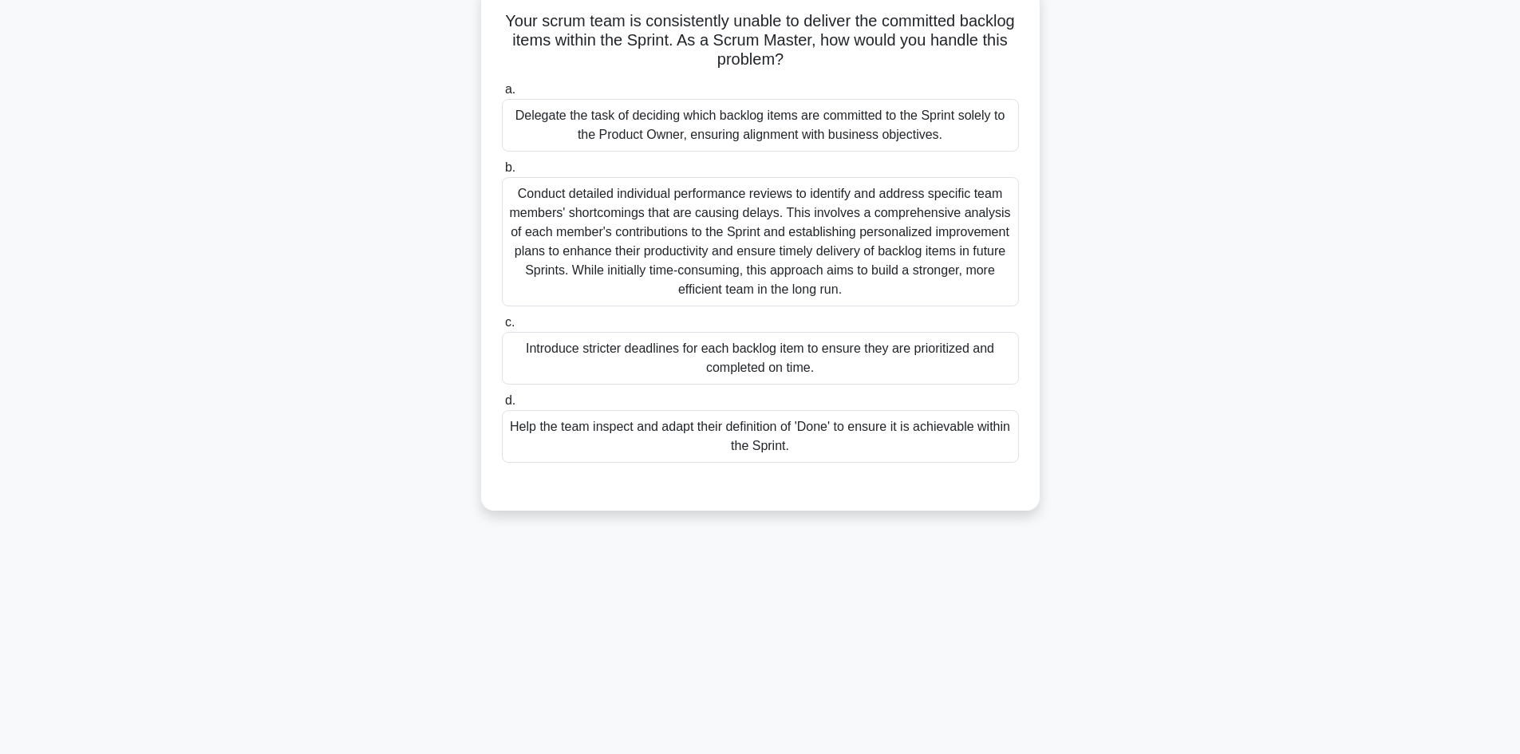
scroll to position [0, 0]
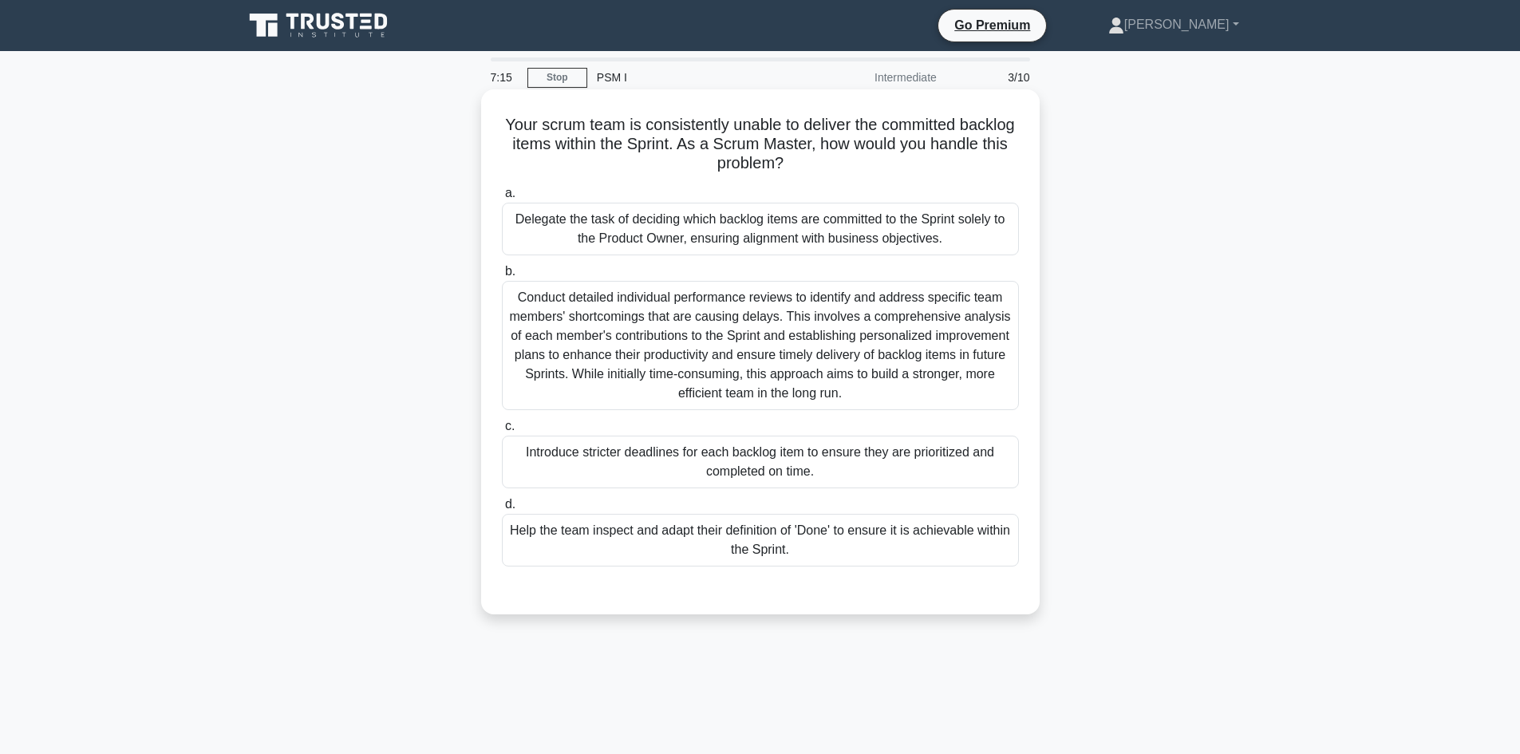
click at [799, 535] on div "Help the team inspect and adapt their definition of 'Done' to ensure it is achi…" at bounding box center [760, 540] width 517 height 53
click at [502, 510] on input "d. Help the team inspect and adapt their definition of 'Done' to ensure it is a…" at bounding box center [502, 505] width 0 height 10
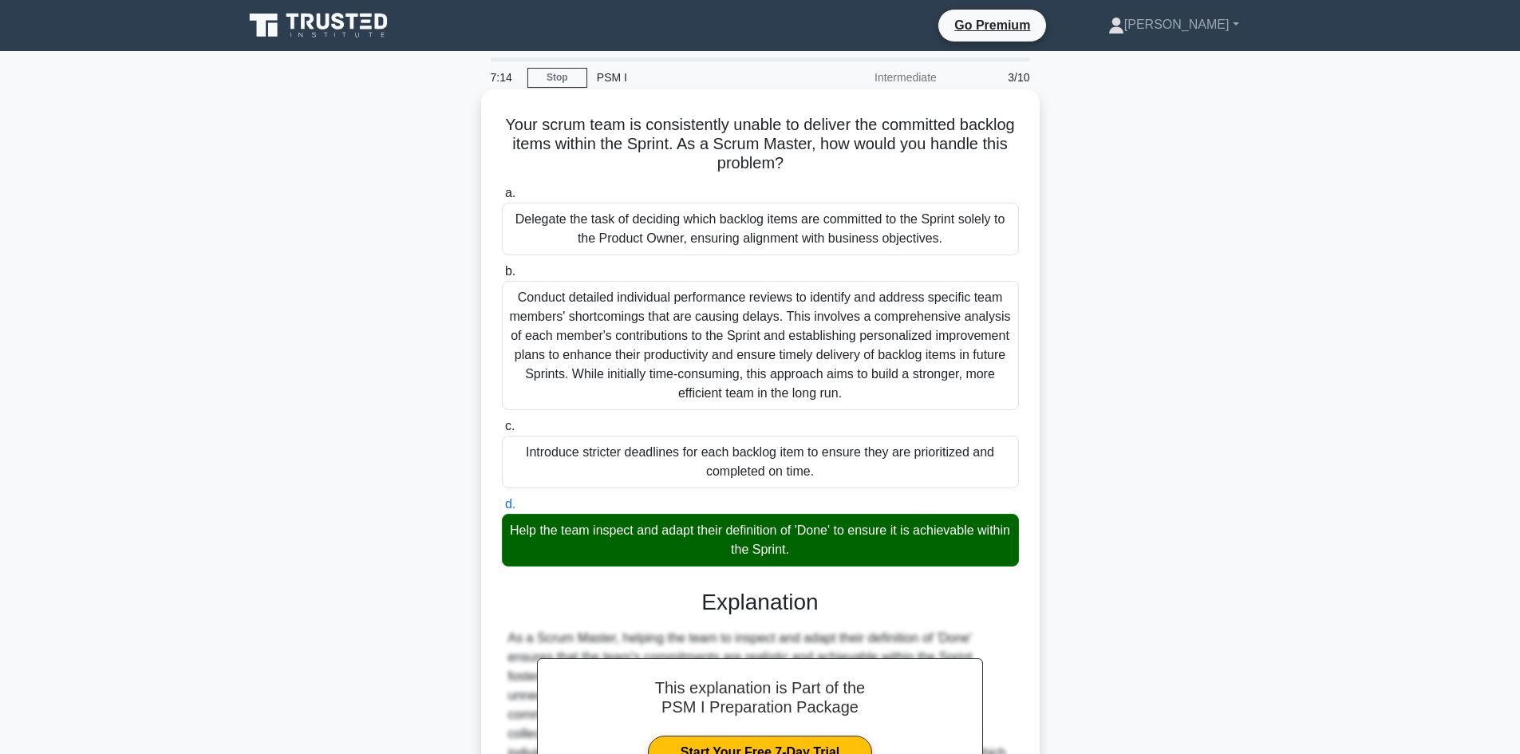
scroll to position [211, 0]
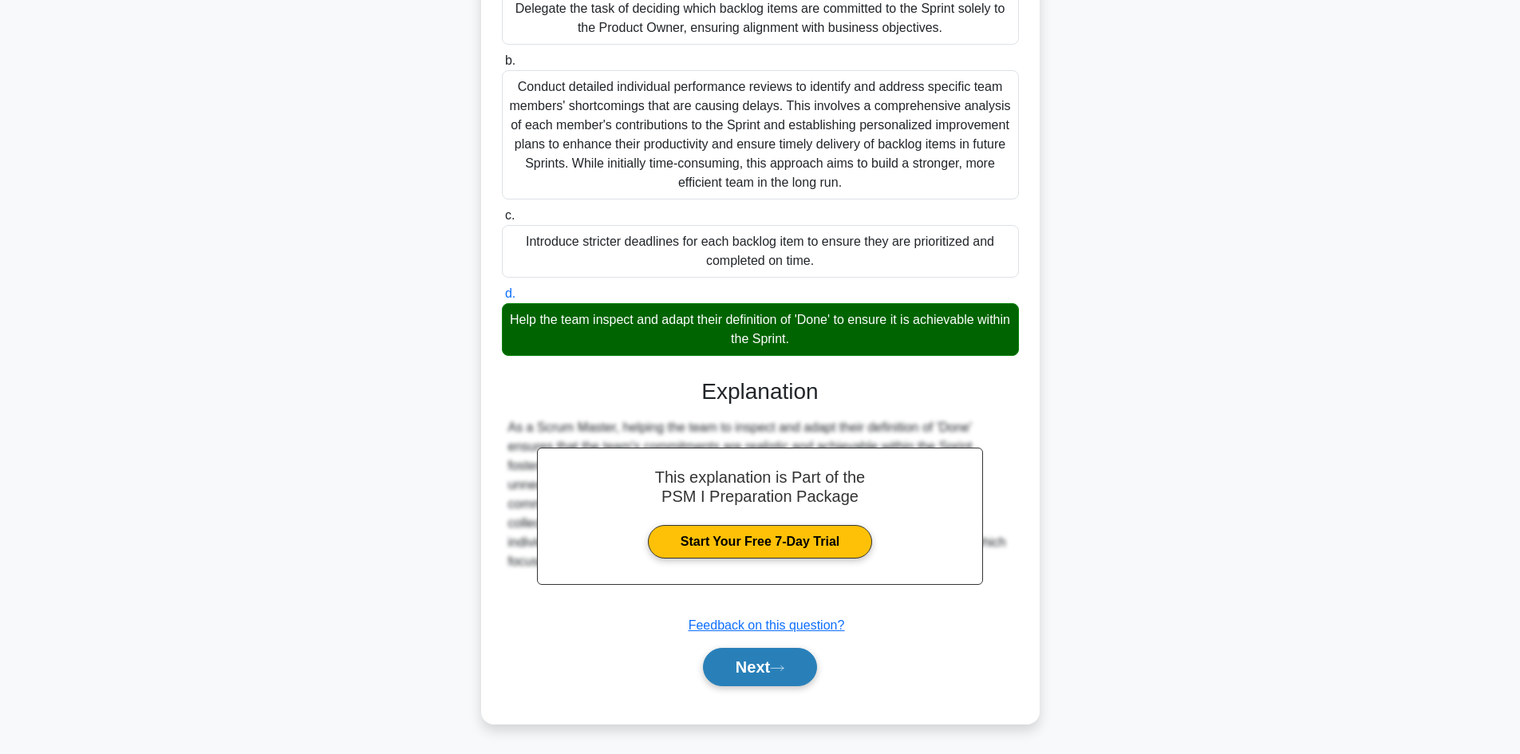
click at [750, 671] on button "Next" at bounding box center [760, 667] width 114 height 38
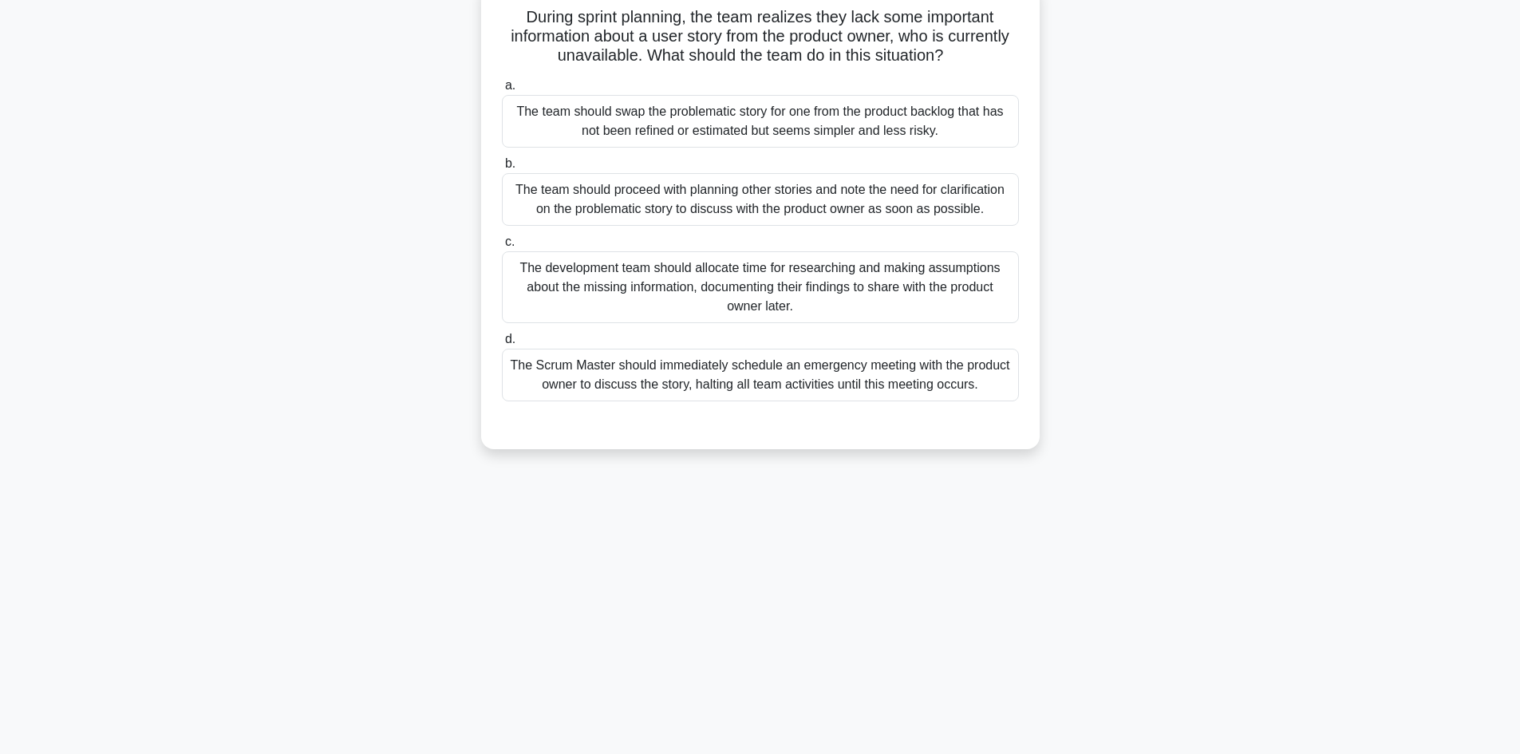
scroll to position [0, 0]
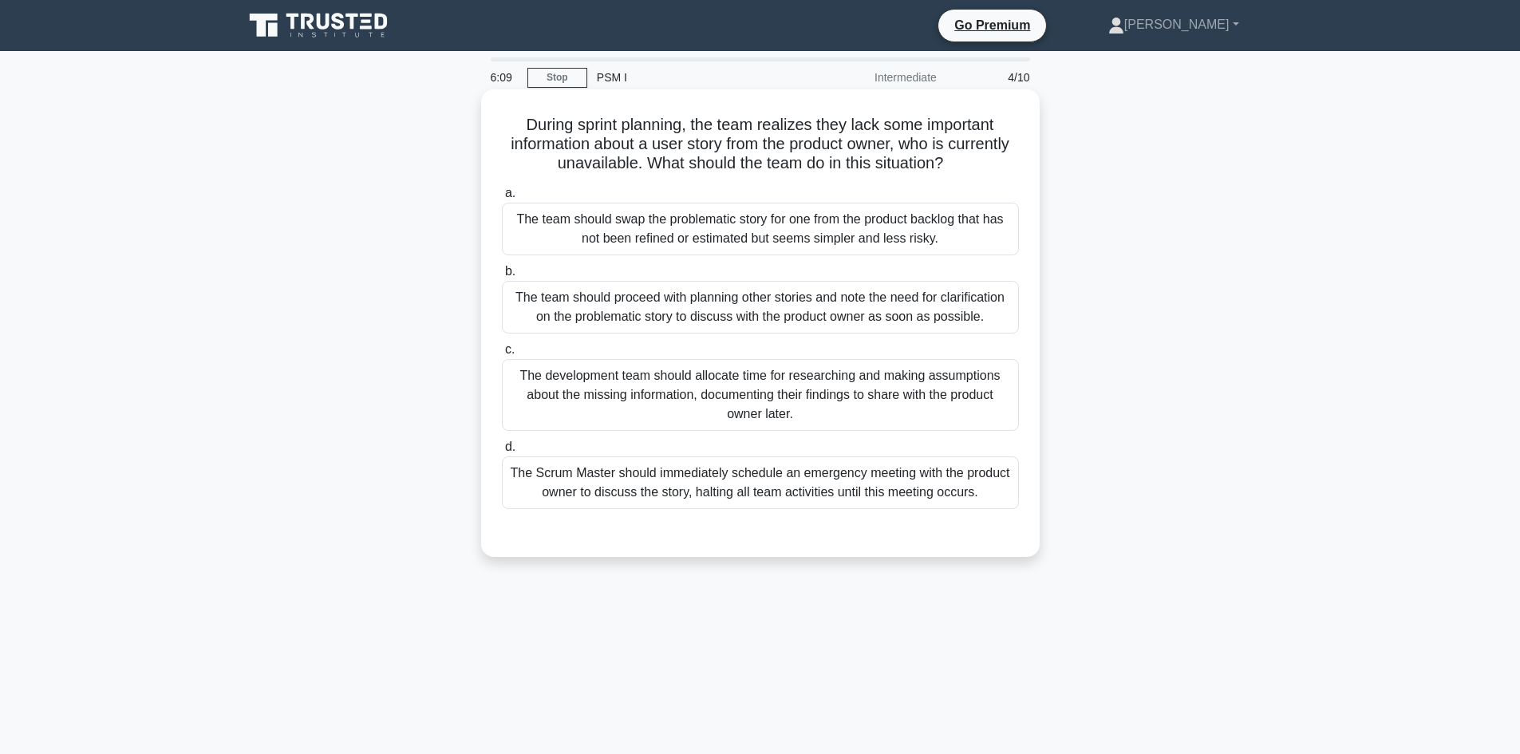
click at [751, 496] on div "The Scrum Master should immediately schedule an emergency meeting with the prod…" at bounding box center [760, 482] width 517 height 53
click at [502, 452] on input "d. The Scrum Master should immediately schedule an emergency meeting with the p…" at bounding box center [502, 447] width 0 height 10
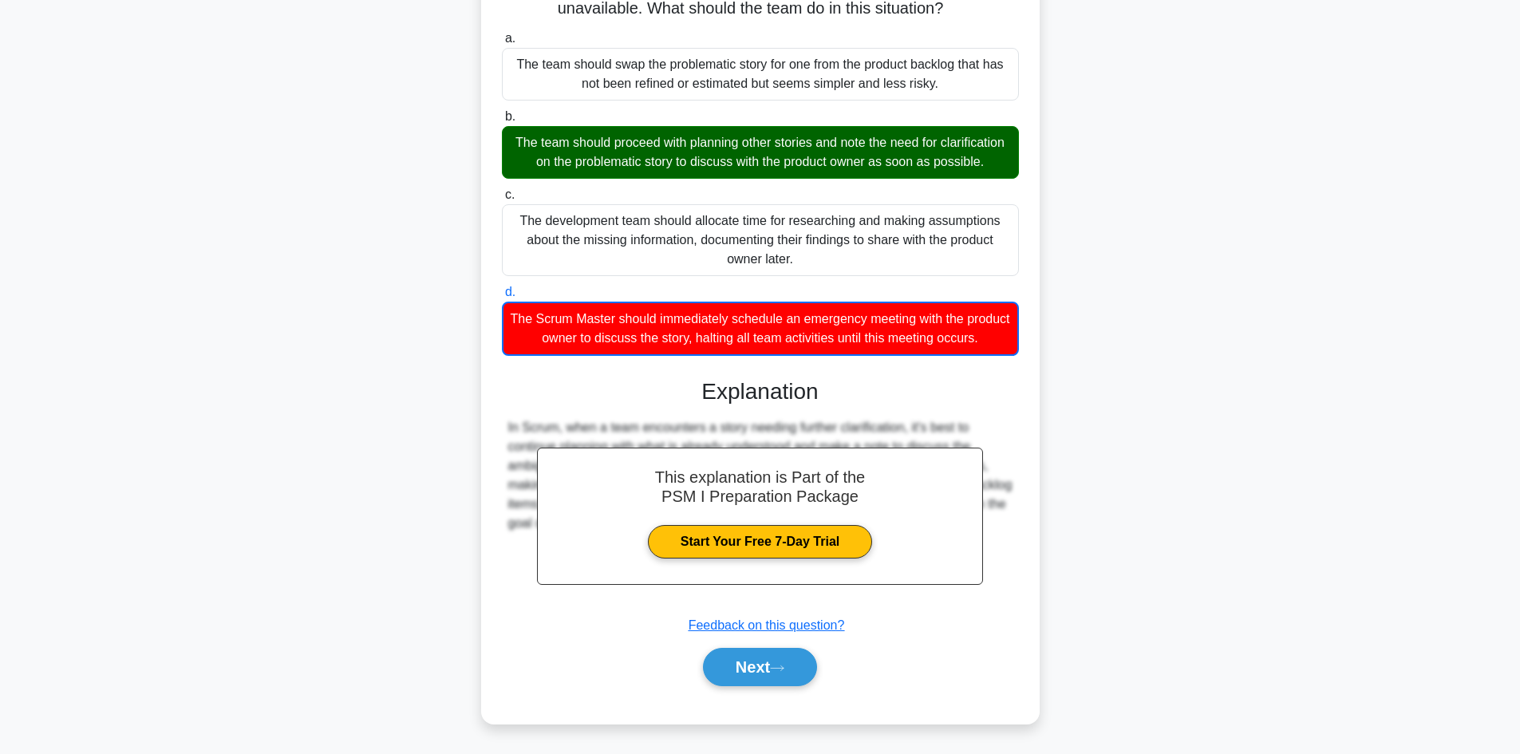
scroll to position [175, 0]
click at [776, 656] on button "Next" at bounding box center [760, 667] width 114 height 38
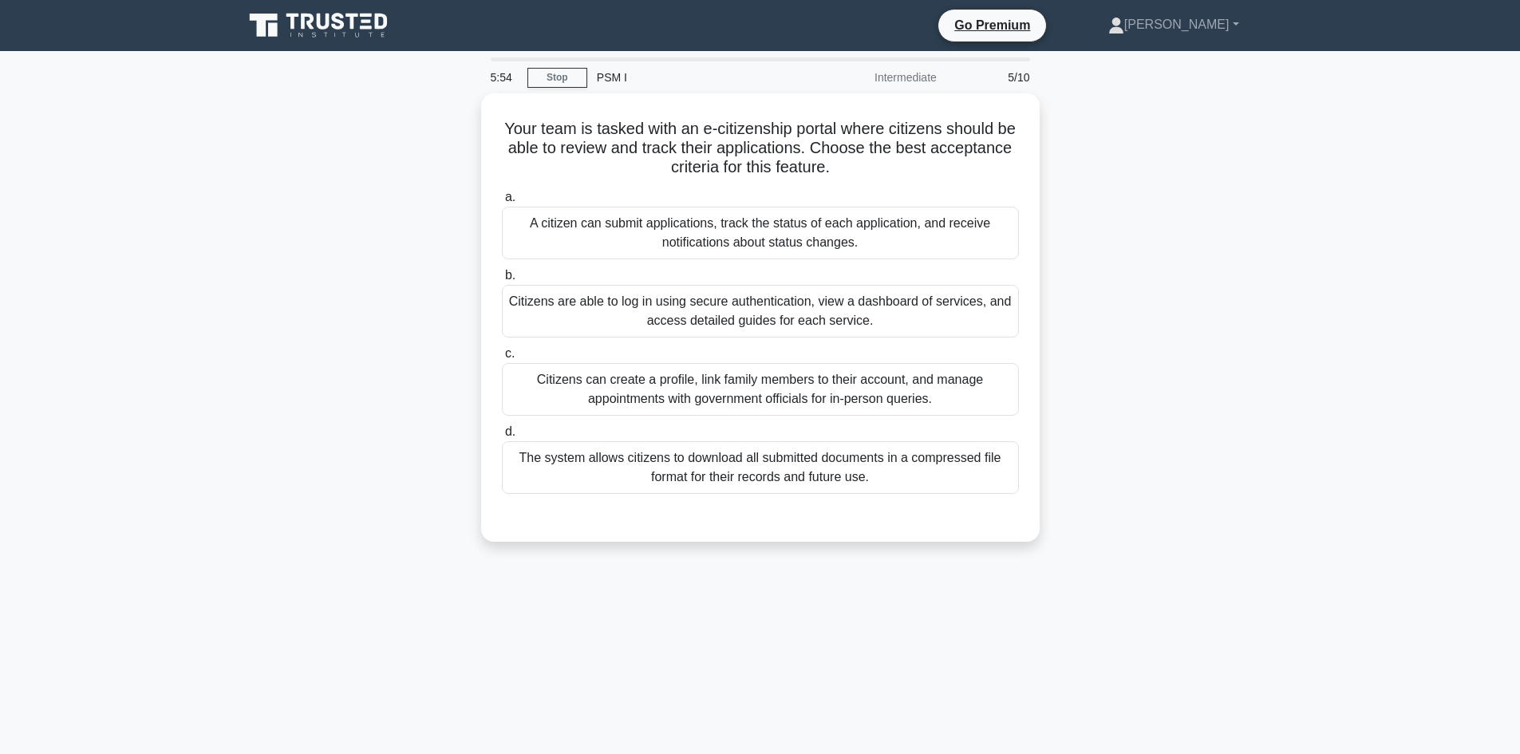
scroll to position [1, 0]
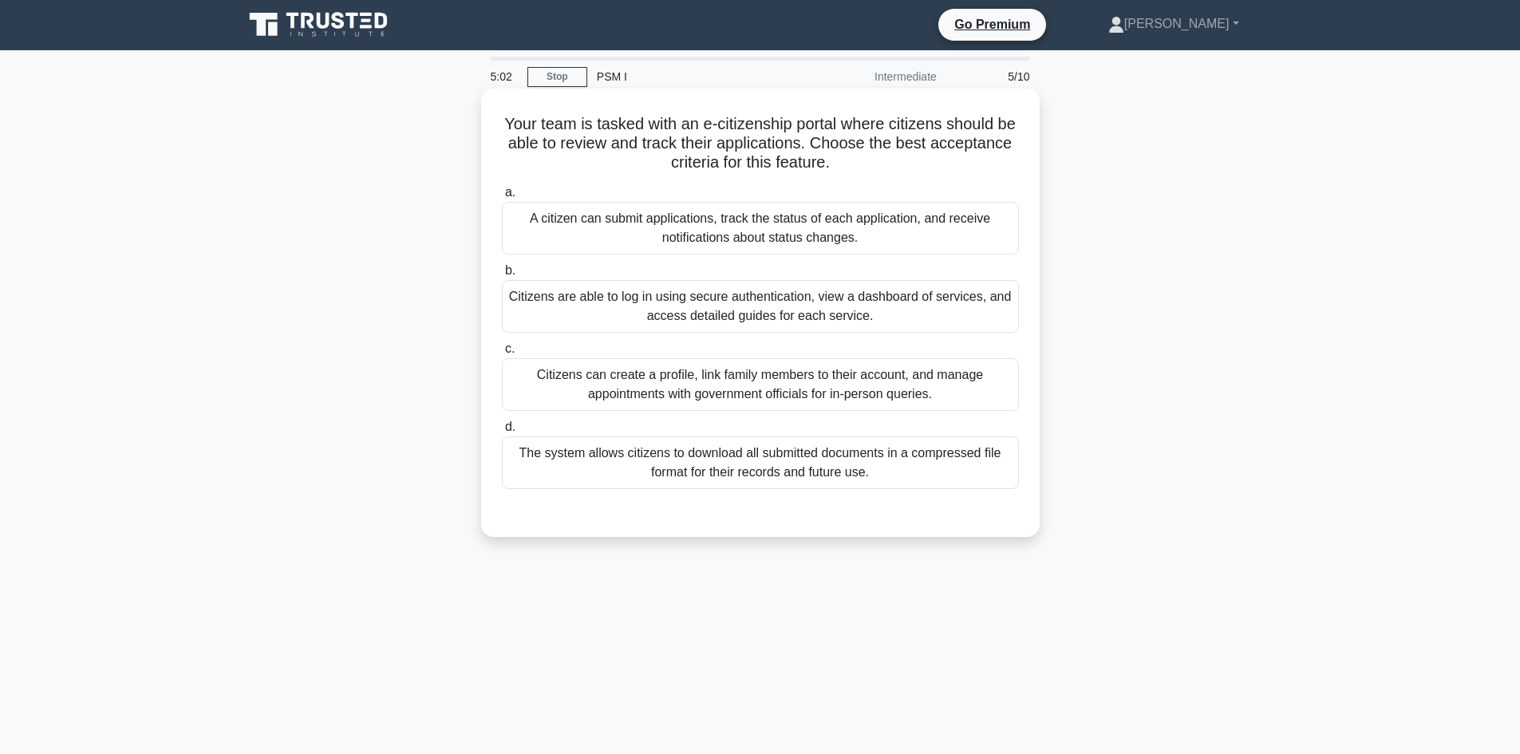
click at [843, 303] on div "Citizens are able to log in using secure authentication, view a dashboard of se…" at bounding box center [760, 306] width 517 height 53
click at [502, 276] on input "b. Citizens are able to log in using secure authentication, view a dashboard of…" at bounding box center [502, 271] width 0 height 10
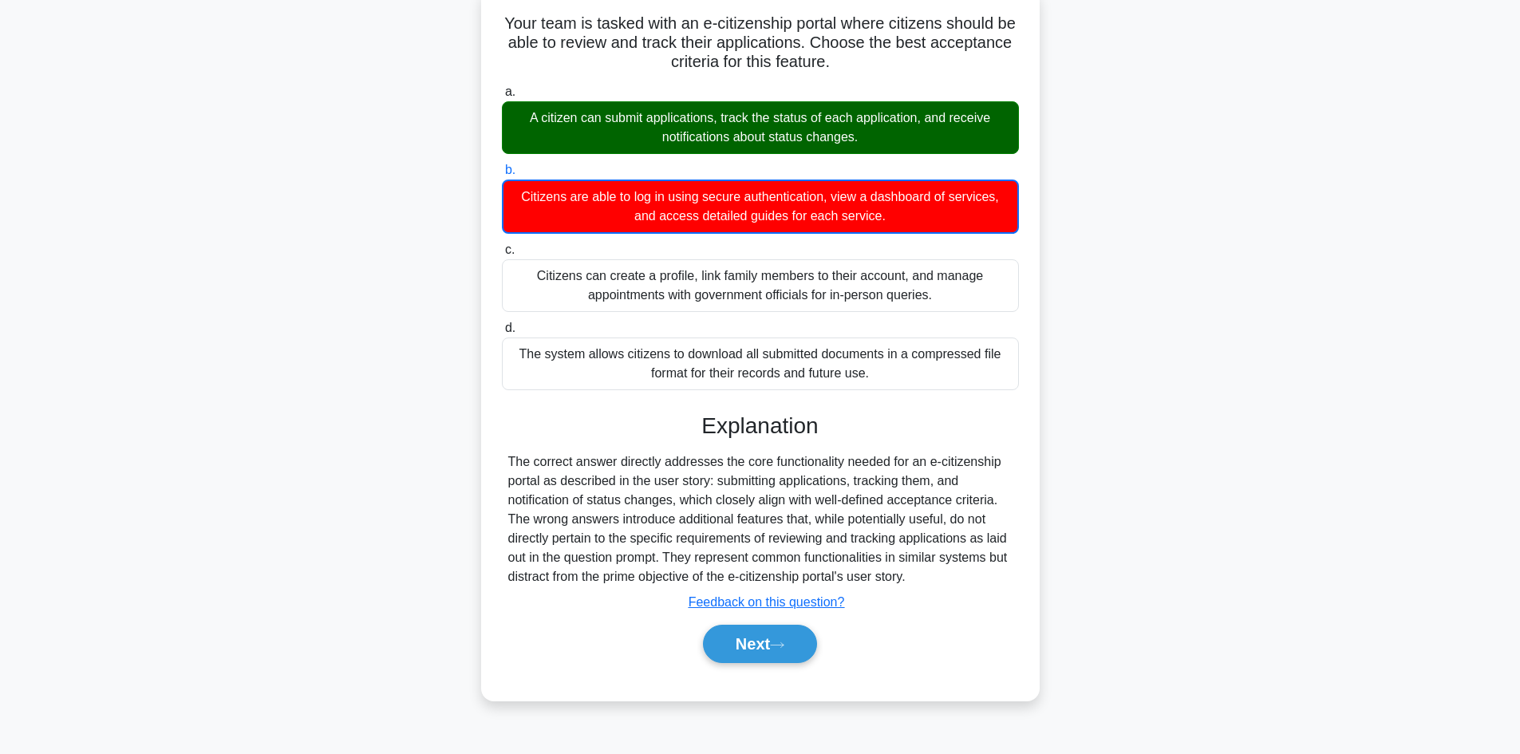
scroll to position [102, 0]
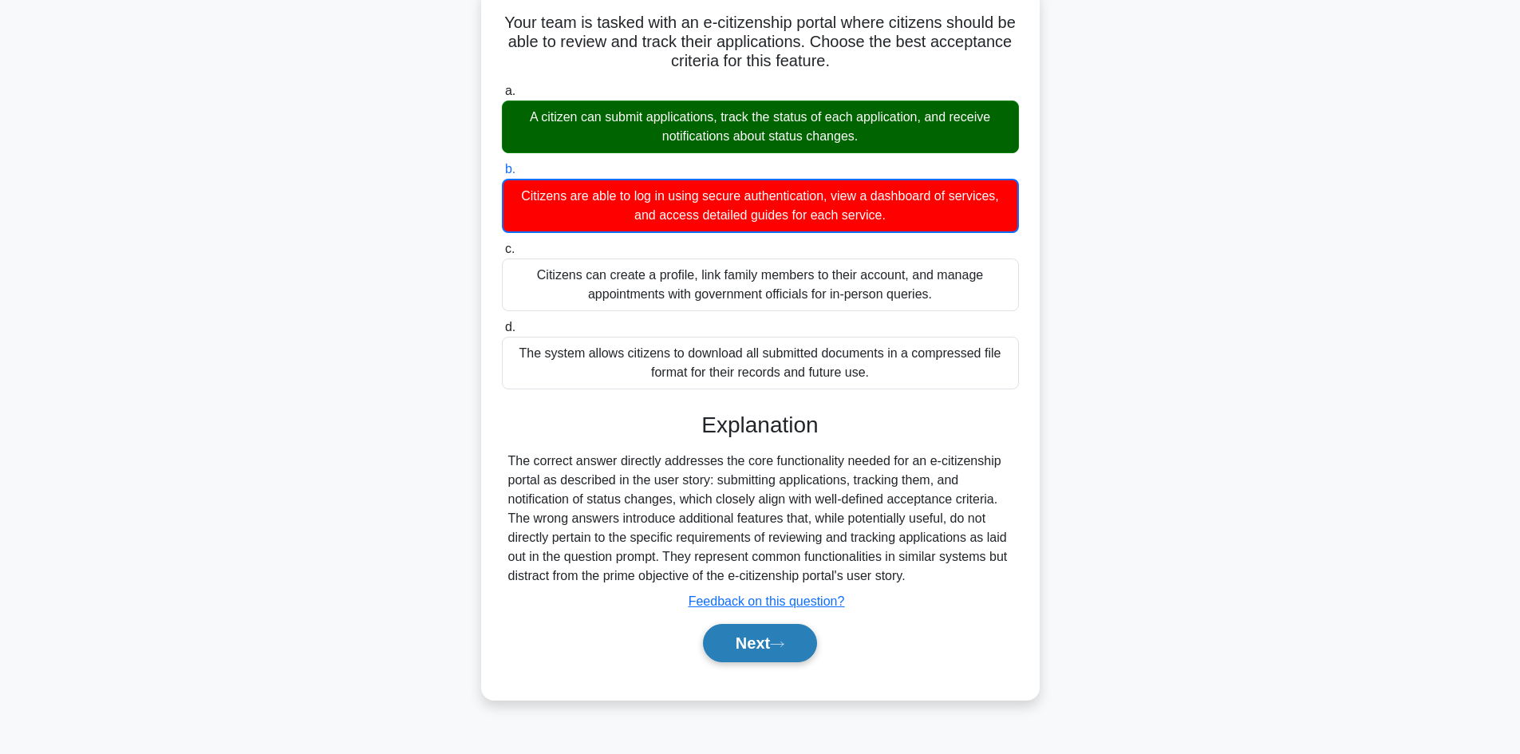
click at [763, 639] on button "Next" at bounding box center [760, 643] width 114 height 38
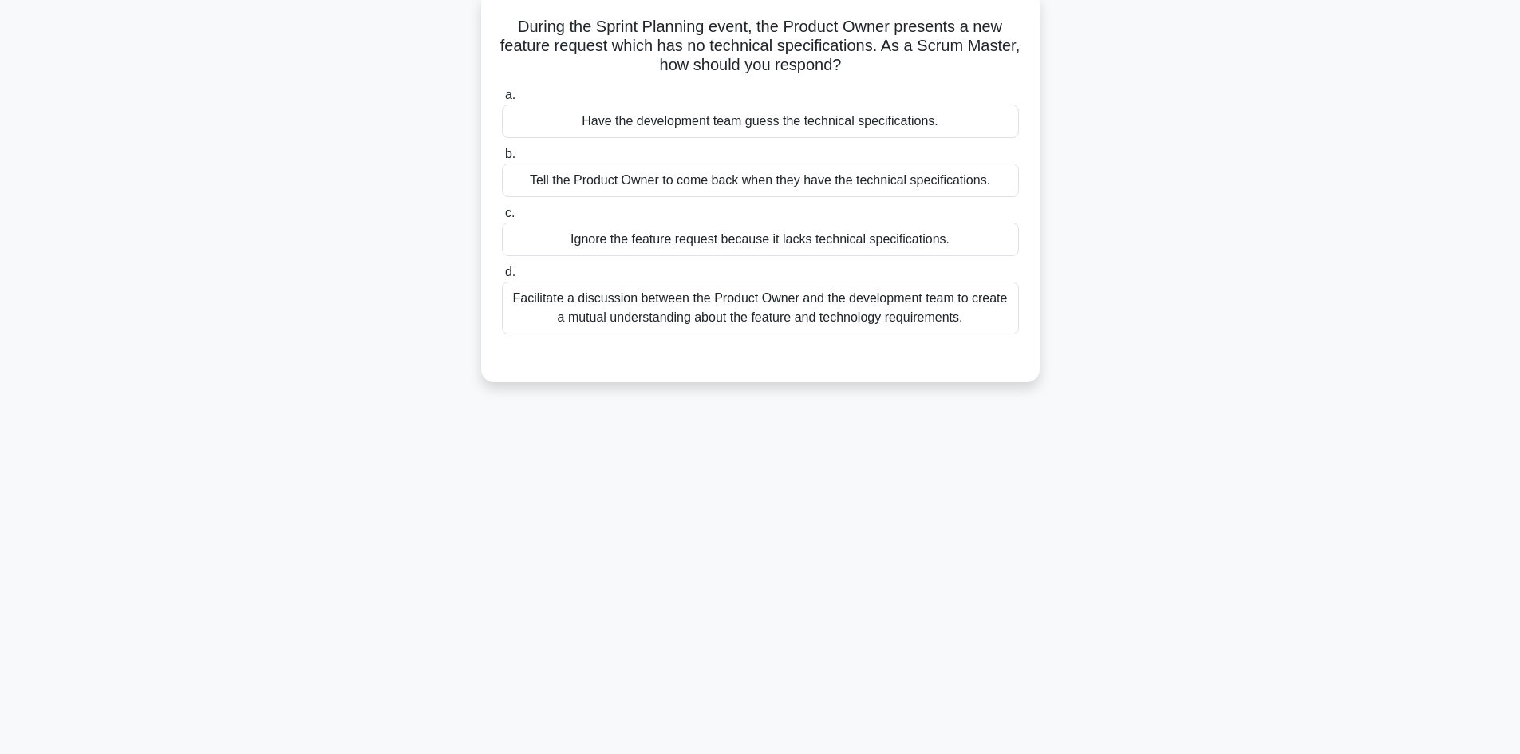
scroll to position [0, 0]
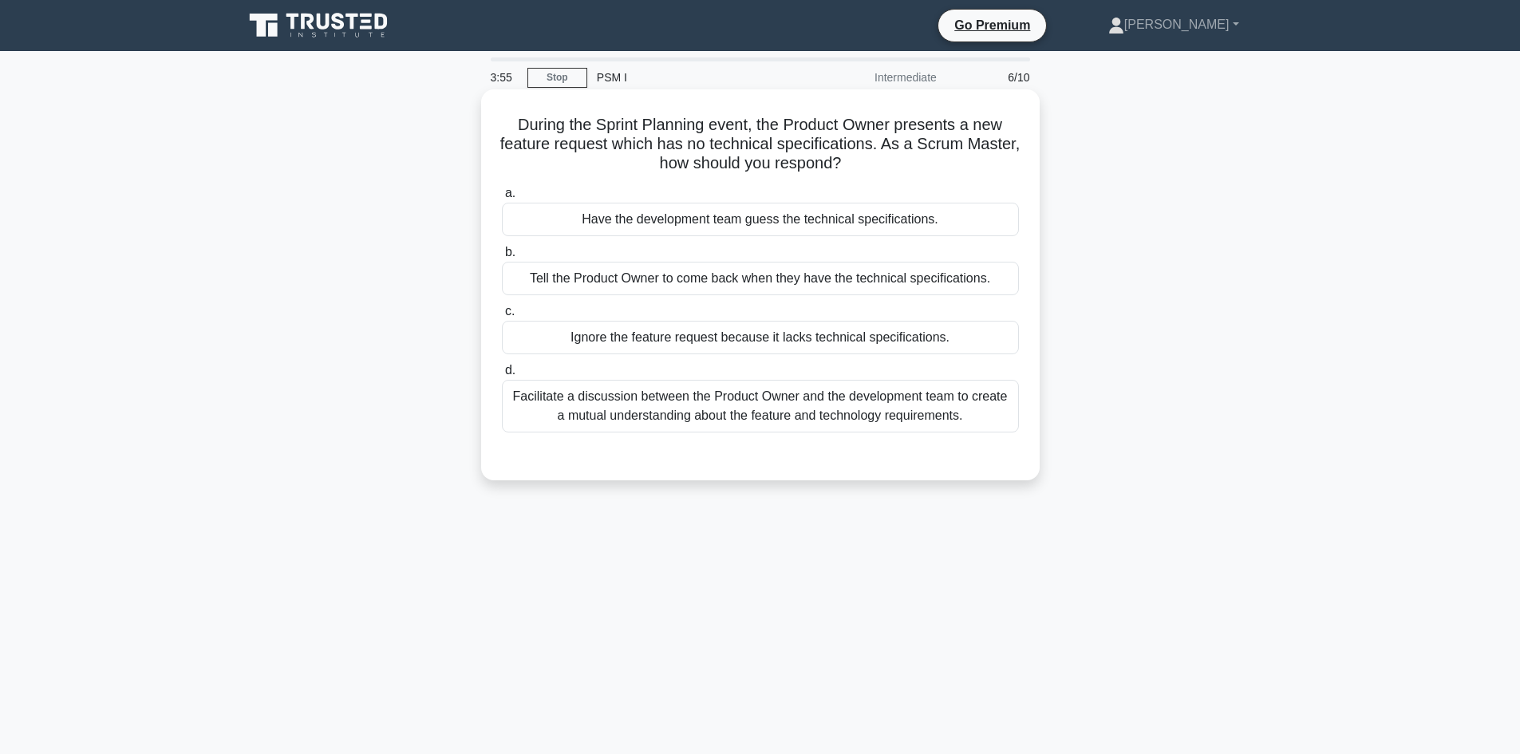
click at [776, 426] on div "Facilitate a discussion between the Product Owner and the development team to c…" at bounding box center [760, 406] width 517 height 53
click at [502, 376] on input "d. Facilitate a discussion between the Product Owner and the development team t…" at bounding box center [502, 370] width 0 height 10
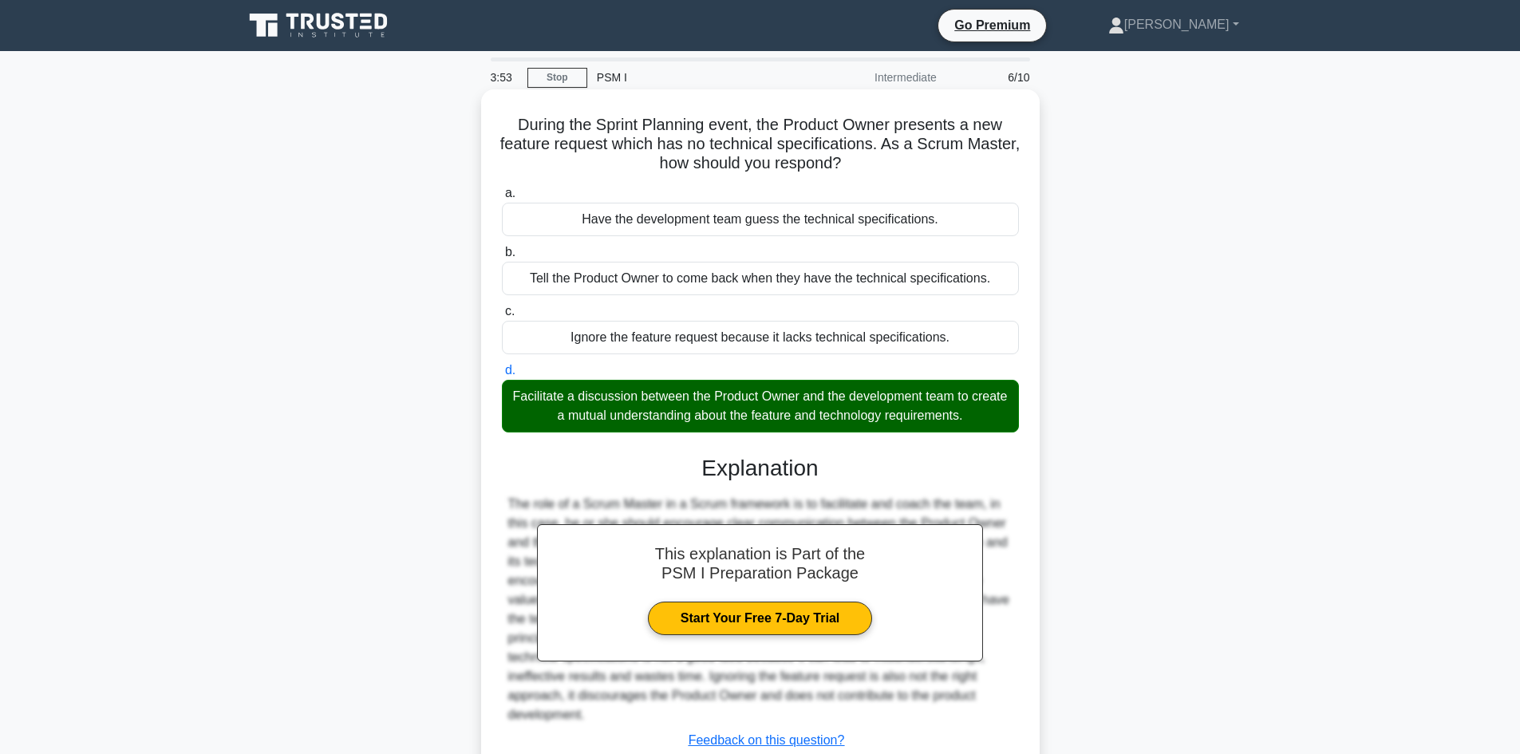
scroll to position [108, 0]
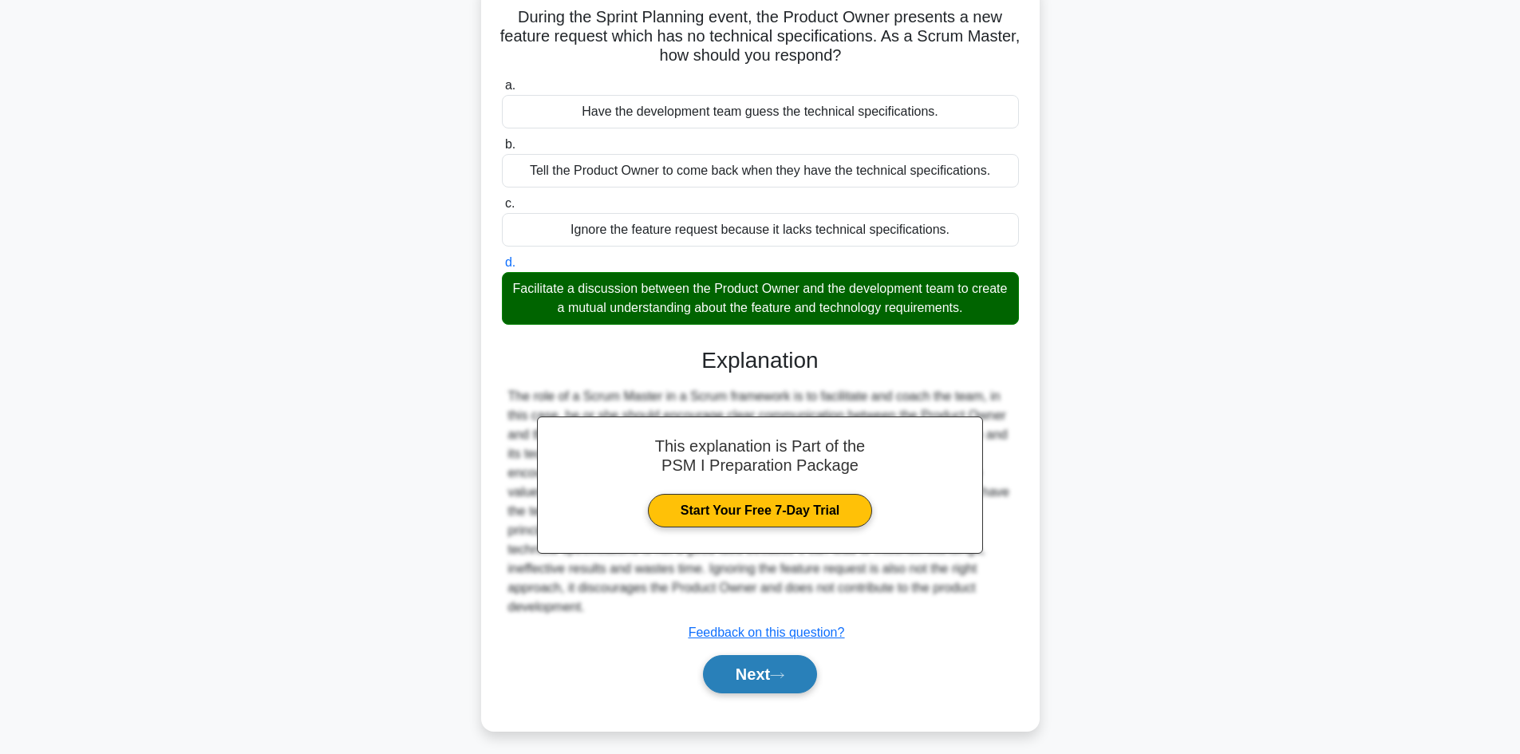
click at [769, 657] on button "Next" at bounding box center [760, 674] width 114 height 38
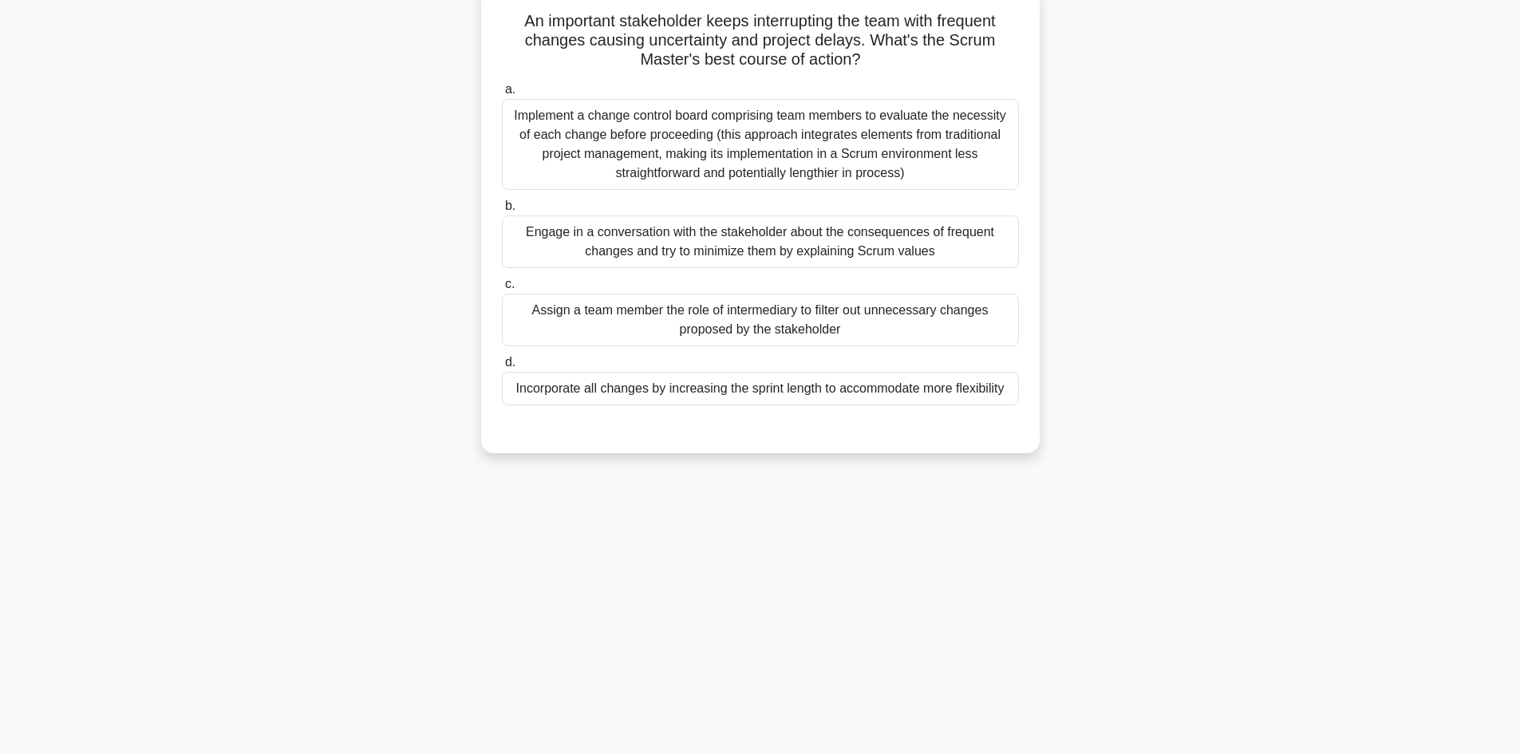
scroll to position [0, 0]
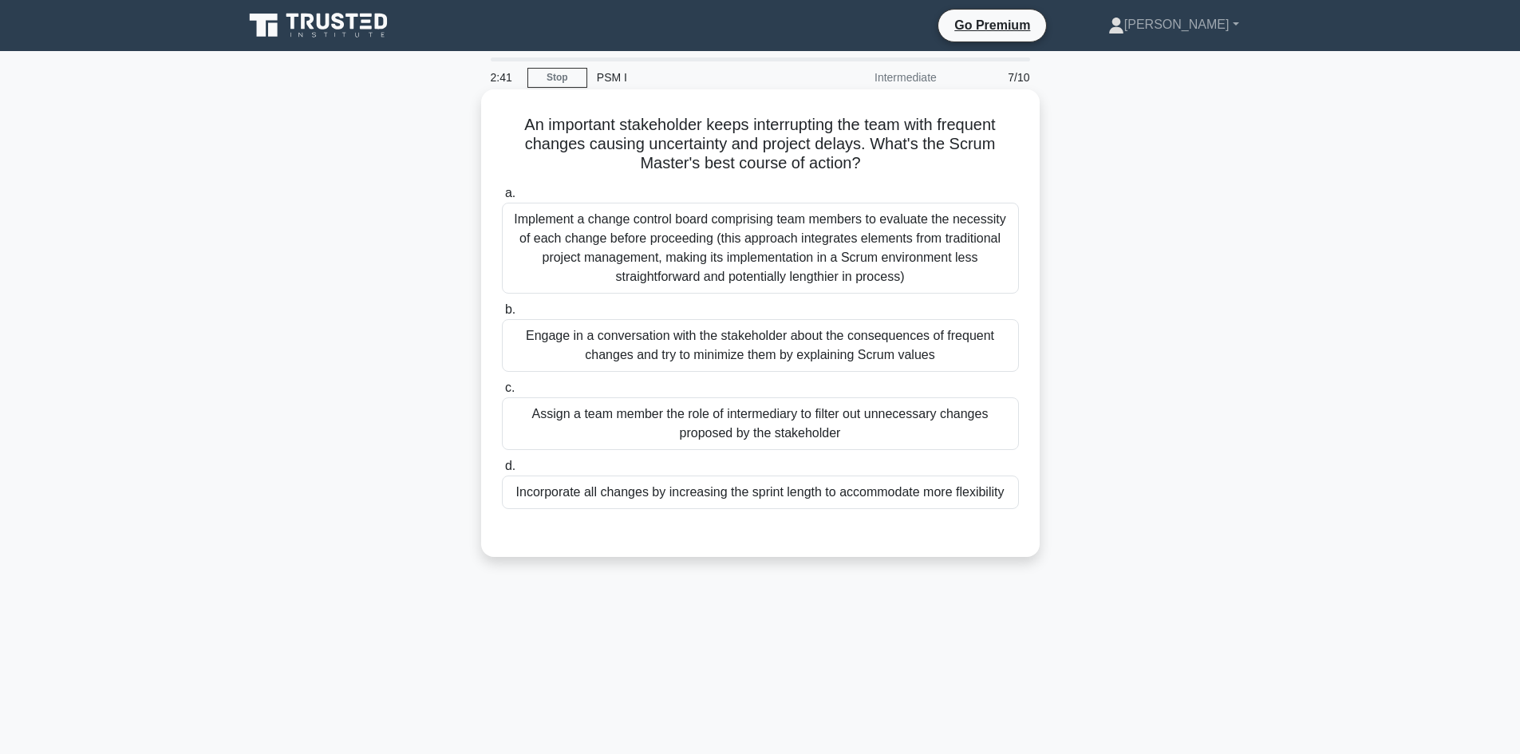
click at [697, 338] on div "Engage in a conversation with the stakeholder about the consequences of frequen…" at bounding box center [760, 345] width 517 height 53
click at [502, 315] on input "b. Engage in a conversation with the stakeholder about the consequences of freq…" at bounding box center [502, 310] width 0 height 10
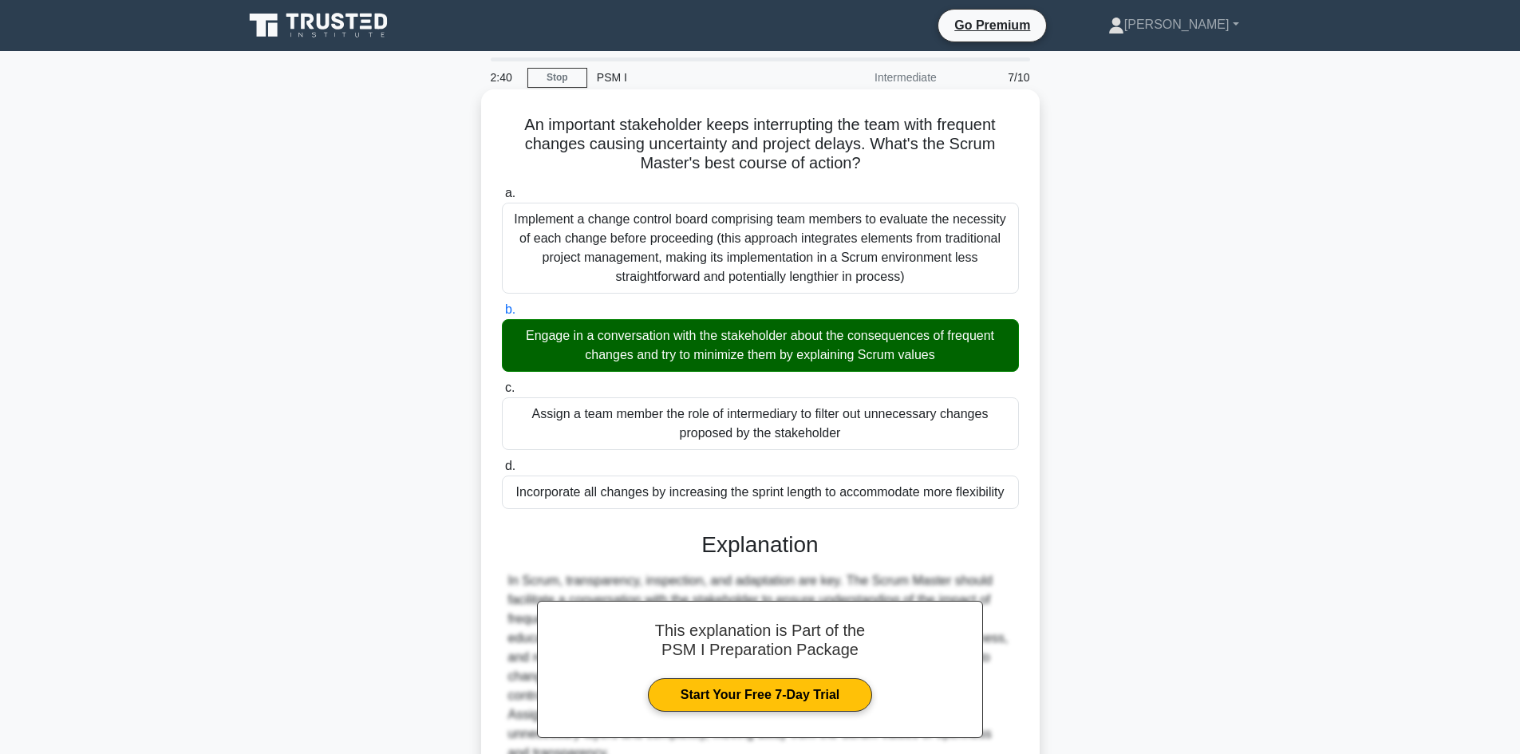
scroll to position [154, 0]
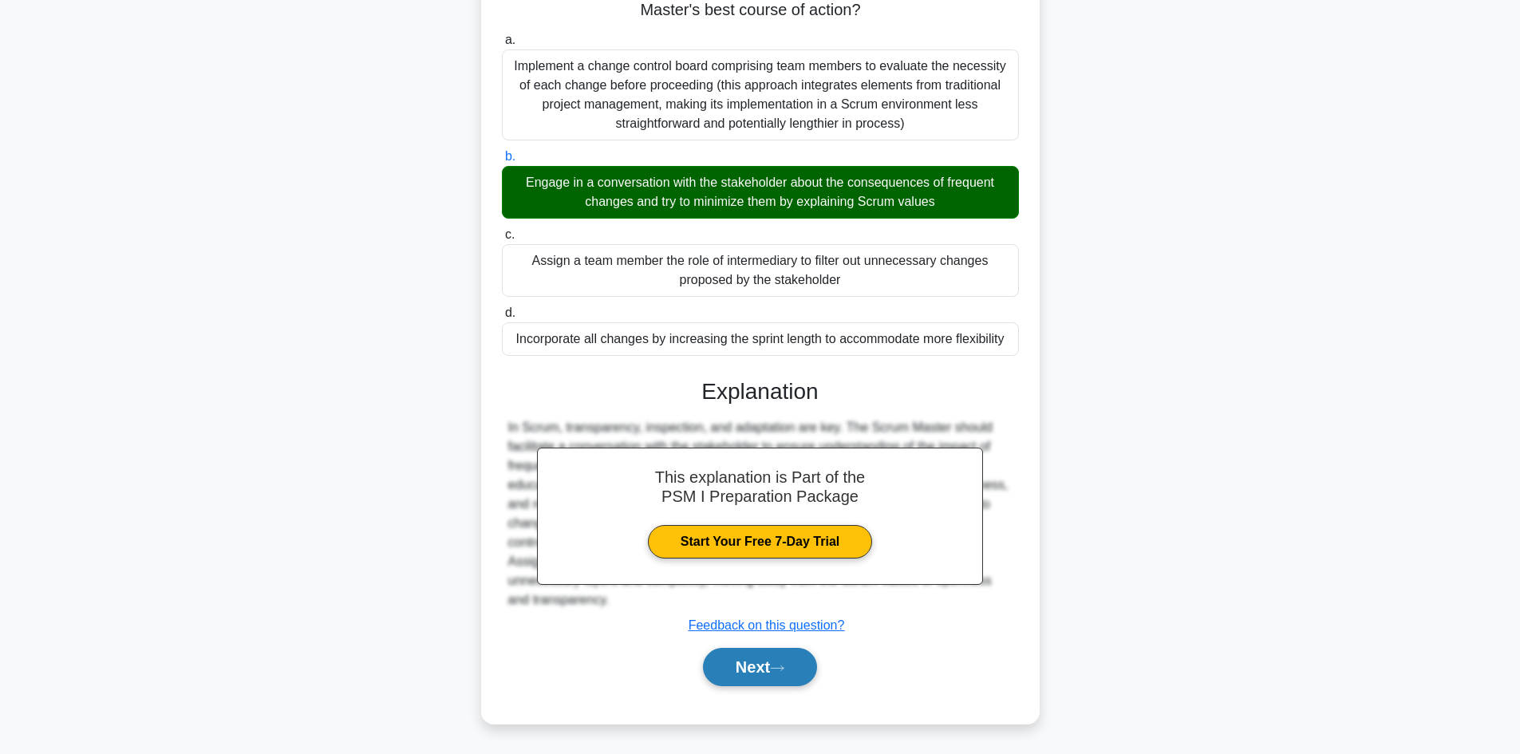
click at [778, 666] on icon at bounding box center [777, 668] width 14 height 9
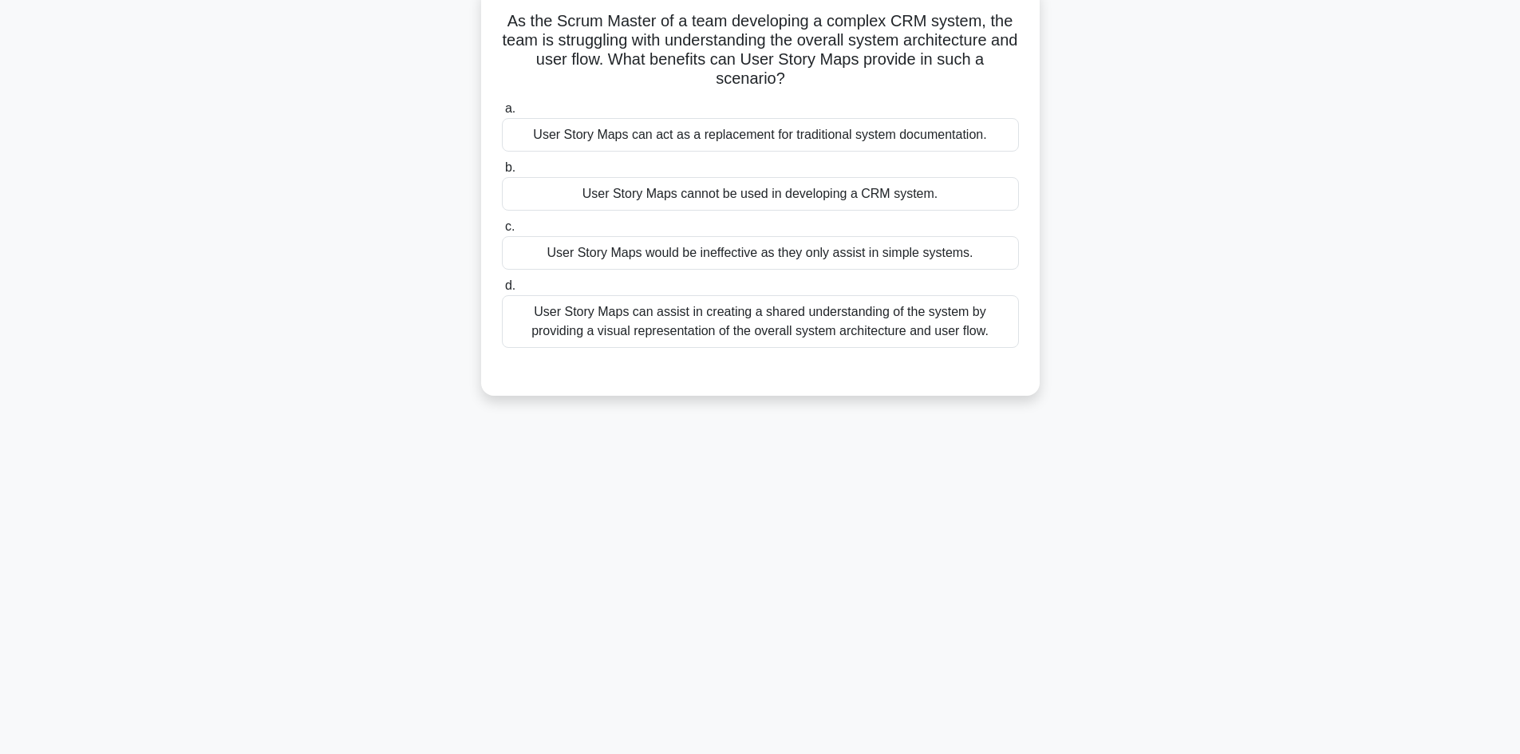
scroll to position [0, 0]
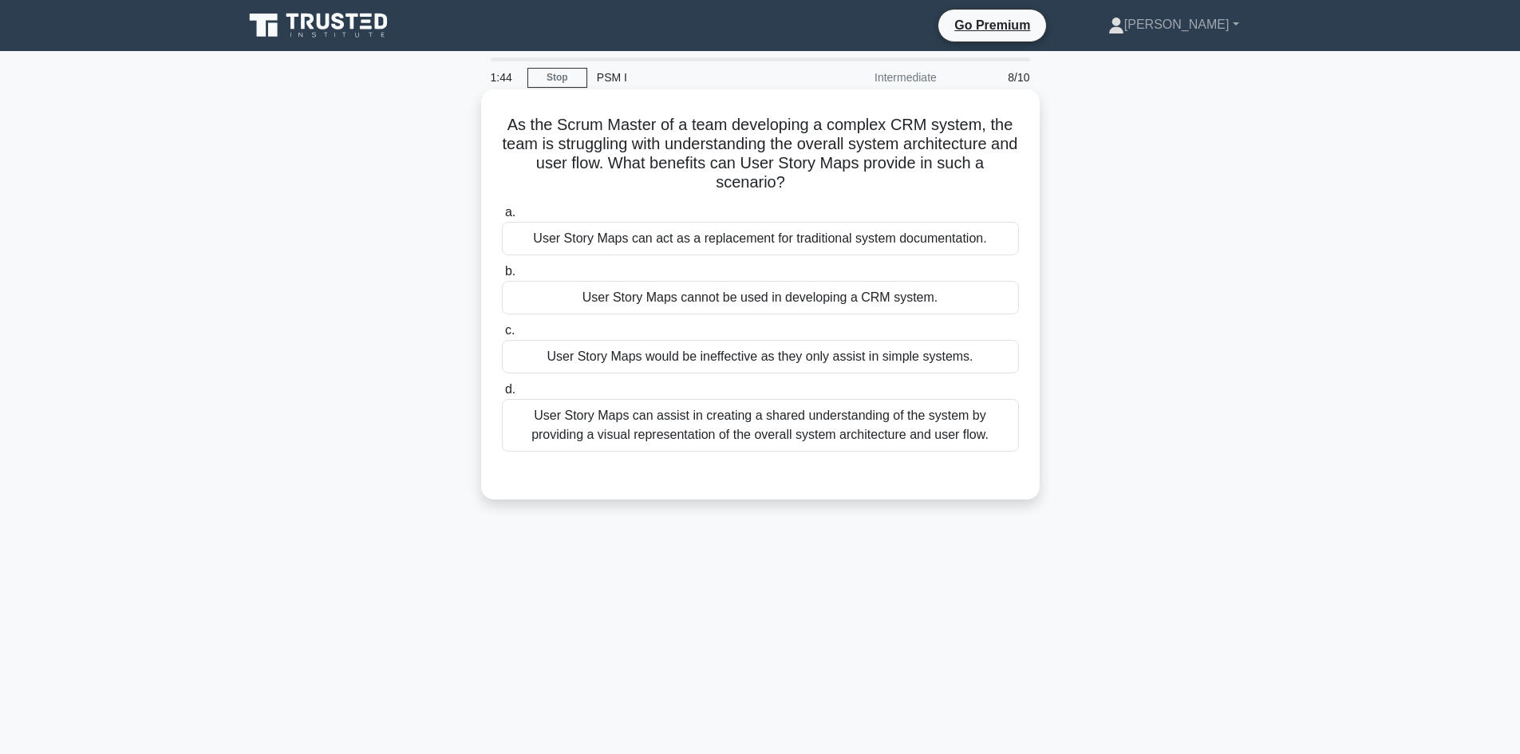
click at [776, 430] on div "User Story Maps can assist in creating a shared understanding of the system by …" at bounding box center [760, 425] width 517 height 53
click at [502, 395] on input "d. User Story Maps can assist in creating a shared understanding of the system …" at bounding box center [502, 390] width 0 height 10
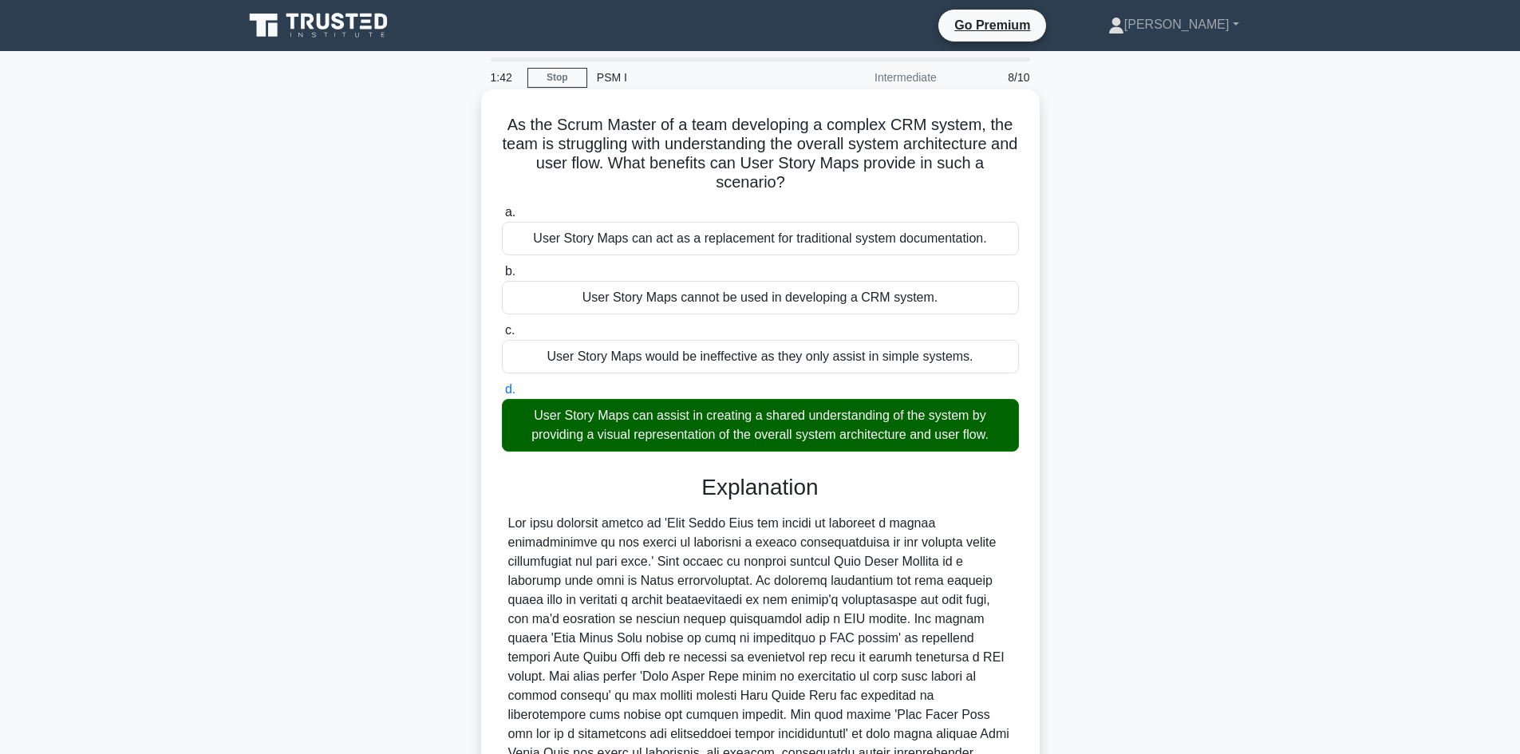
scroll to position [154, 0]
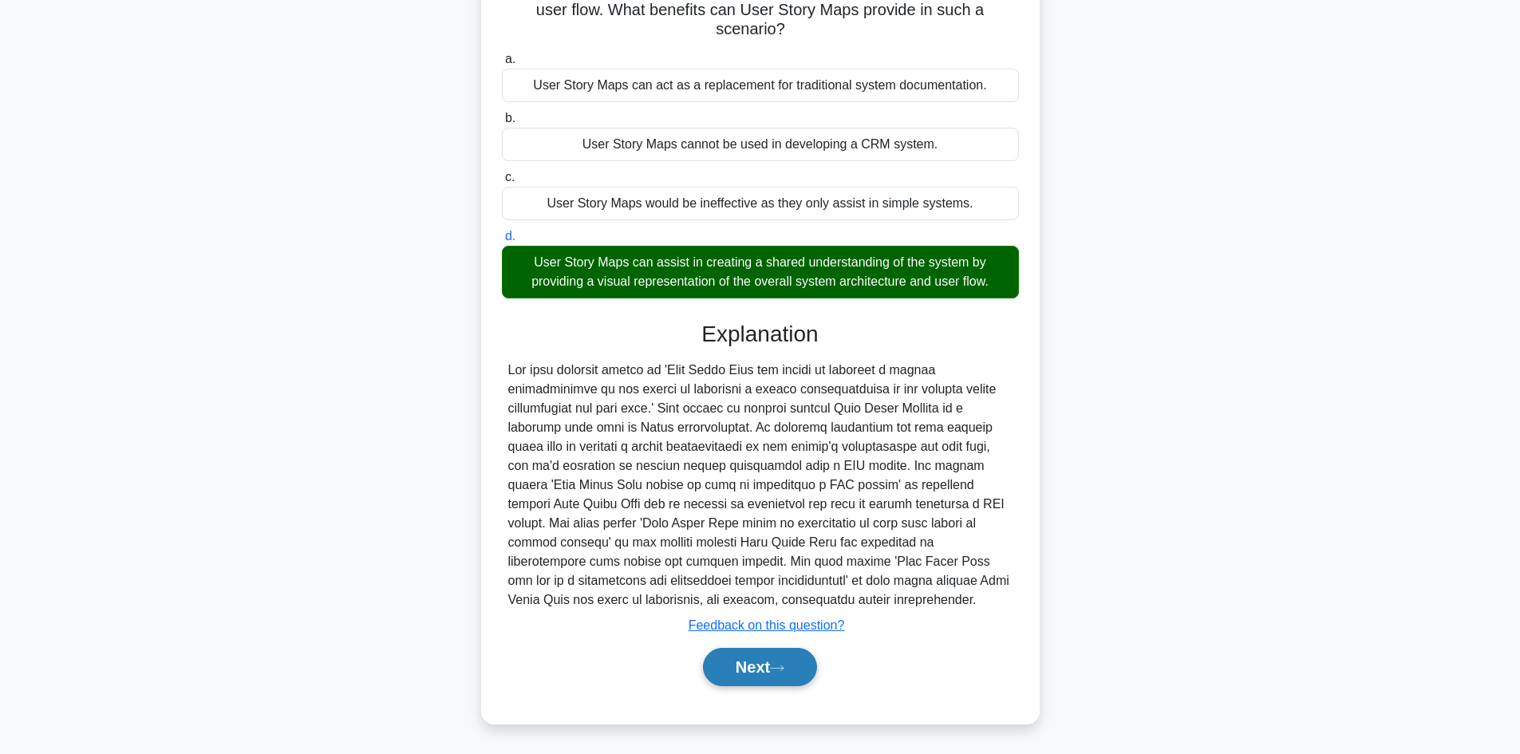
click at [749, 661] on button "Next" at bounding box center [760, 667] width 114 height 38
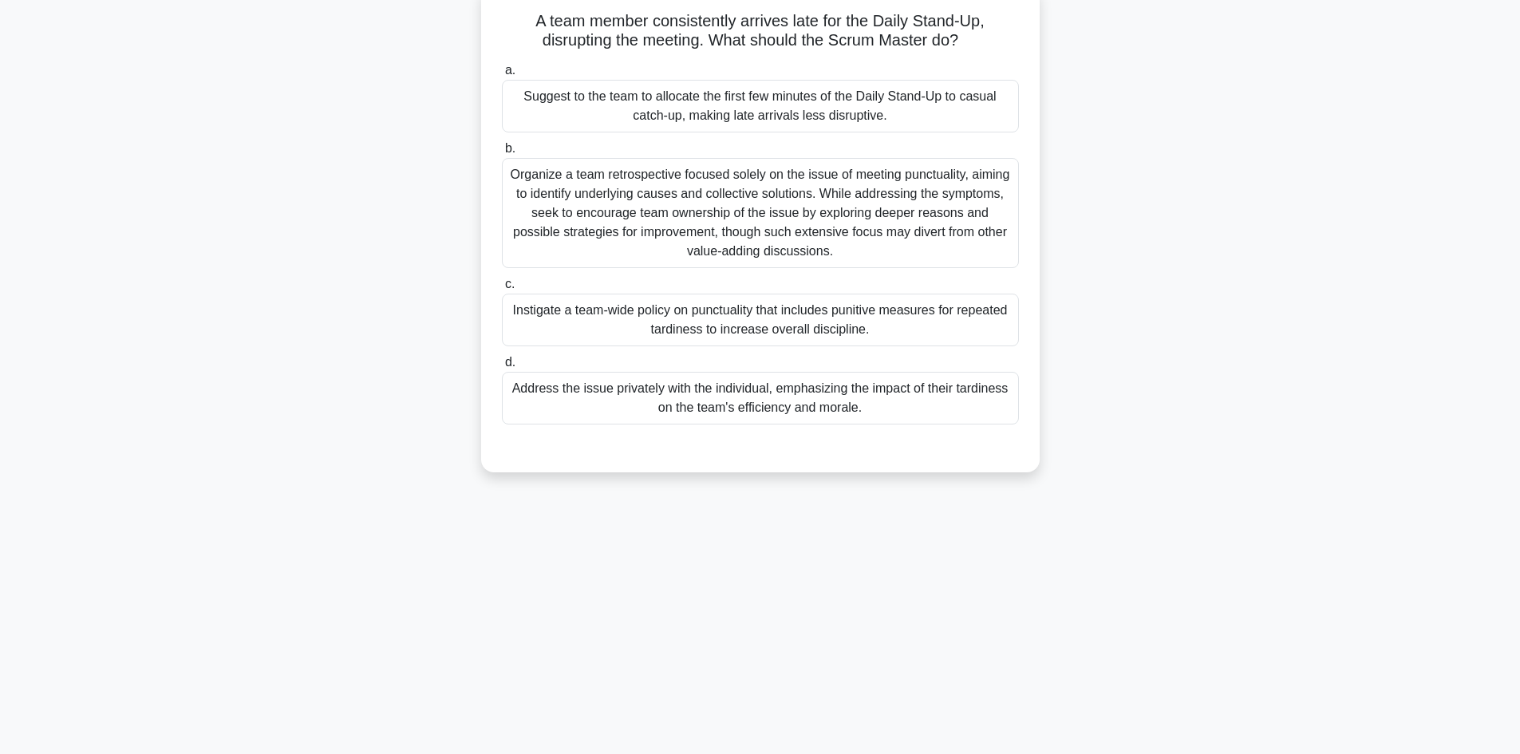
scroll to position [0, 0]
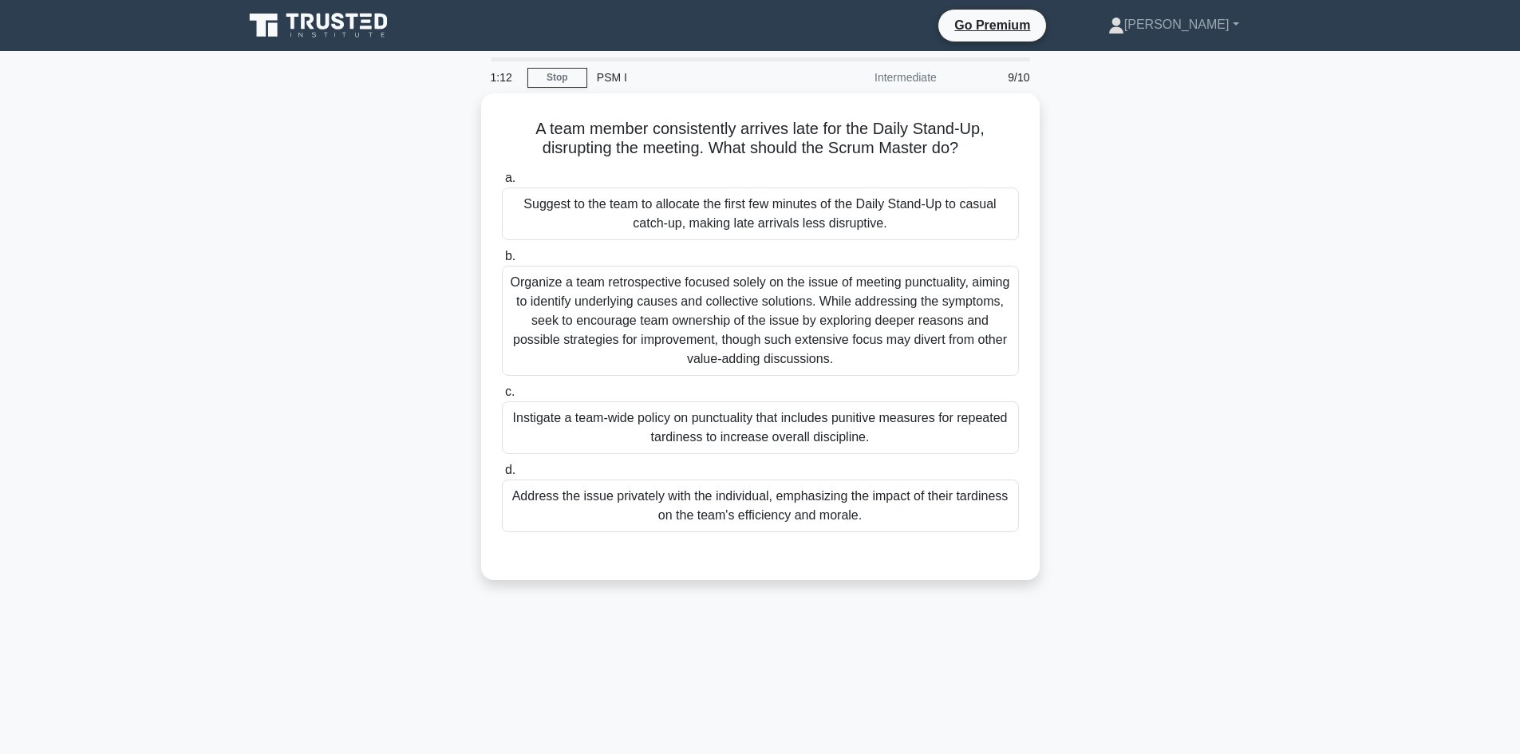
click at [874, 509] on div "Address the issue privately with the individual, emphasizing the impact of thei…" at bounding box center [760, 506] width 517 height 53
click at [502, 476] on input "d. Address the issue privately with the individual, emphasizing the impact of t…" at bounding box center [502, 470] width 0 height 10
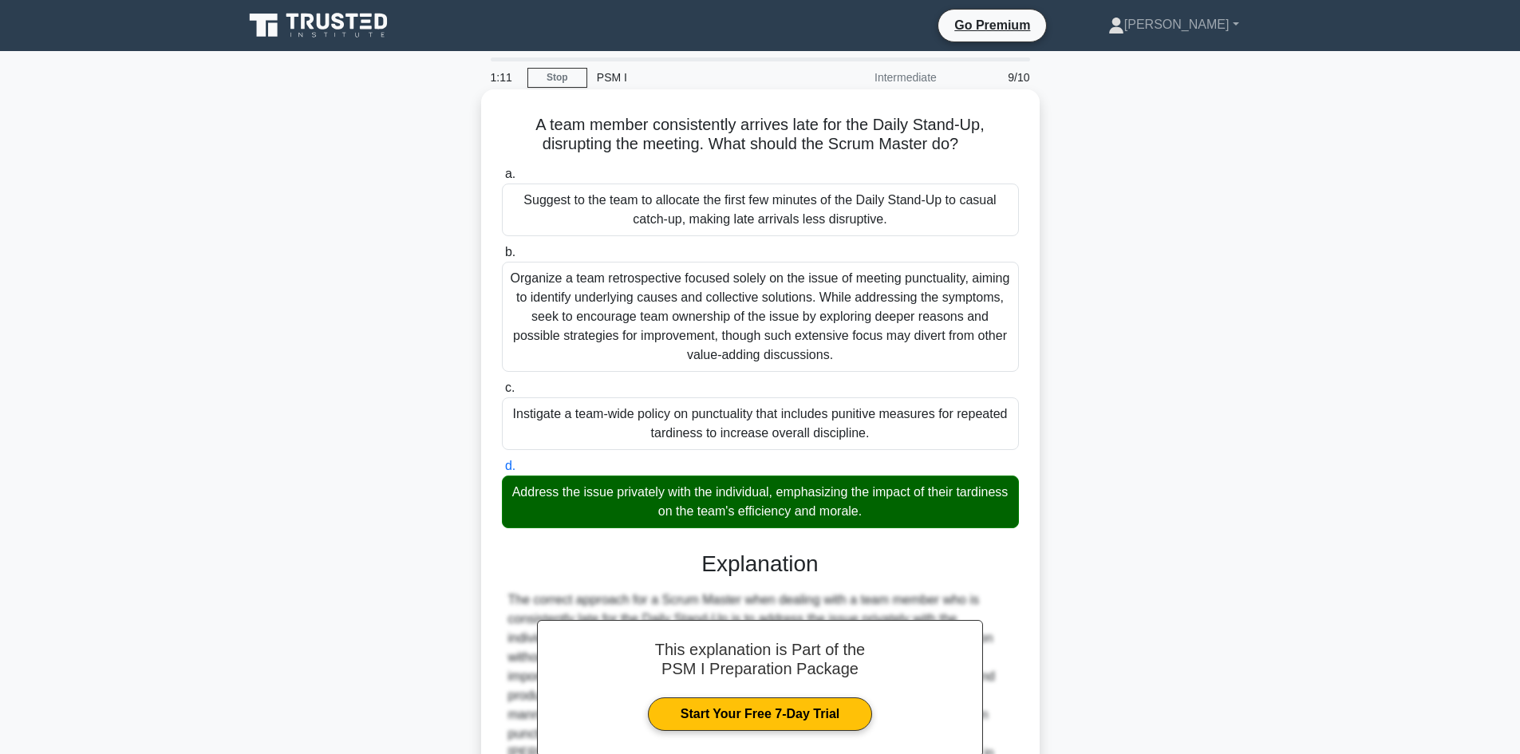
scroll to position [173, 0]
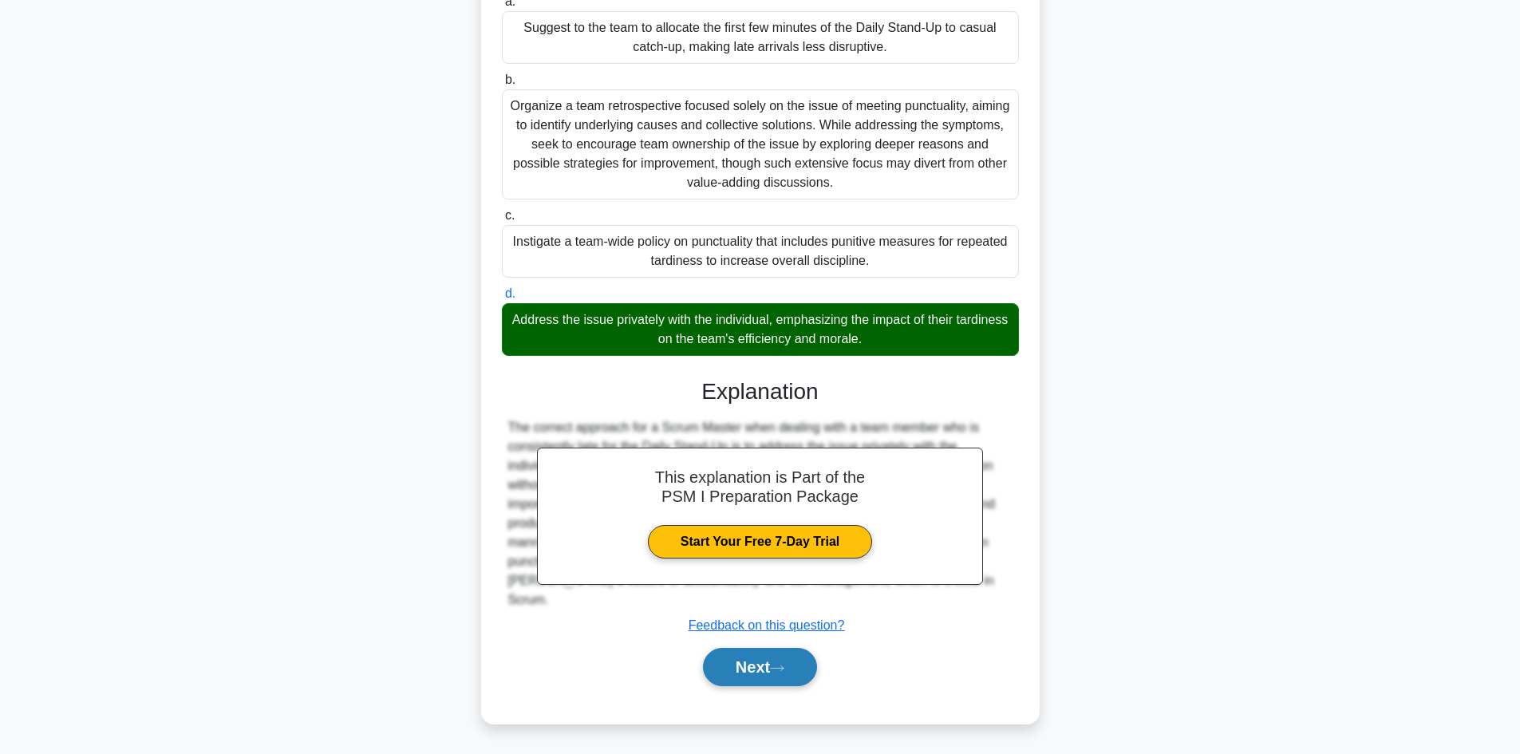
click at [786, 654] on button "Next" at bounding box center [760, 667] width 114 height 38
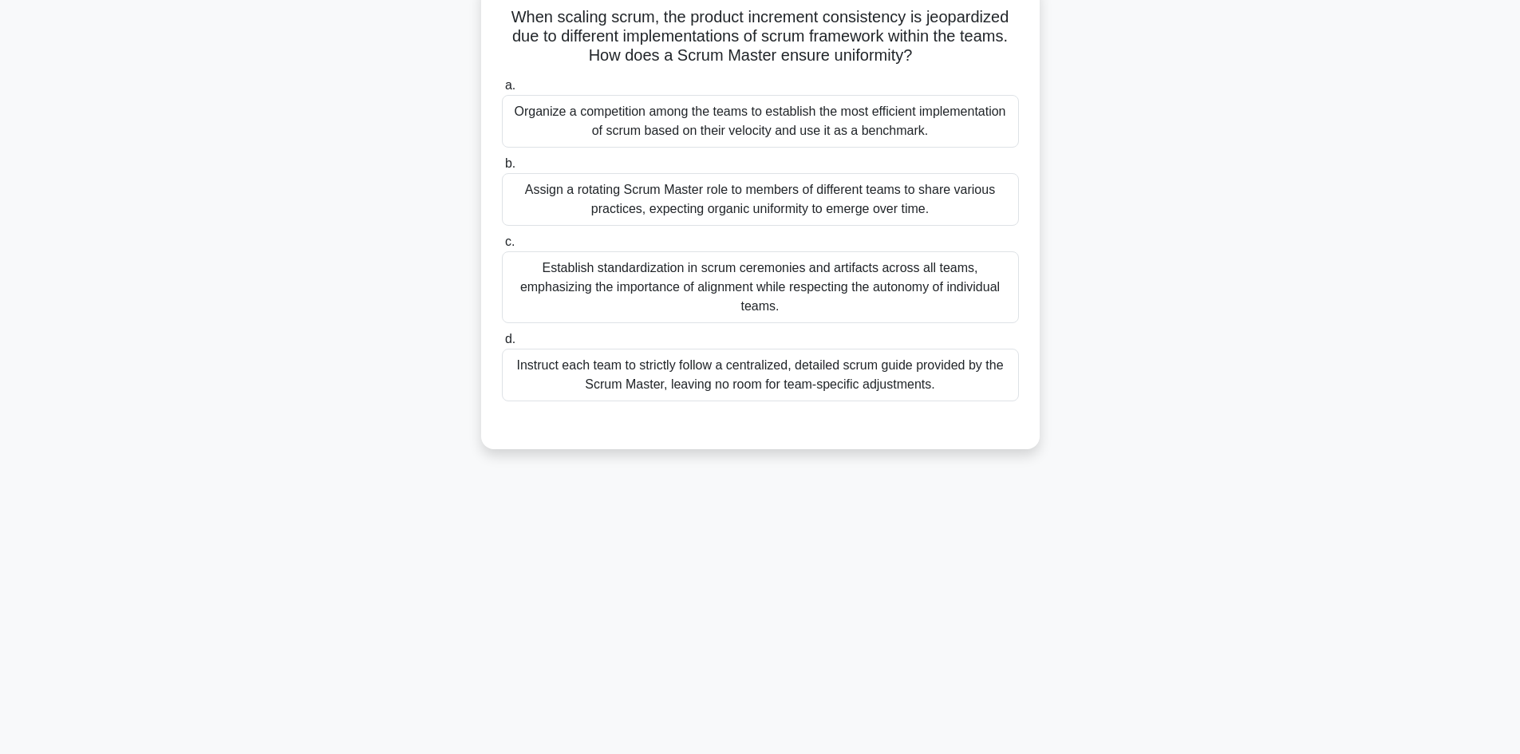
scroll to position [0, 0]
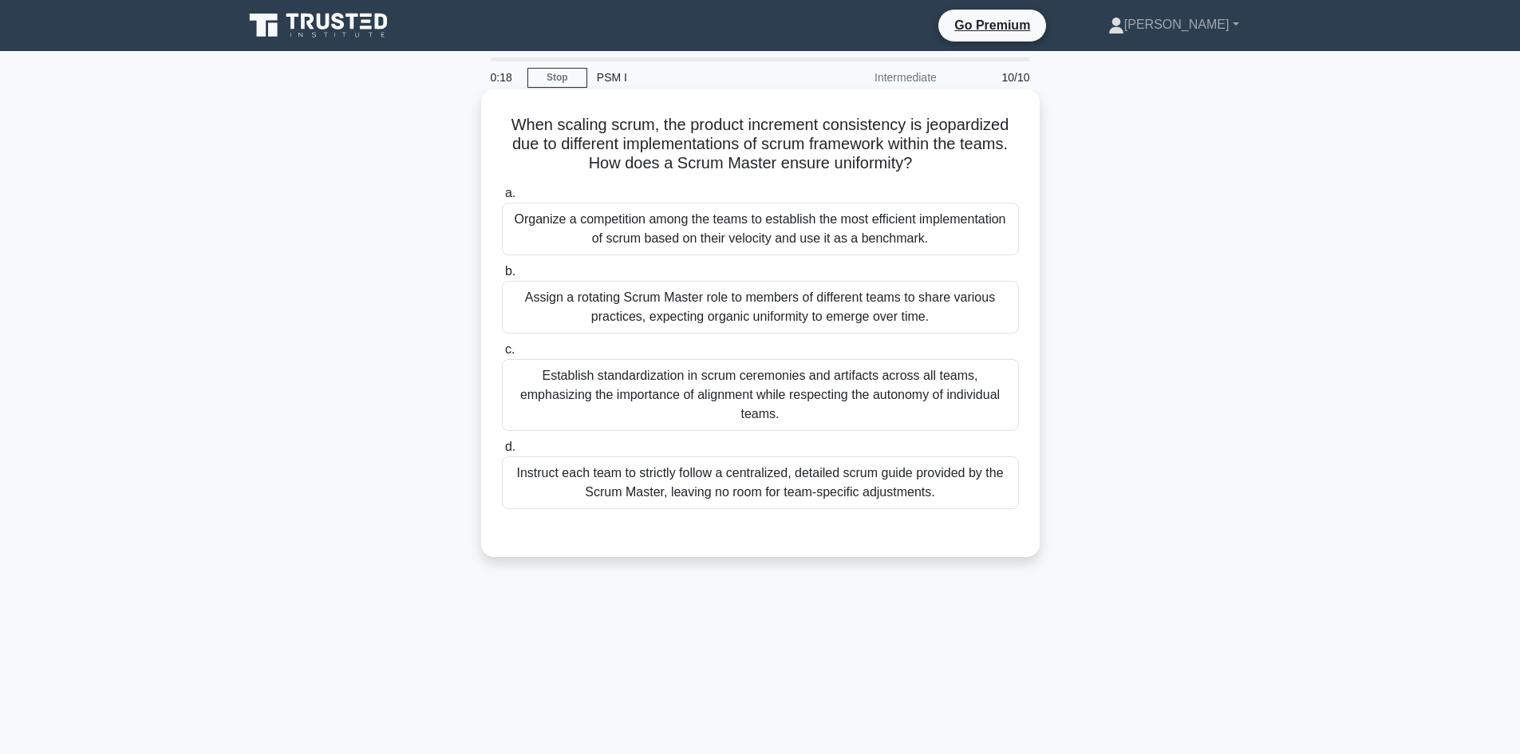
click at [926, 231] on div "Organize a competition among the teams to establish the most efficient implemen…" at bounding box center [760, 229] width 517 height 53
click at [502, 199] on input "a. Organize a competition among the teams to establish the most efficient imple…" at bounding box center [502, 193] width 0 height 10
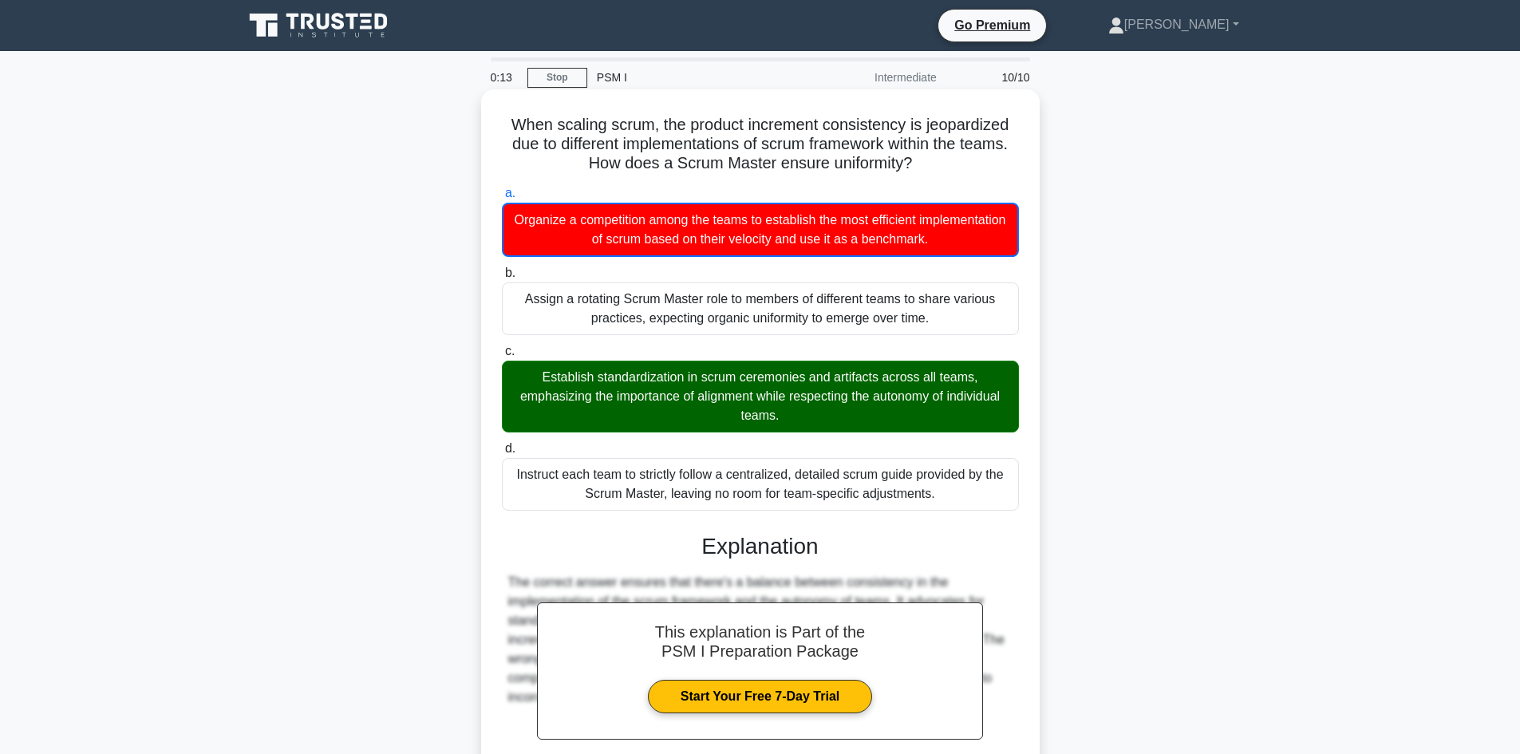
scroll to position [156, 0]
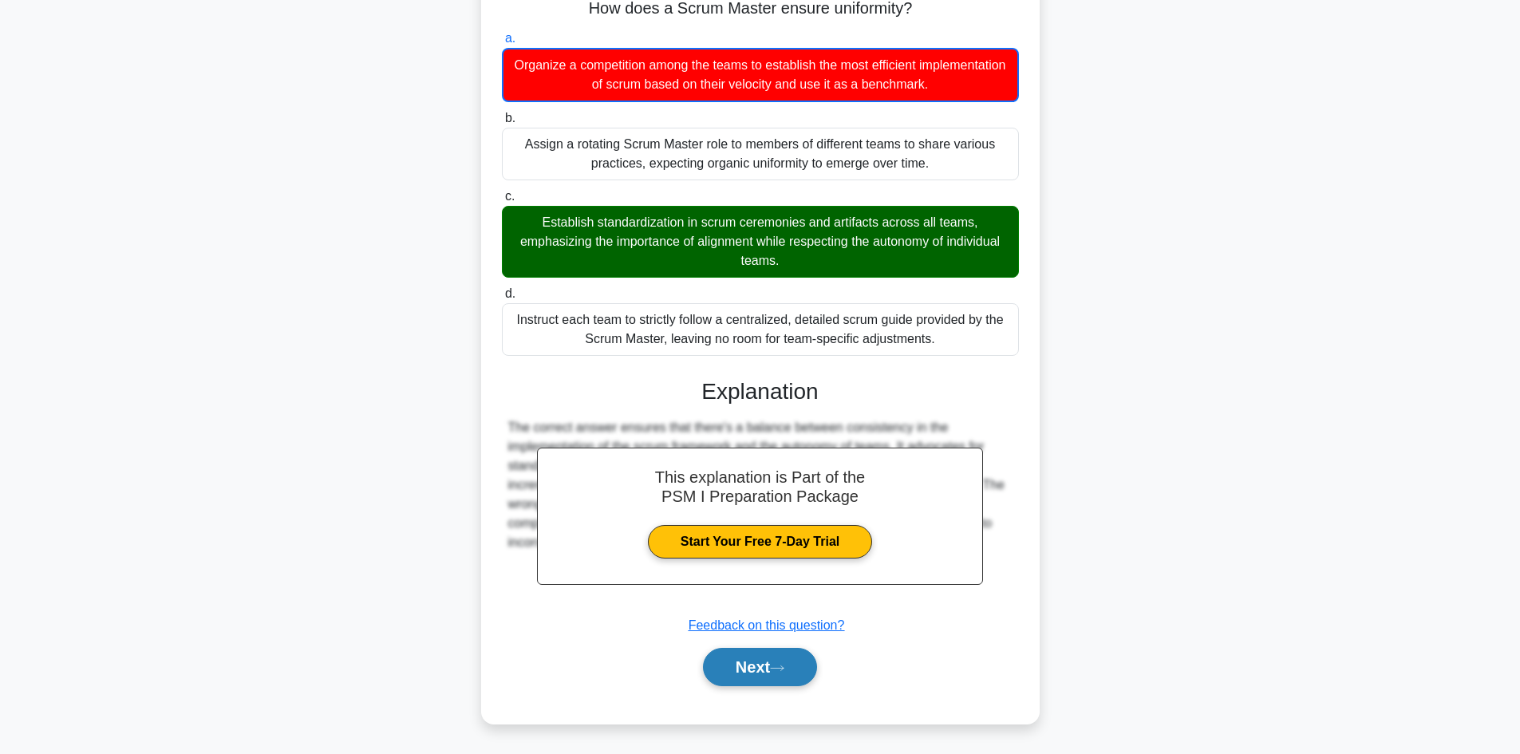
click at [756, 670] on button "Next" at bounding box center [760, 667] width 114 height 38
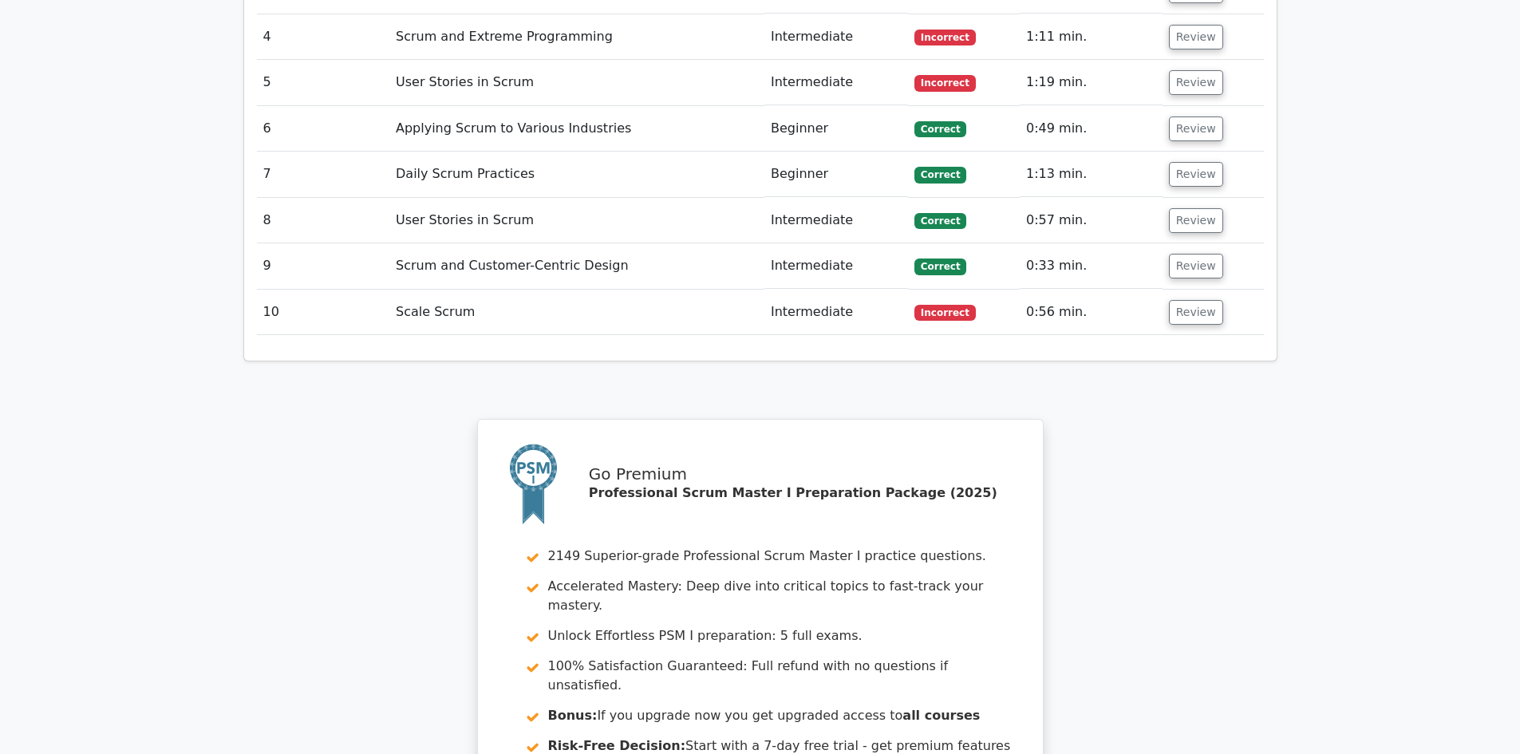
scroll to position [2588, 0]
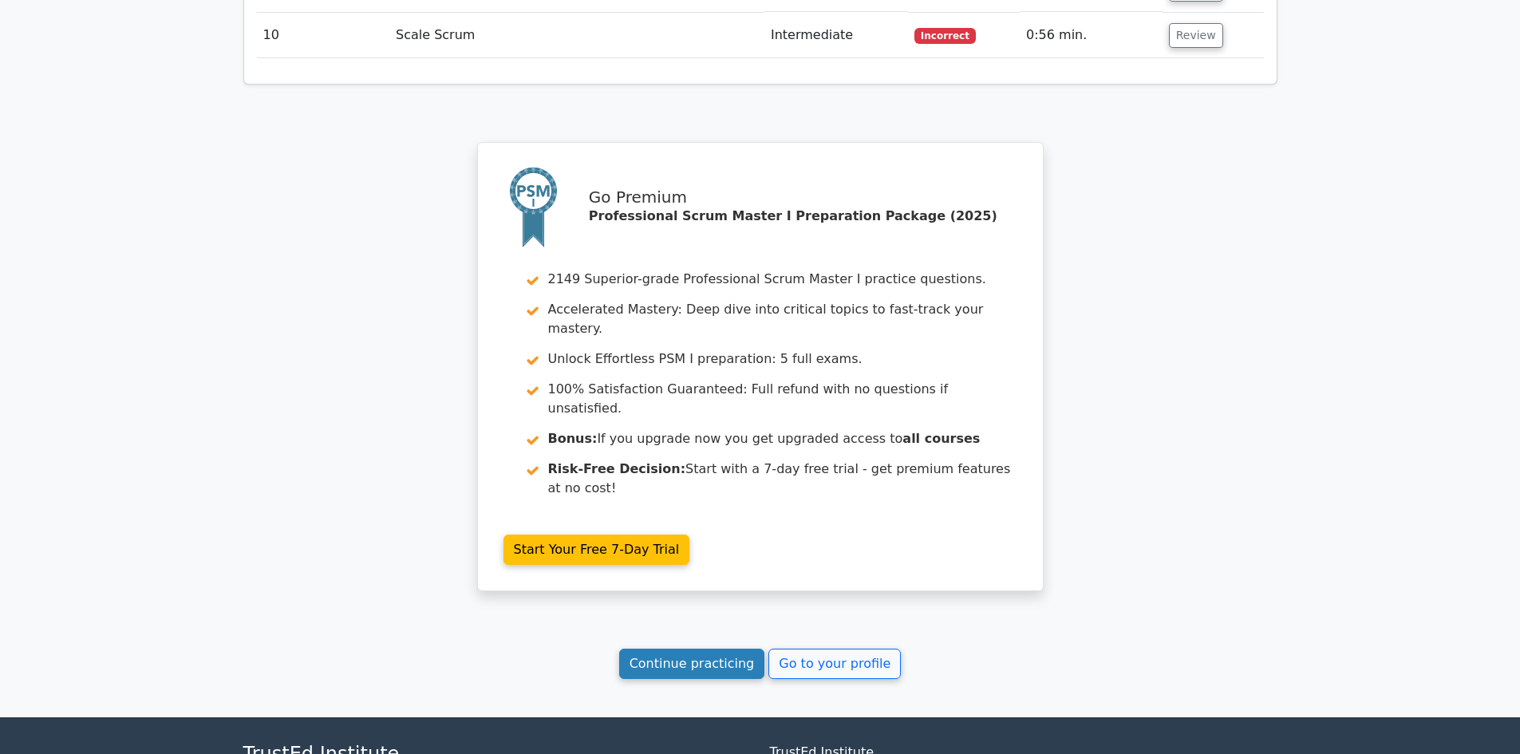
click at [738, 649] on link "Continue practicing" at bounding box center [692, 664] width 146 height 30
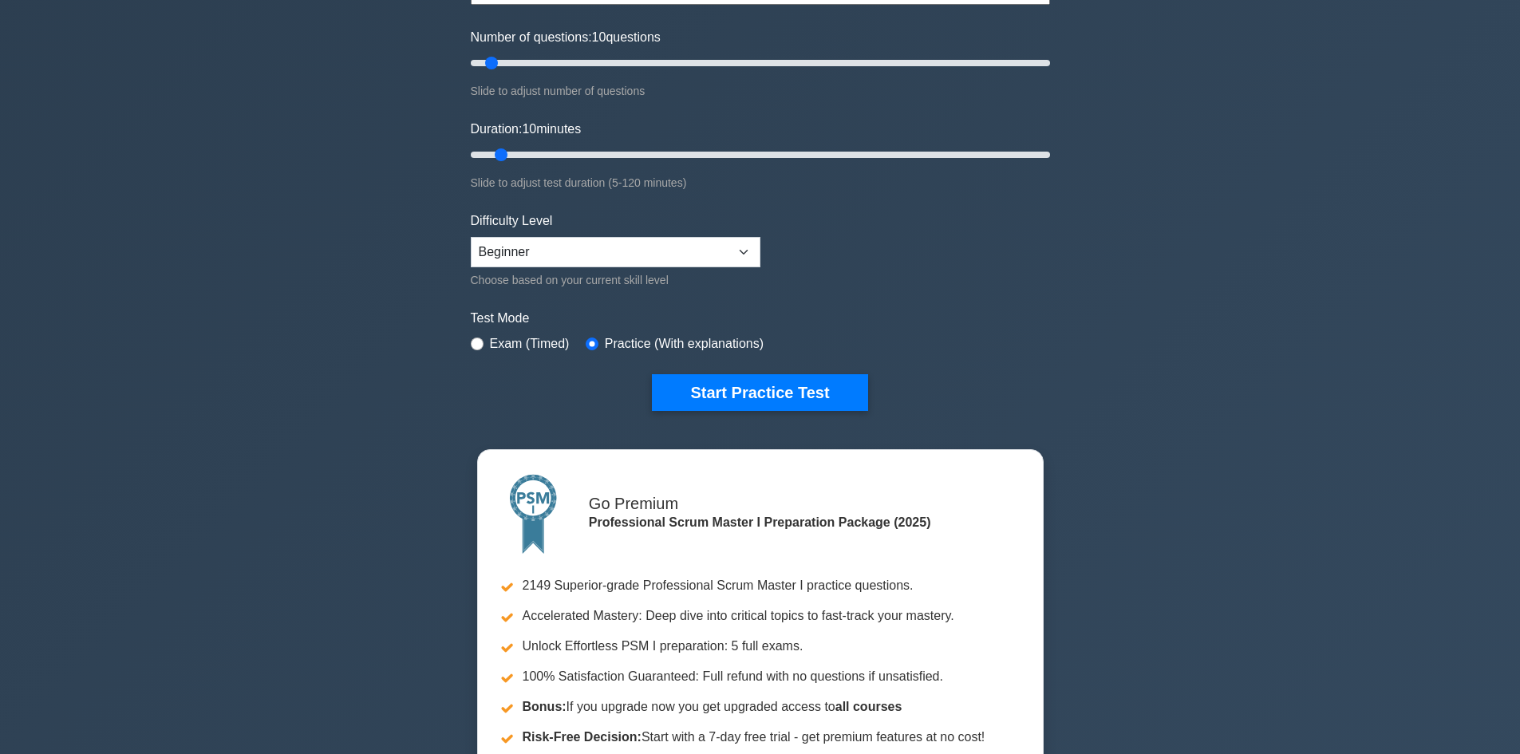
scroll to position [203, 0]
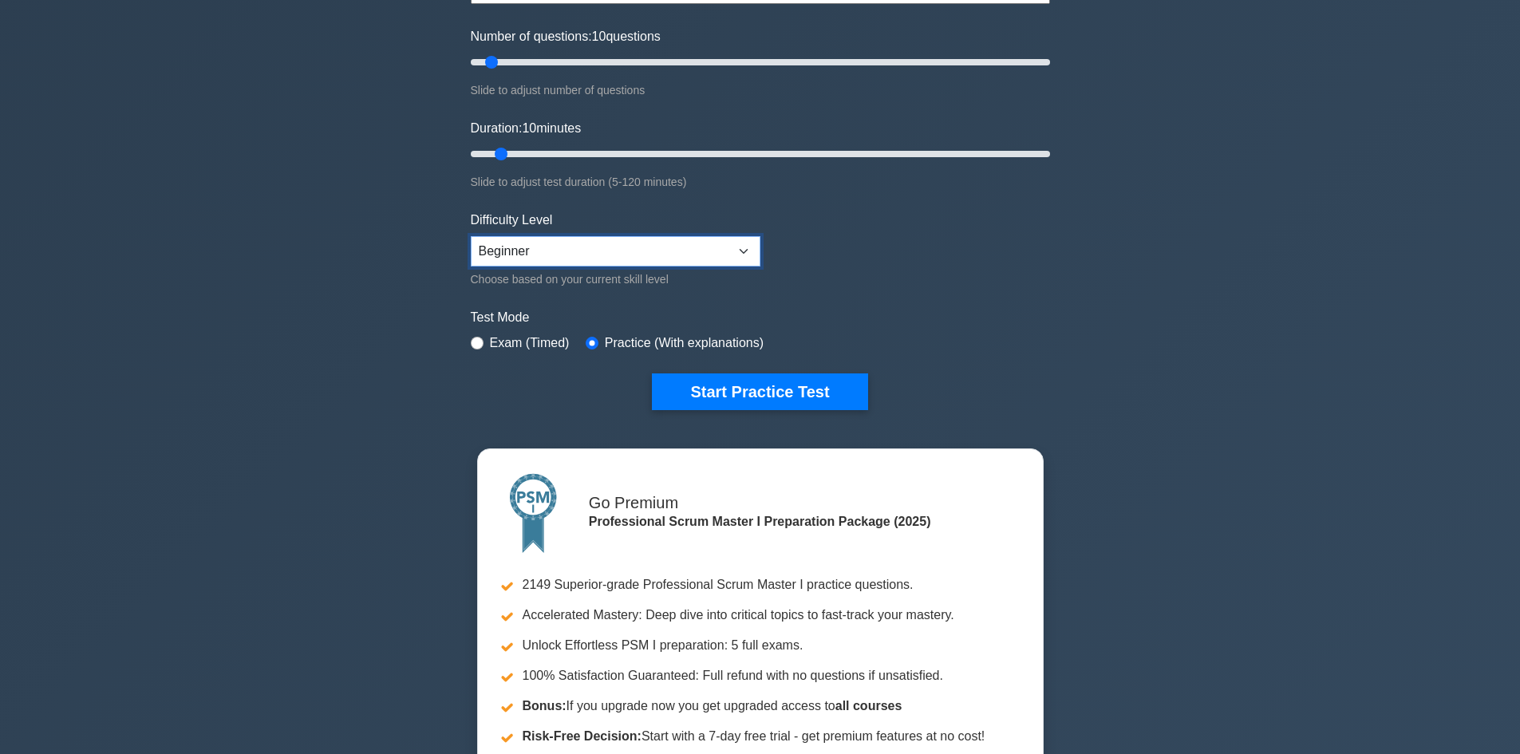
click at [684, 256] on select "Beginner Intermediate Expert" at bounding box center [616, 251] width 290 height 30
click at [914, 279] on form "Topics Scrum Framework Fundamentals Scrum Artifacts Scrum Events Scrum Roles Sc…" at bounding box center [760, 157] width 579 height 504
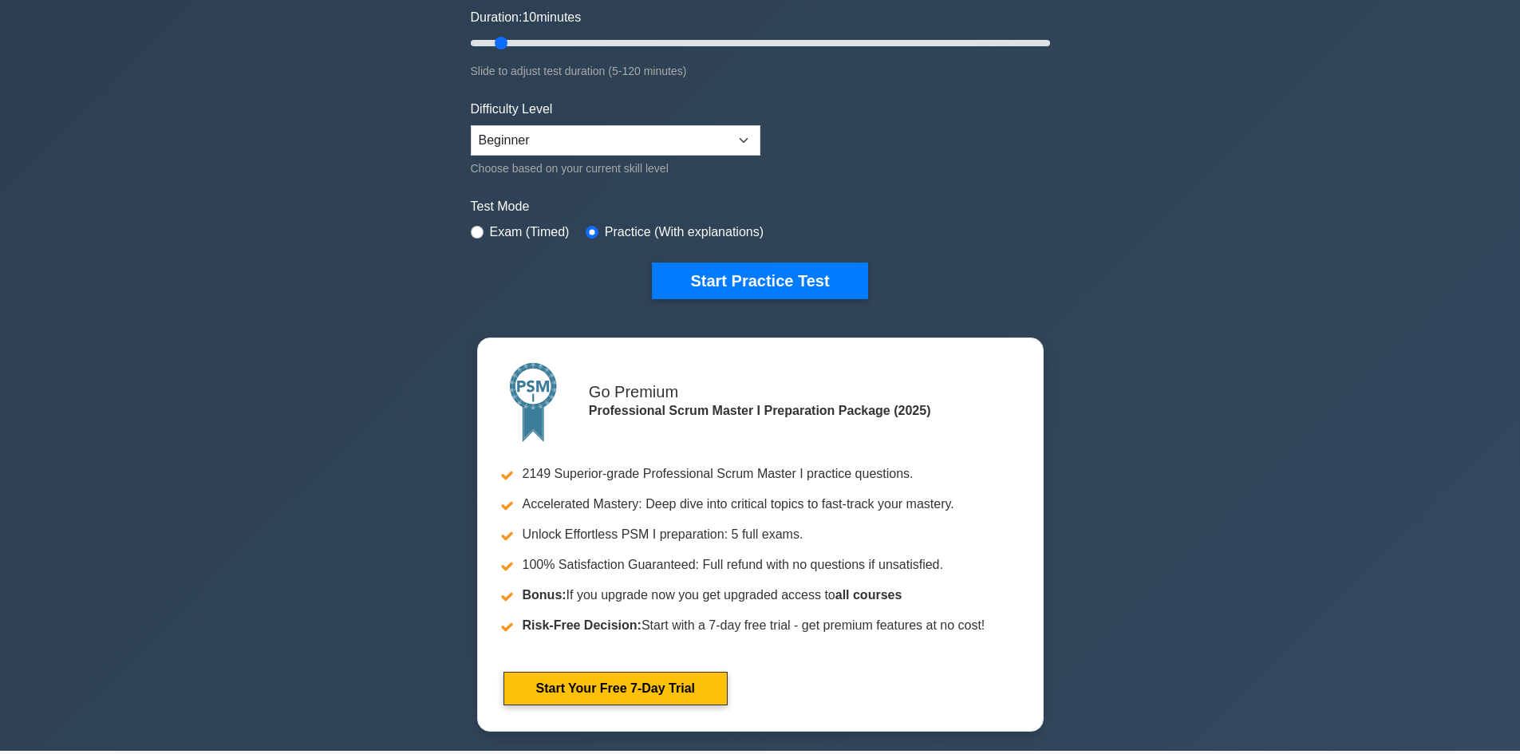
scroll to position [0, 0]
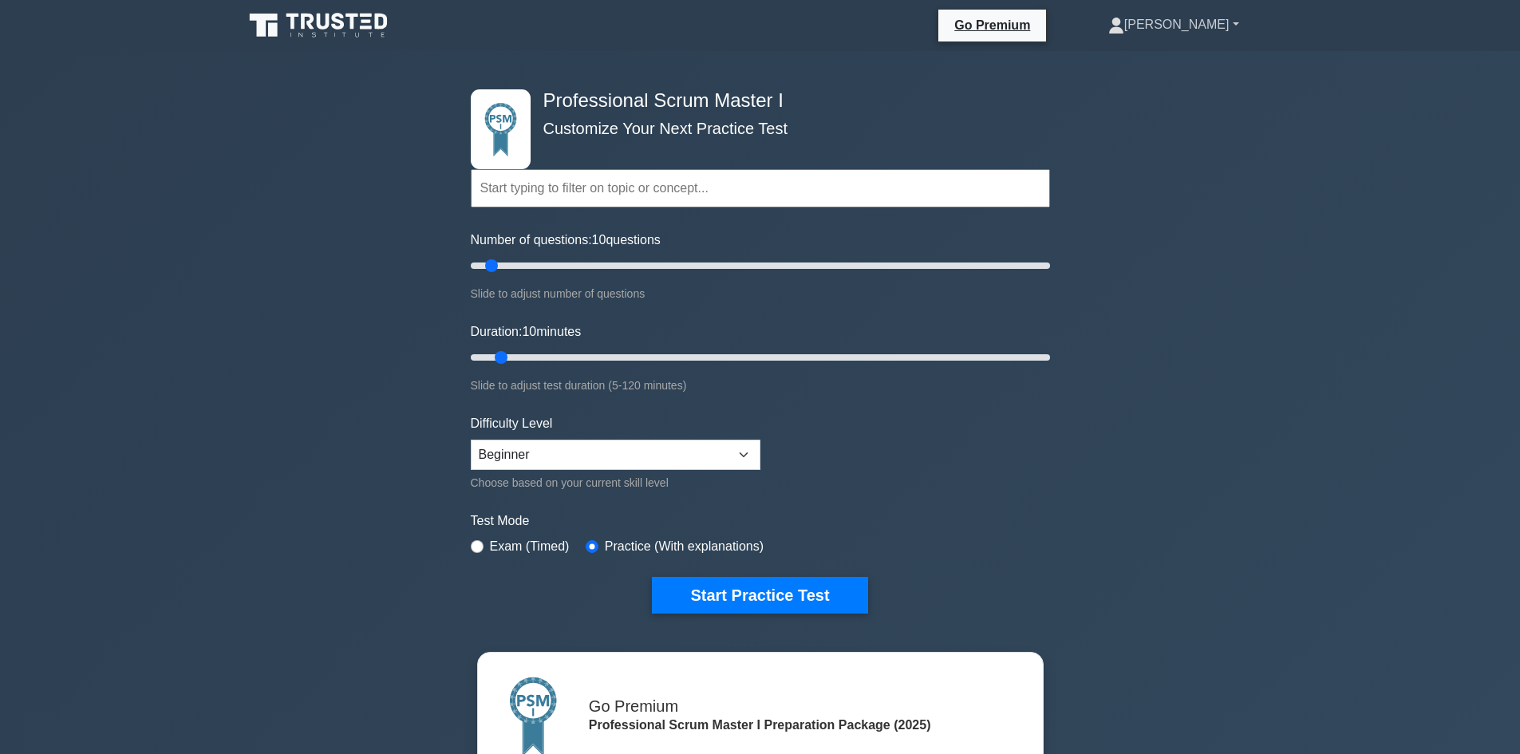
click at [1210, 34] on link "[PERSON_NAME]" at bounding box center [1173, 25] width 207 height 32
click at [1165, 79] on link "Settings" at bounding box center [1134, 88] width 126 height 26
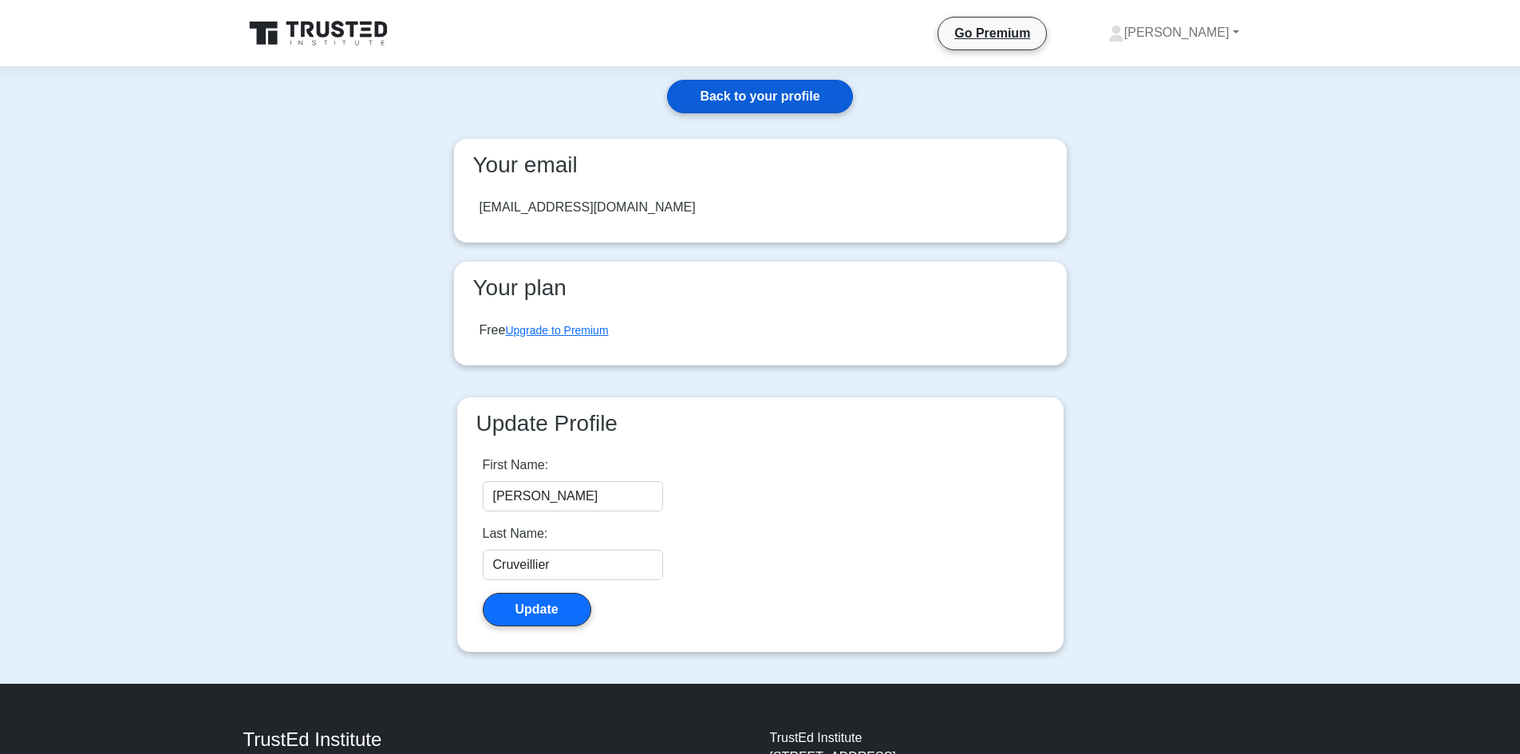
click at [793, 106] on link "Back to your profile" at bounding box center [759, 97] width 185 height 34
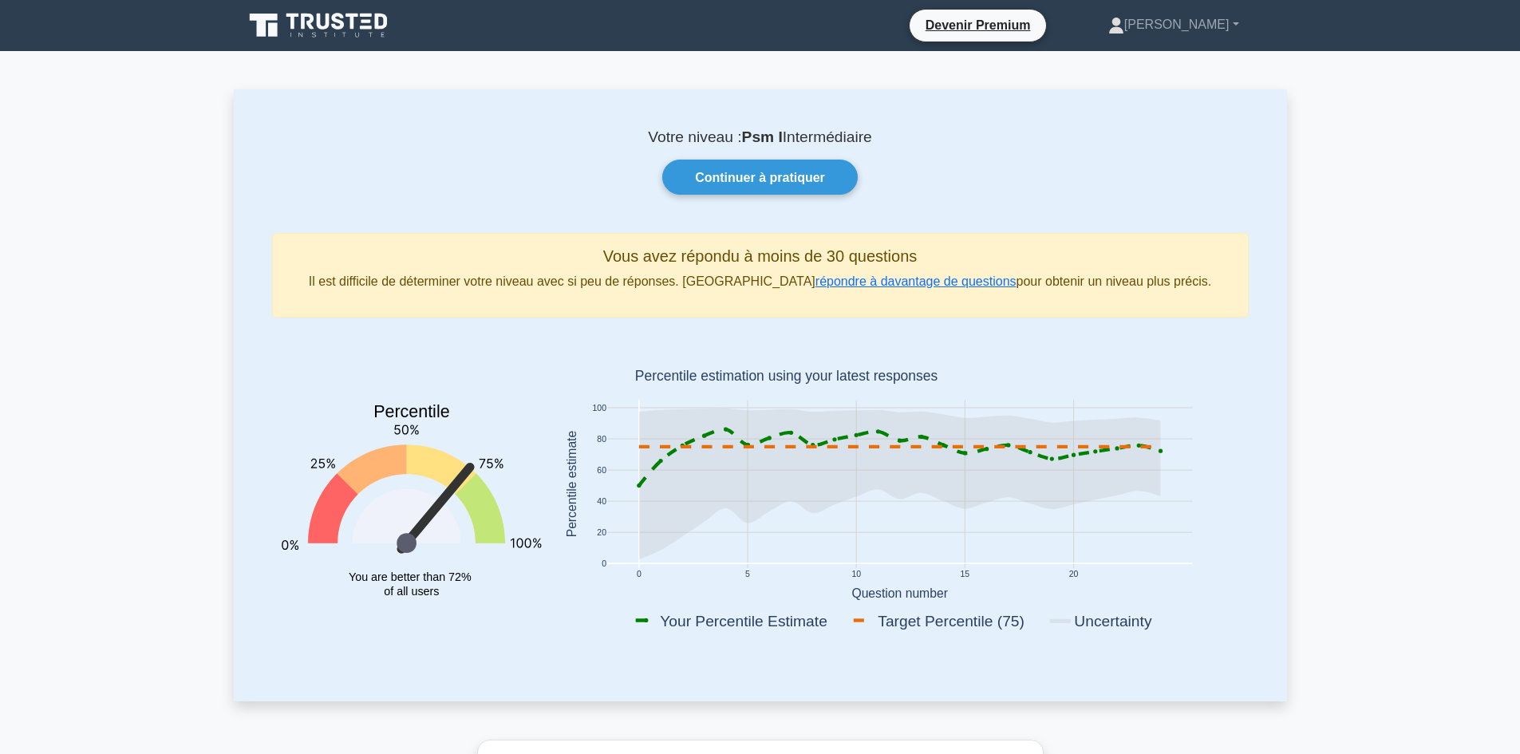
click at [1236, 36] on link "[PERSON_NAME]" at bounding box center [1173, 25] width 207 height 32
click at [1197, 63] on link "Profil" at bounding box center [1134, 62] width 126 height 26
click at [297, 10] on link at bounding box center [319, 25] width 153 height 38
